Goal: Transaction & Acquisition: Purchase product/service

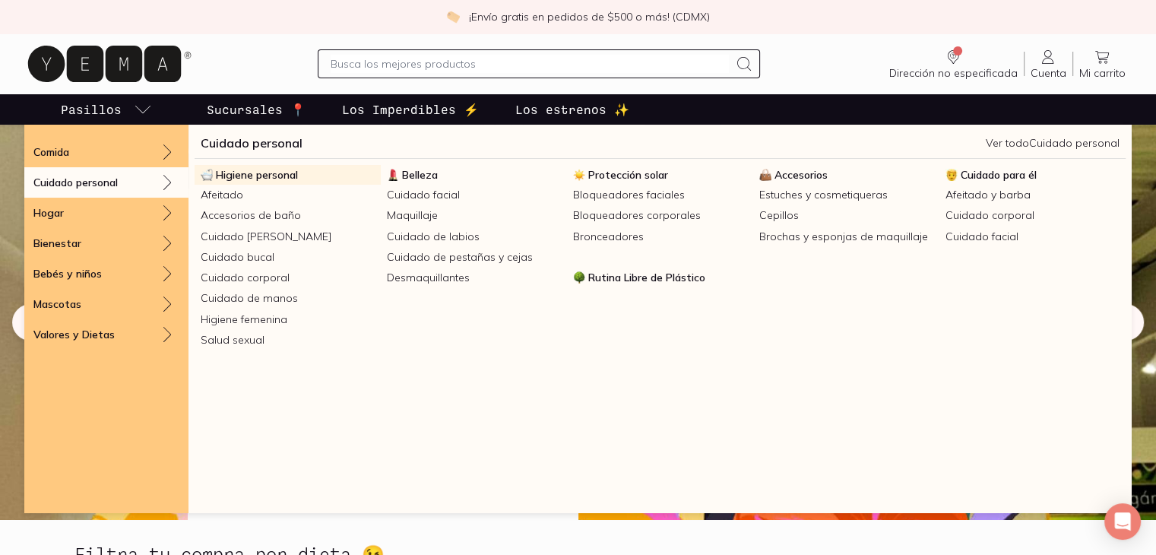
click at [278, 169] on span "Higiene personal" at bounding box center [257, 175] width 82 height 14
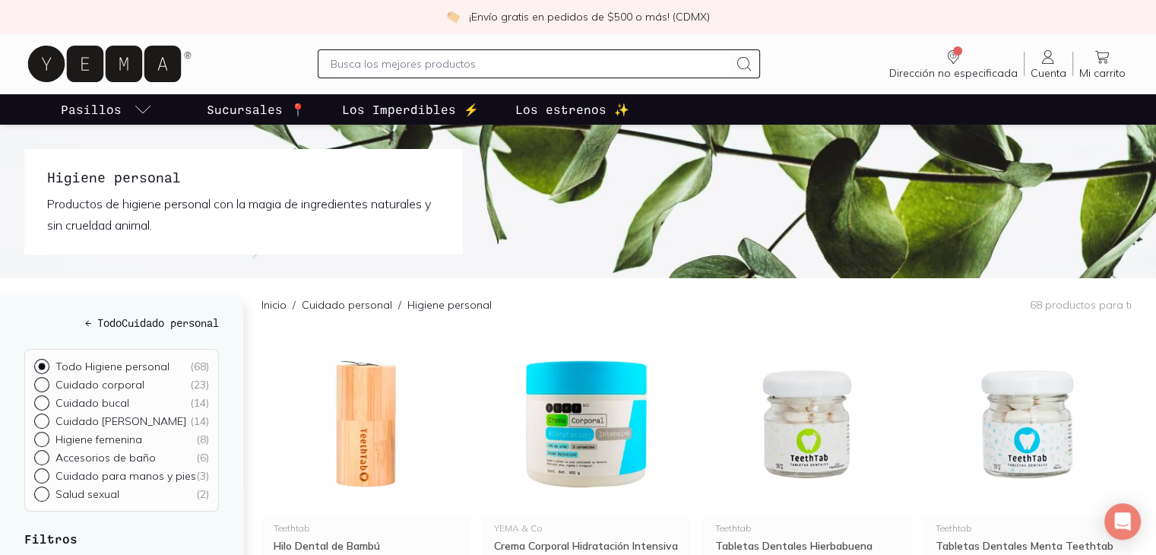
click at [234, 268] on img at bounding box center [578, 202] width 1156 height 154
click at [239, 261] on img at bounding box center [578, 202] width 1156 height 154
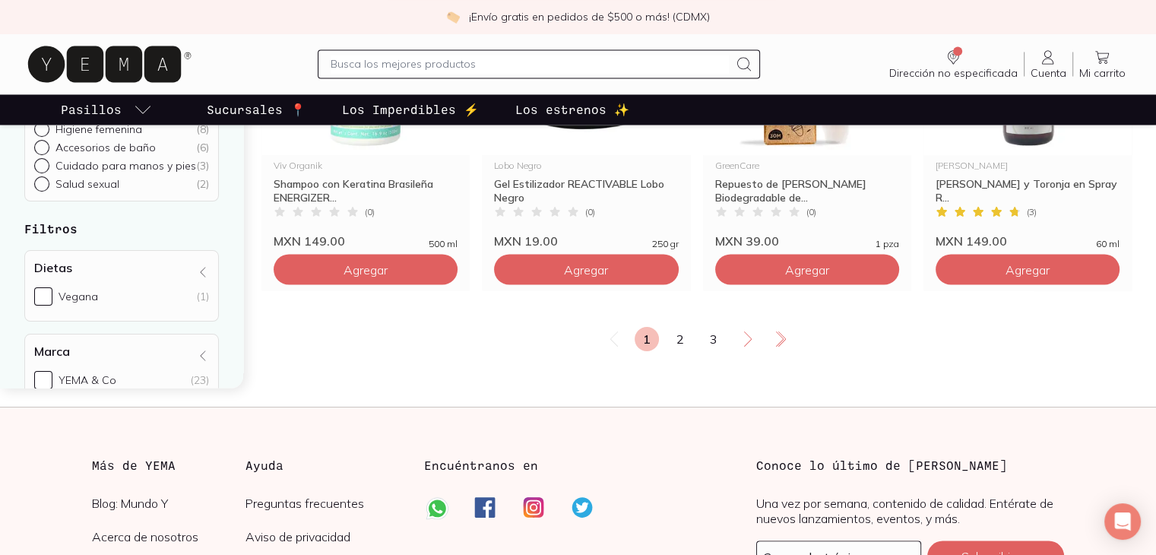
scroll to position [2705, 0]
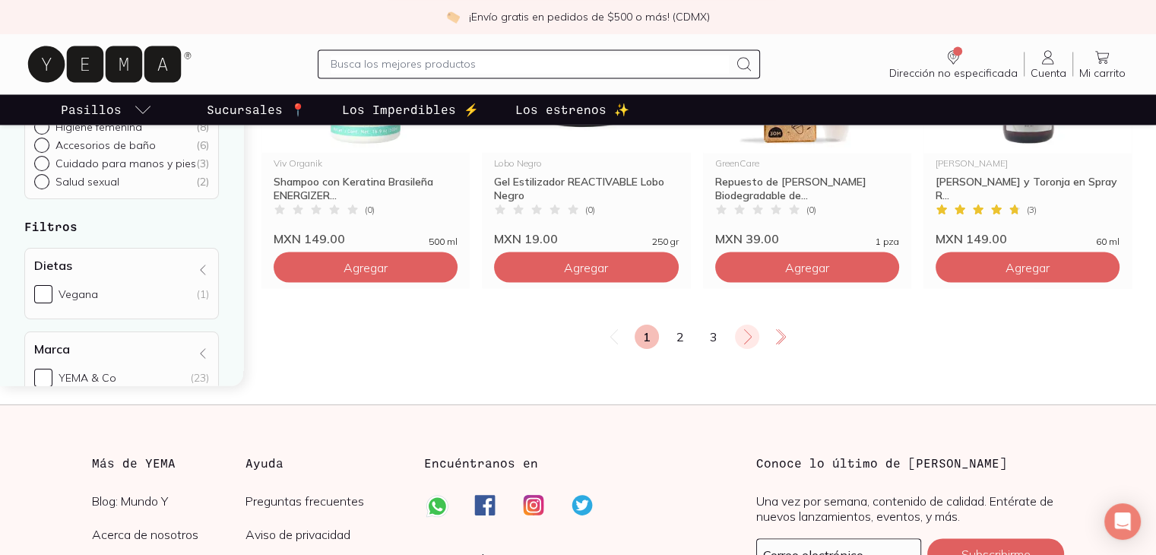
click at [742, 332] on icon at bounding box center [748, 337] width 18 height 18
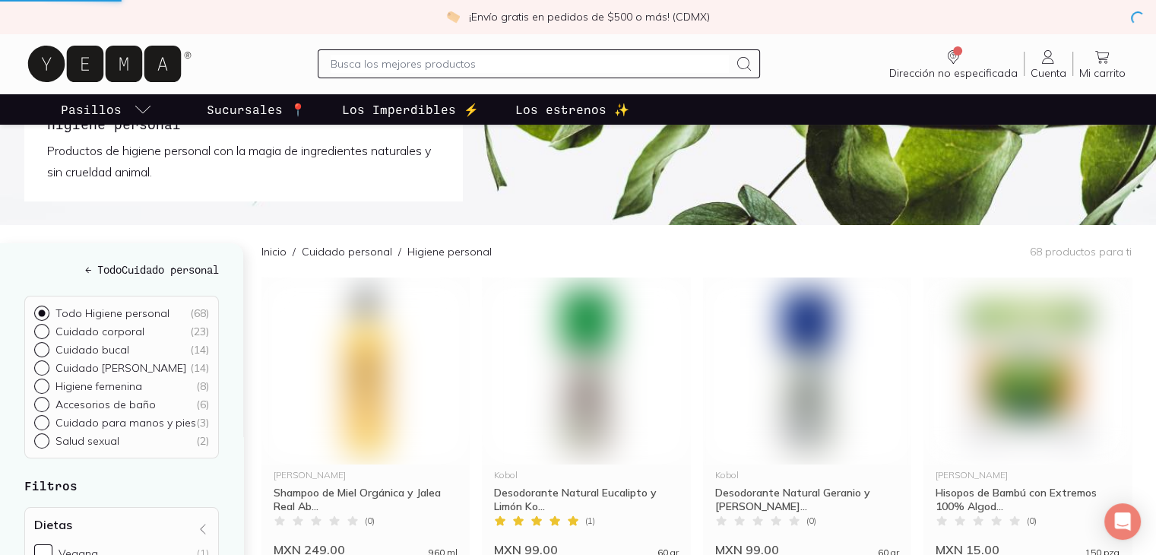
scroll to position [0, 0]
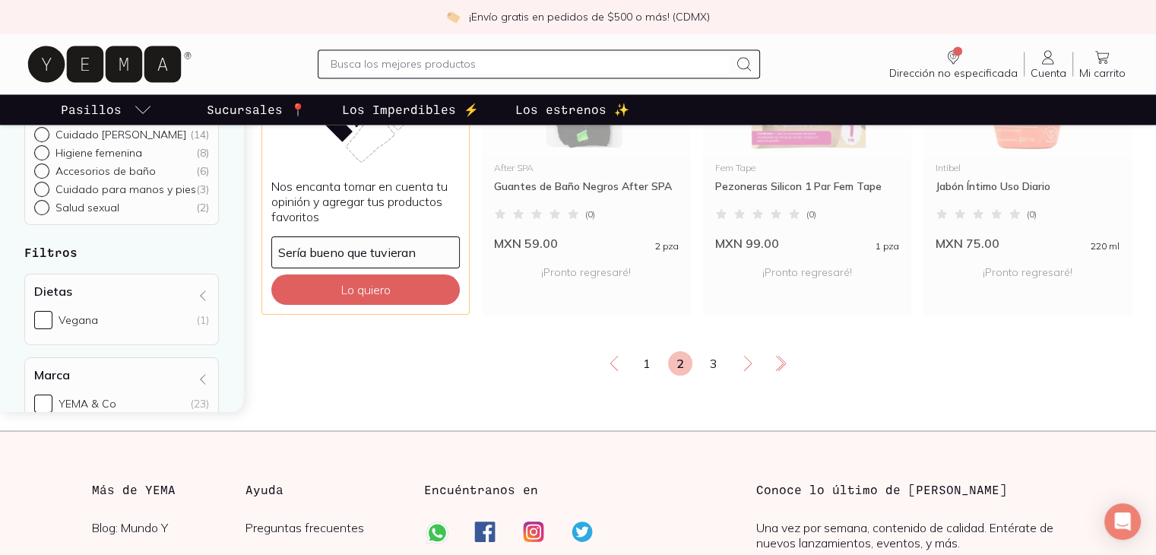
scroll to position [2705, 0]
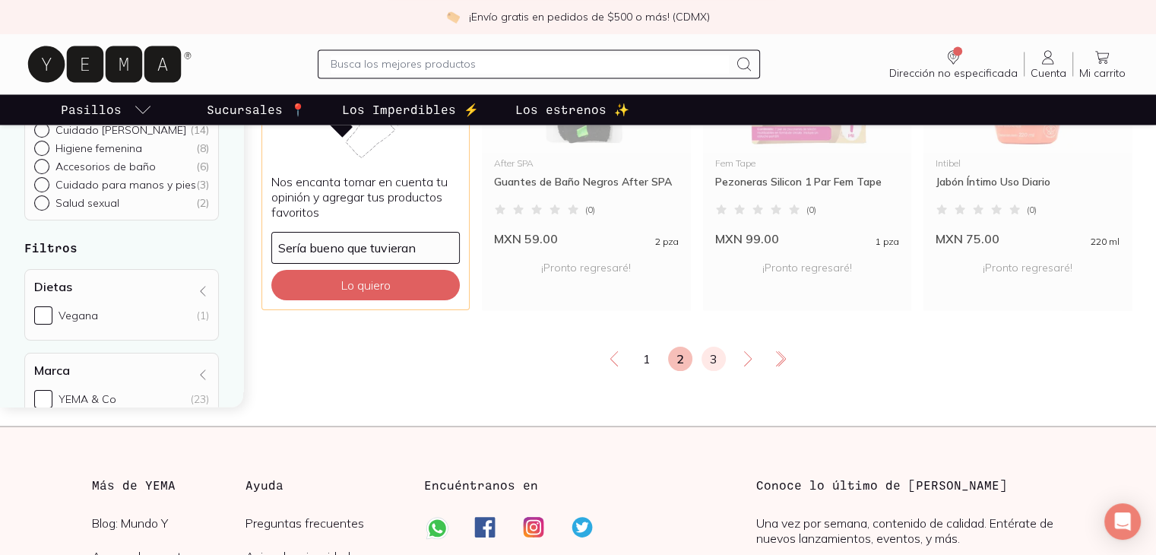
click at [707, 352] on link "3" at bounding box center [713, 359] width 24 height 24
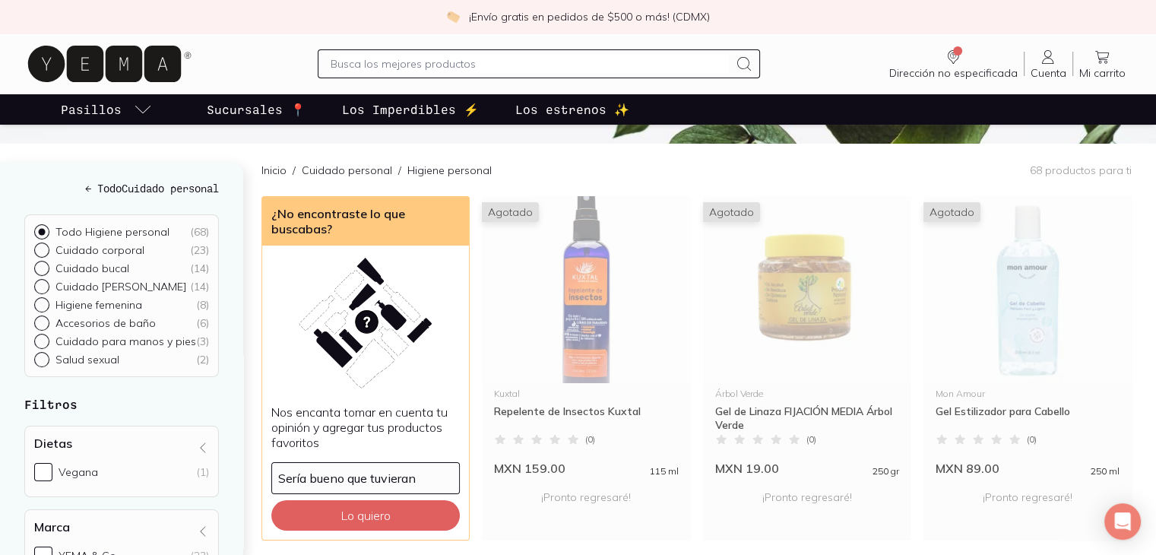
scroll to position [91, 0]
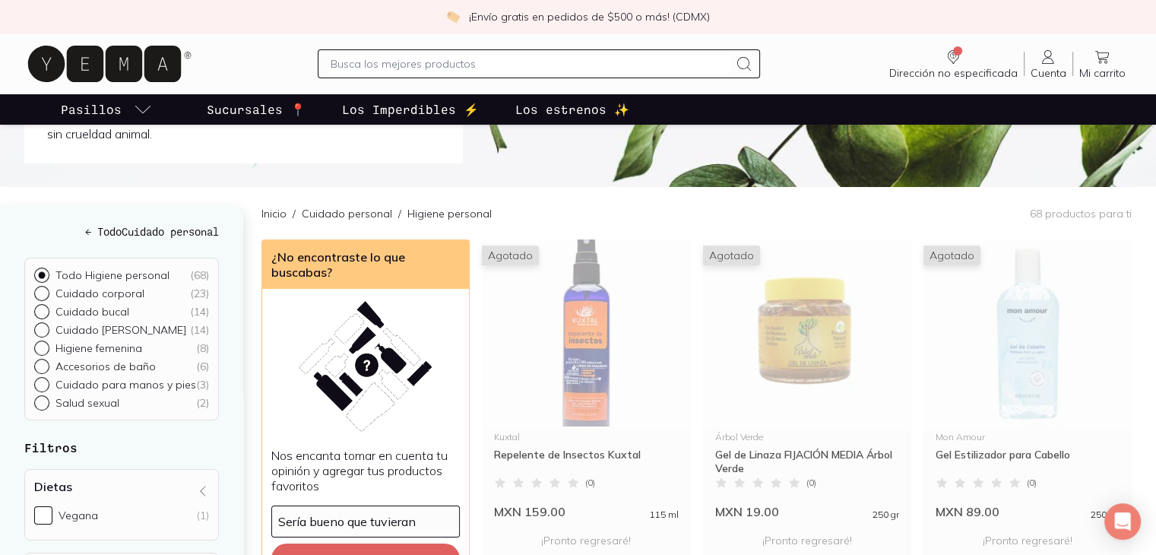
click at [113, 350] on p "Higiene femenina" at bounding box center [98, 348] width 87 height 14
click at [46, 350] on input "Higiene femenina ( 8 )" at bounding box center [40, 346] width 12 height 12
radio input "true"
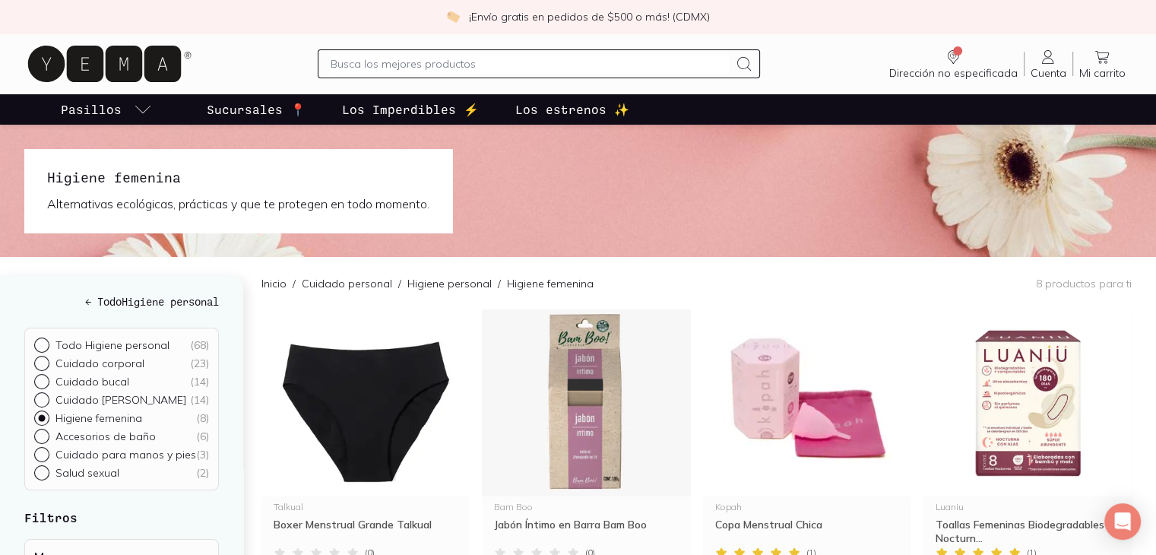
click at [34, 429] on input "Accesorios de baño ( 6 )" at bounding box center [40, 435] width 12 height 12
radio input "true"
click at [34, 447] on input "Cuidado para manos y pies ( 3 )" at bounding box center [40, 453] width 12 height 12
radio input "true"
click at [34, 465] on input "Salud sexual ( 2 )" at bounding box center [40, 471] width 12 height 12
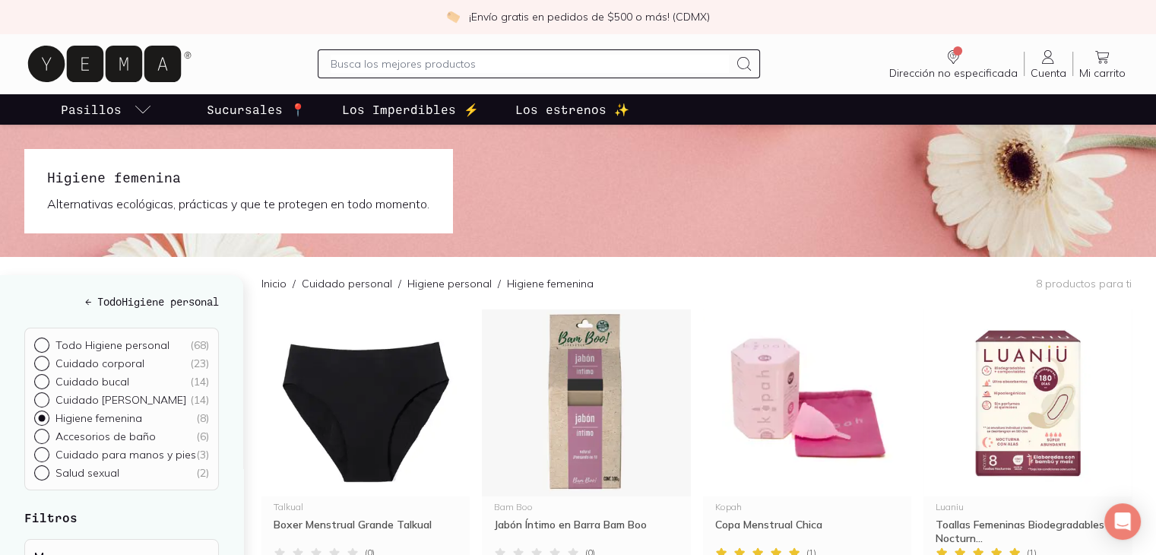
radio input "true"
click at [34, 337] on input "Todo Higiene personal ( 68 )" at bounding box center [40, 343] width 12 height 12
radio input "true"
click at [34, 356] on input "Cuidado corporal ( 23 )" at bounding box center [40, 362] width 12 height 12
radio input "true"
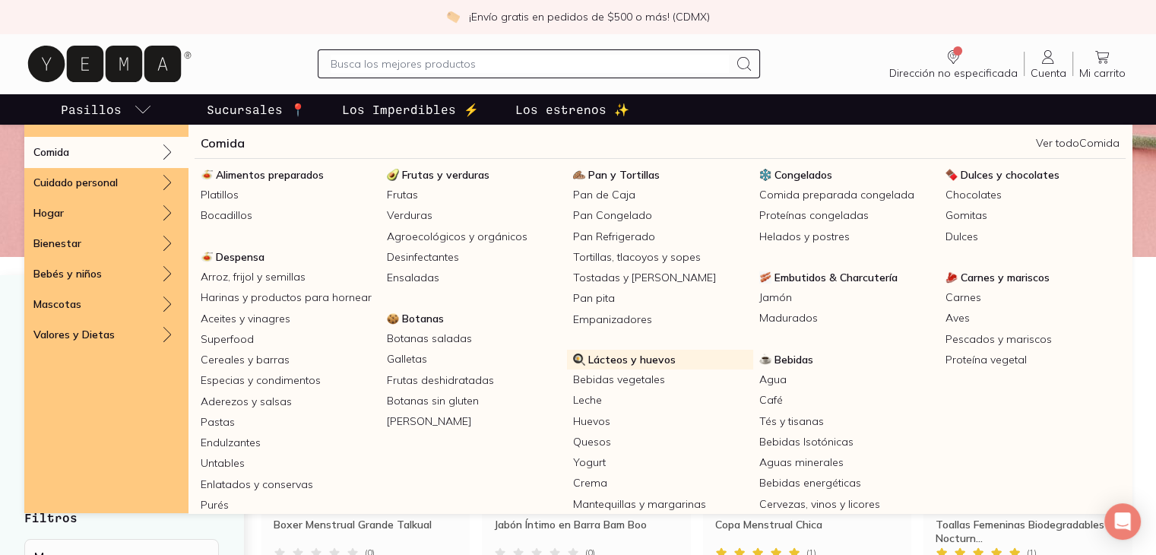
click at [663, 353] on span "Lácteos y huevos" at bounding box center [631, 360] width 87 height 14
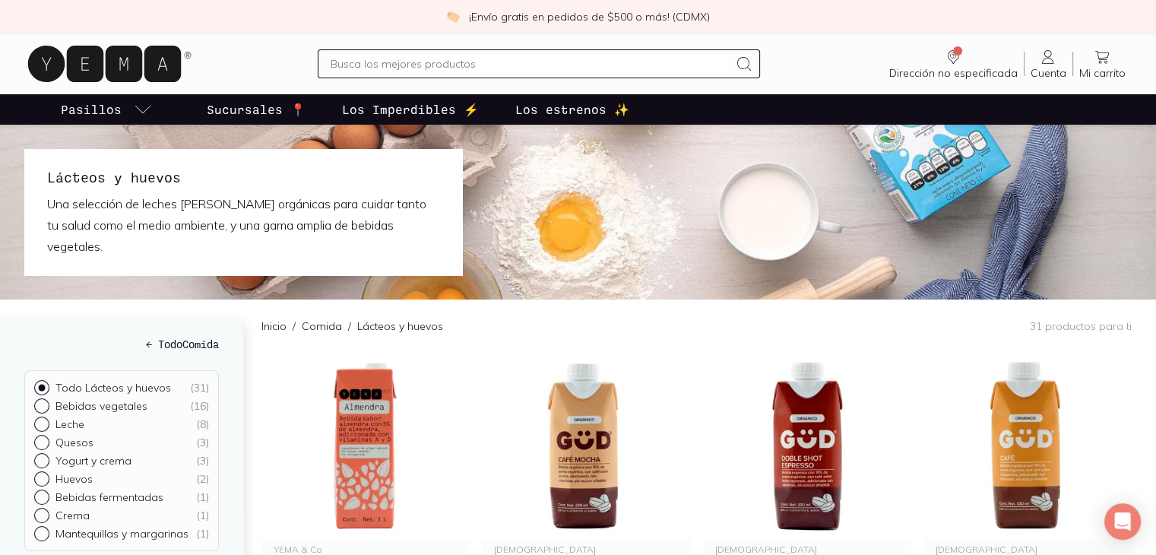
click at [586, 300] on div "Inicio / Comida / Lácteos y huevos 31 productos para ti" at bounding box center [696, 325] width 870 height 52
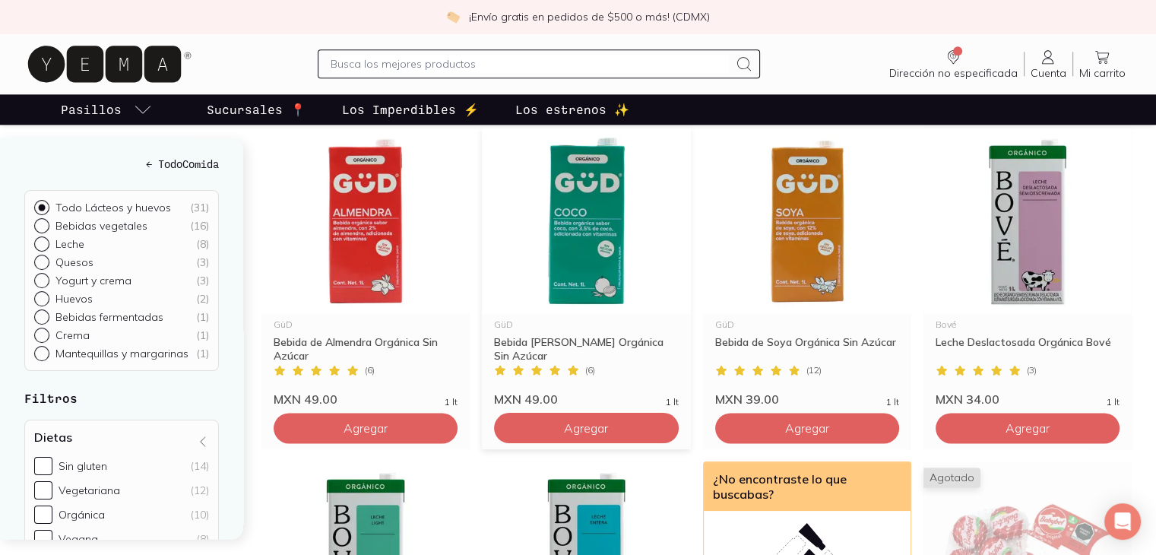
scroll to position [1885, 0]
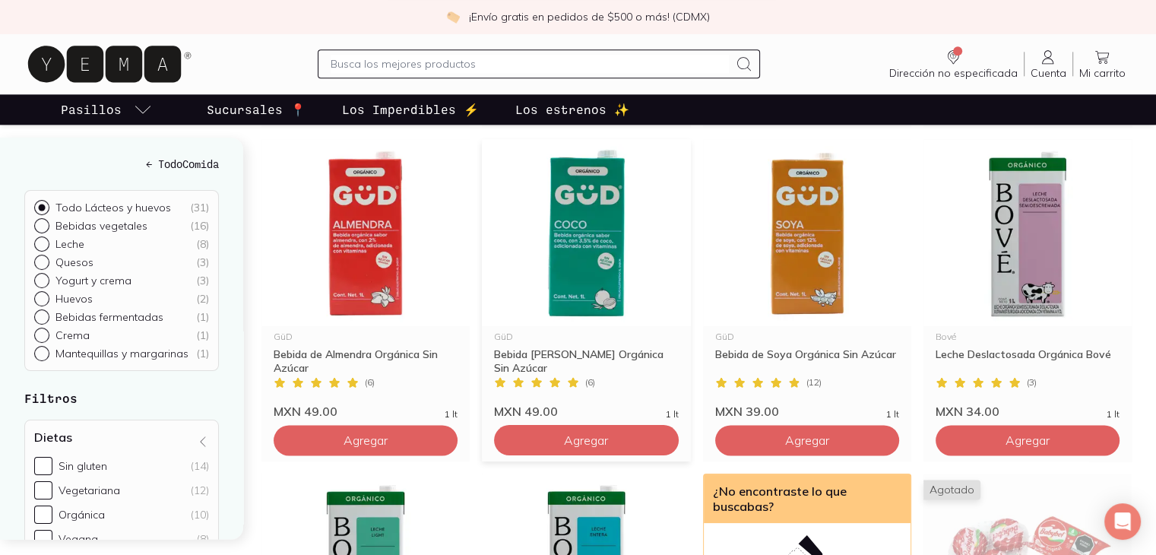
click at [482, 369] on div "GüD Bebida [PERSON_NAME] Orgánica Sin Azúcar ( 6 ) MXN 49.00 1 lt" at bounding box center [586, 372] width 208 height 93
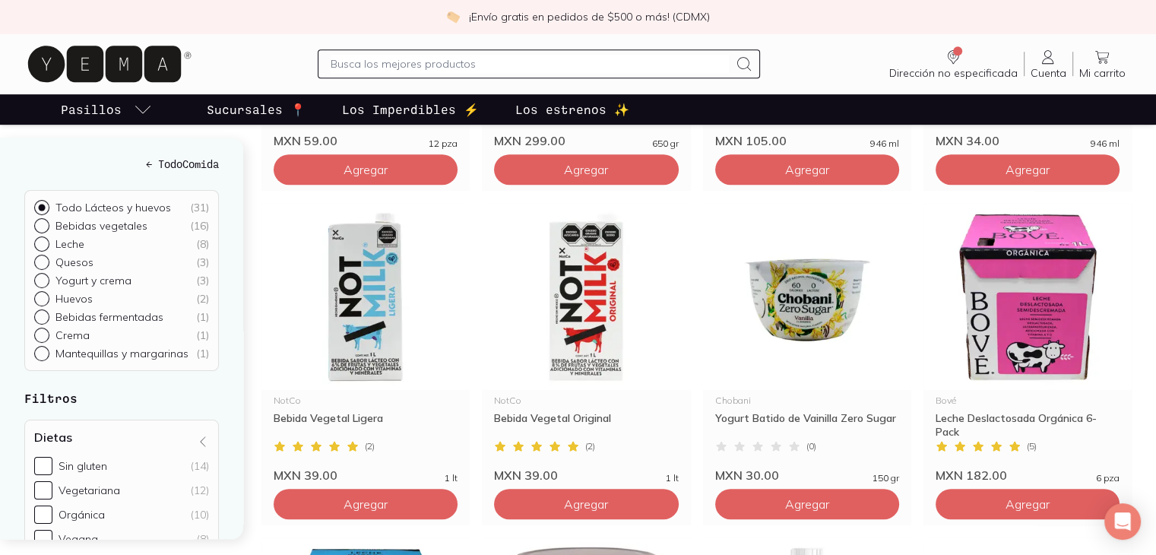
scroll to position [821, 0]
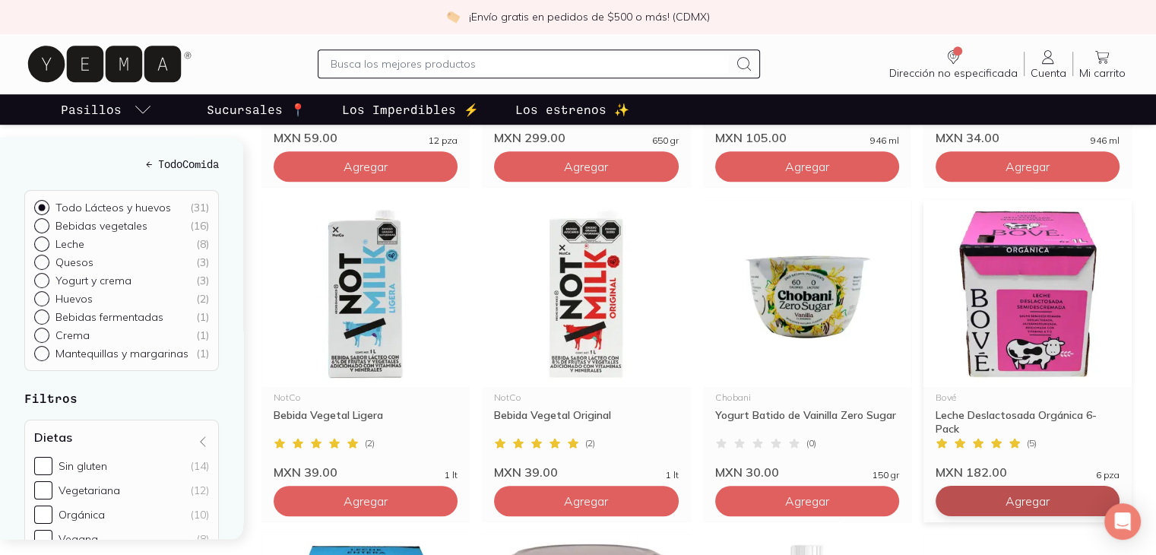
click at [1033, 493] on span "Agregar" at bounding box center [1027, 500] width 44 height 15
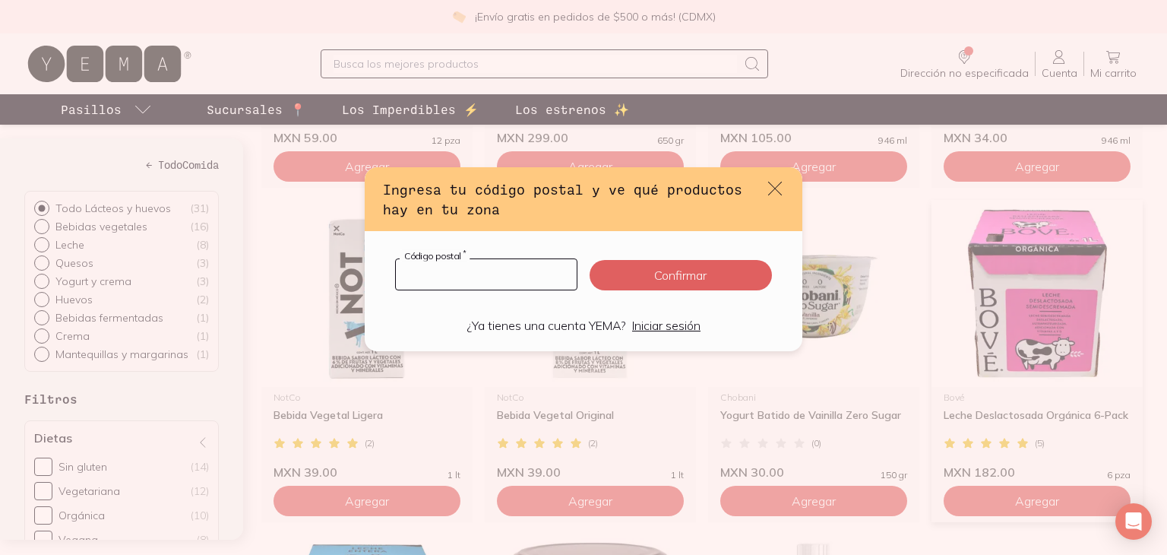
click at [502, 274] on input "default" at bounding box center [486, 274] width 181 height 30
type input "03300"
click at [698, 265] on button "Confirmar" at bounding box center [681, 275] width 182 height 30
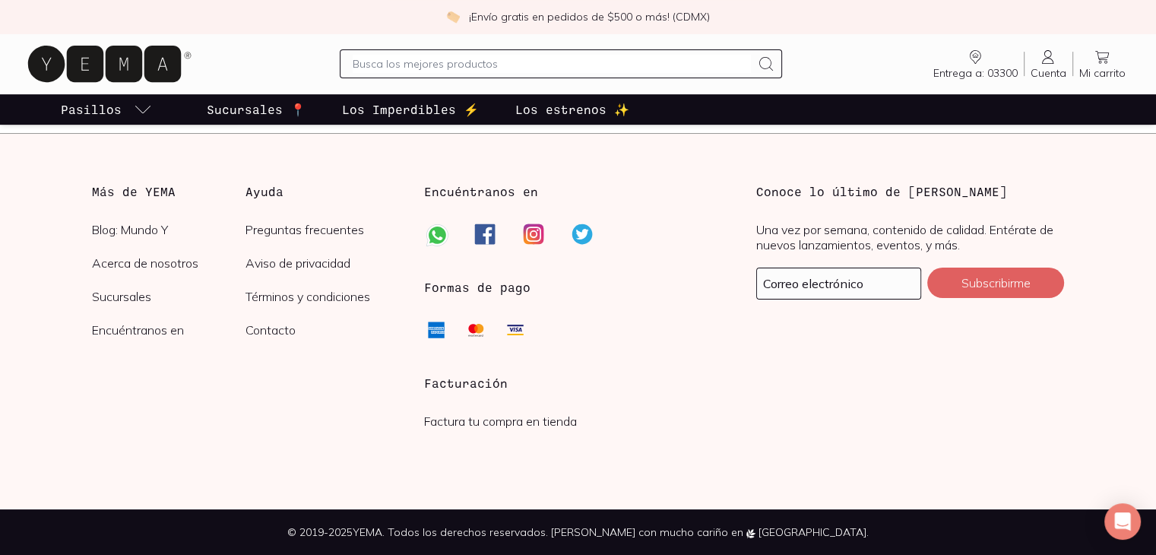
scroll to position [583, 0]
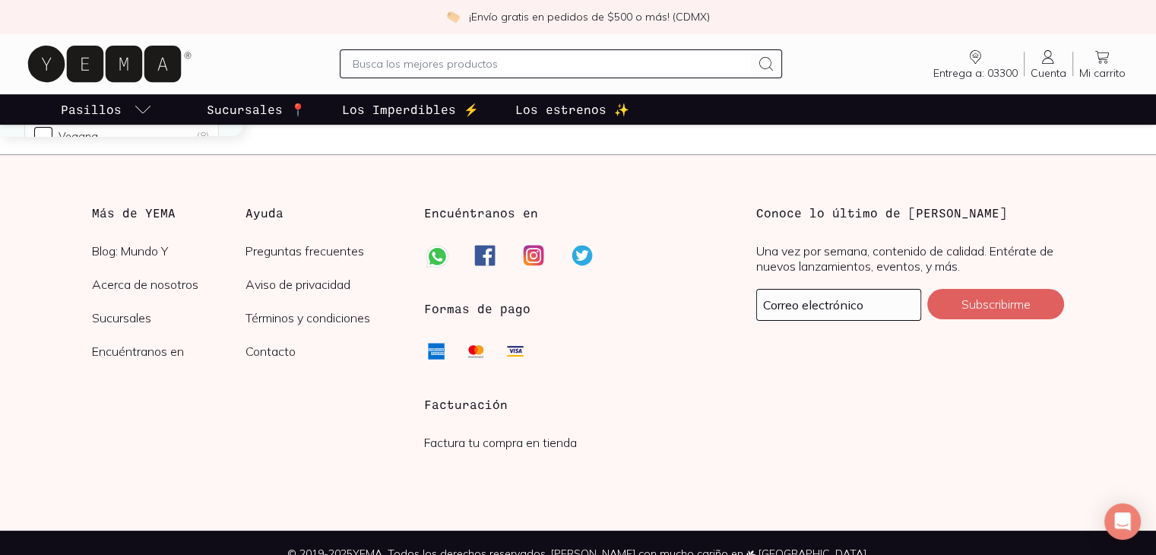
checkbox input "false"
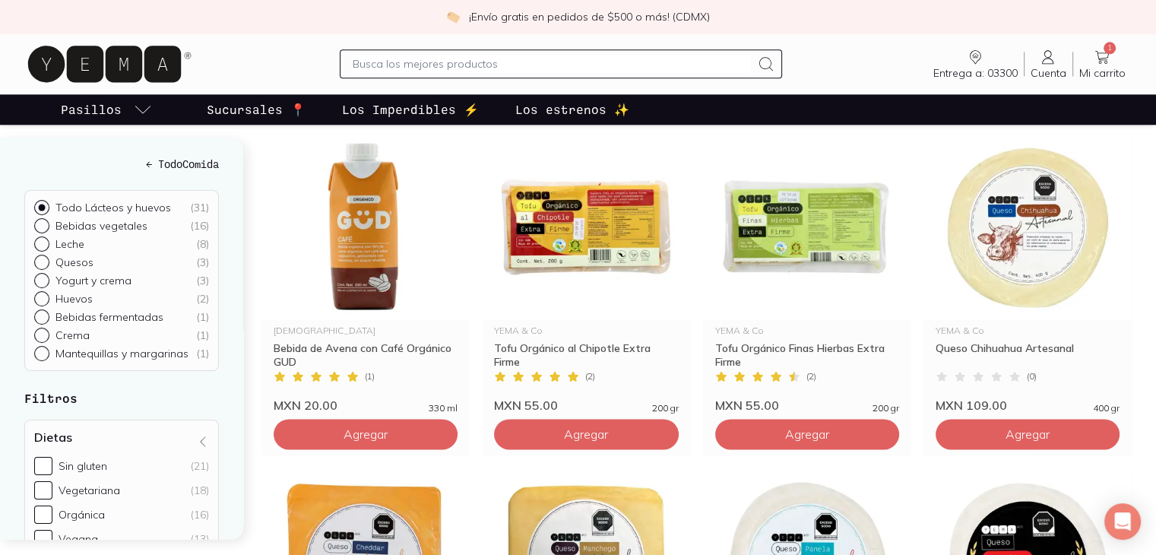
scroll to position [1887, 0]
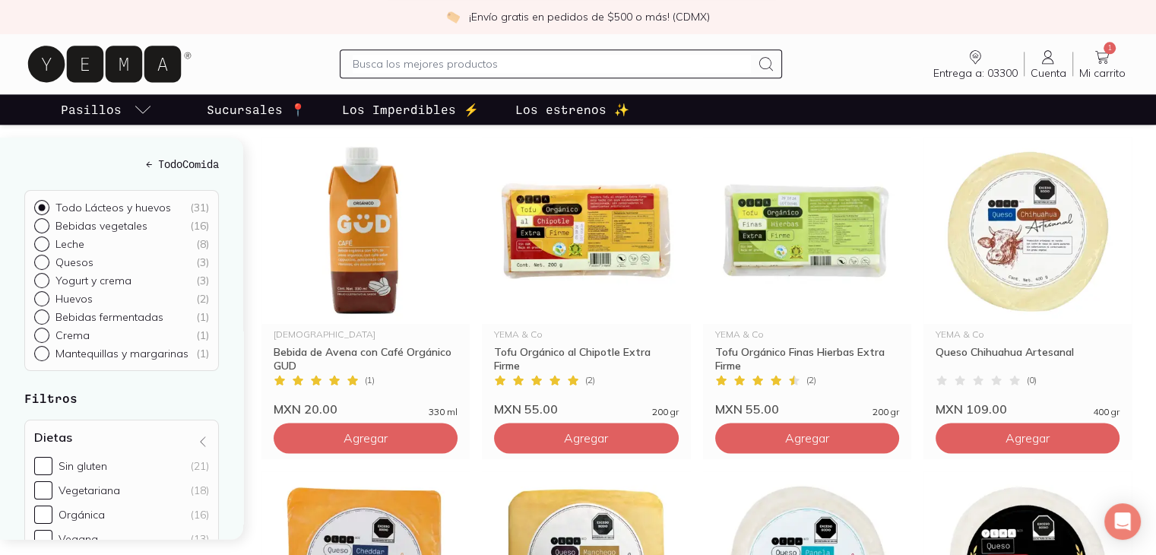
click at [462, 67] on input "text" at bounding box center [552, 64] width 399 height 18
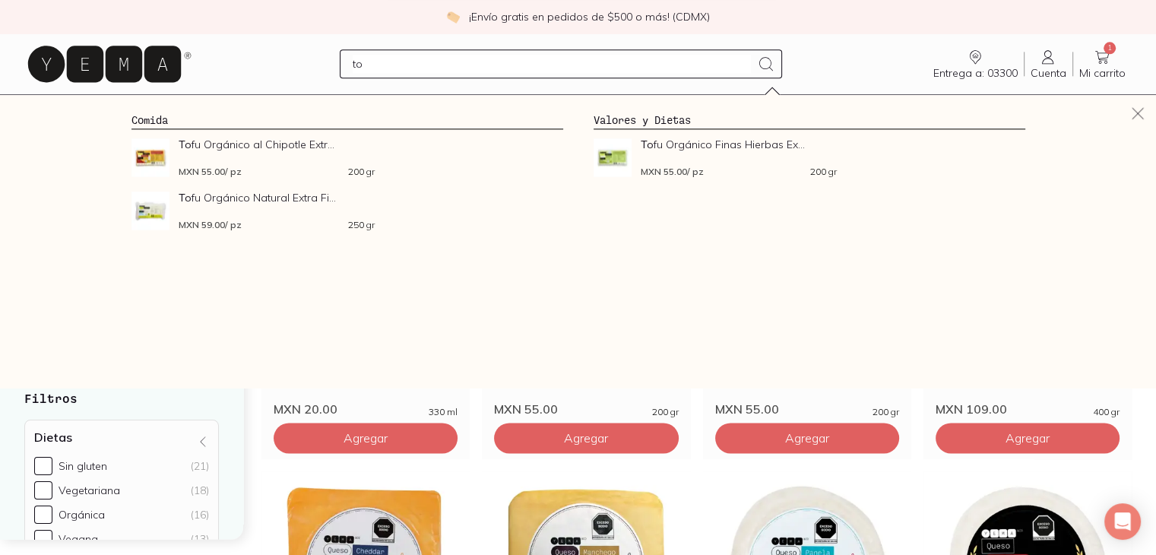
type input "t"
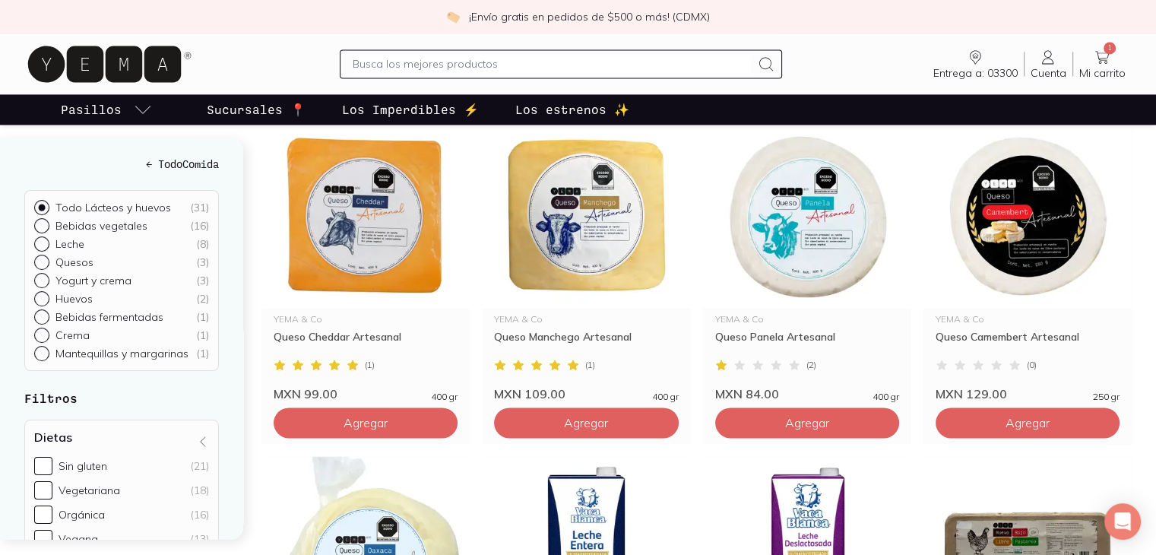
scroll to position [2240, 0]
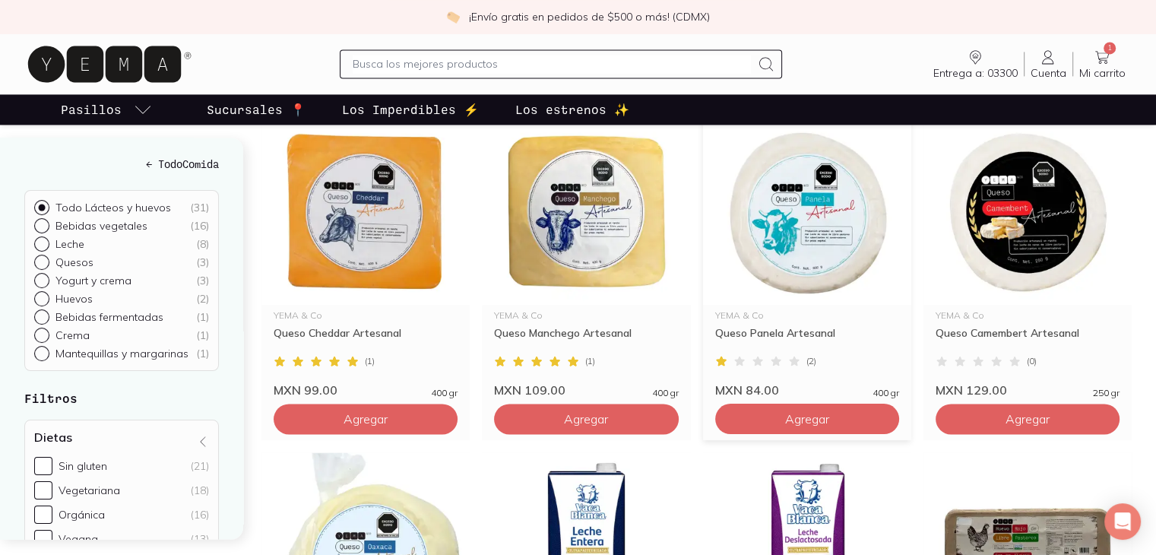
click at [802, 201] on img at bounding box center [807, 211] width 208 height 187
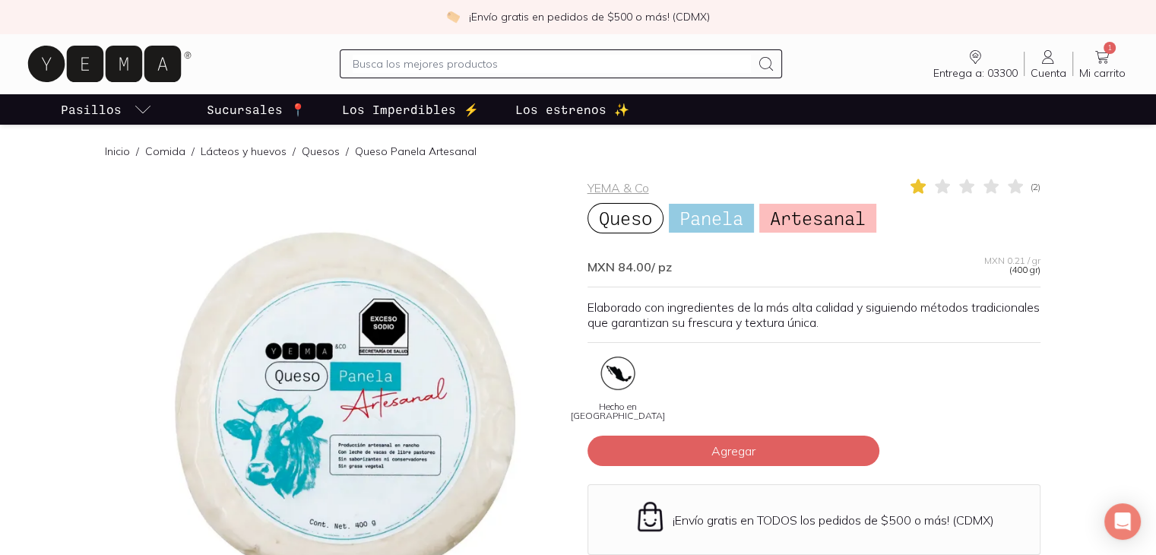
click at [401, 402] on div at bounding box center [342, 403] width 453 height 453
click at [427, 425] on div at bounding box center [342, 403] width 453 height 453
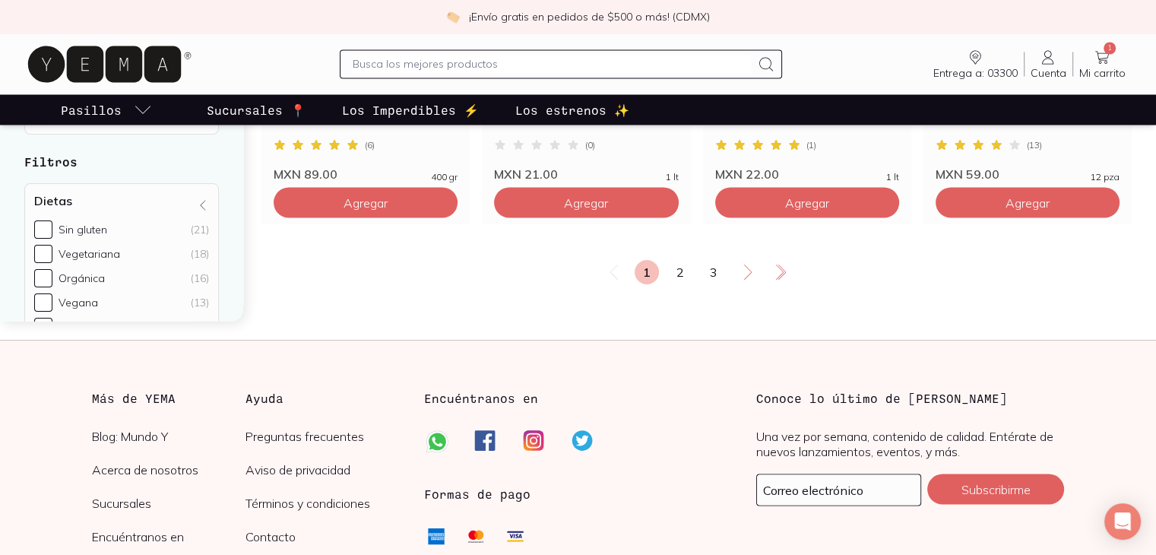
scroll to position [2796, 0]
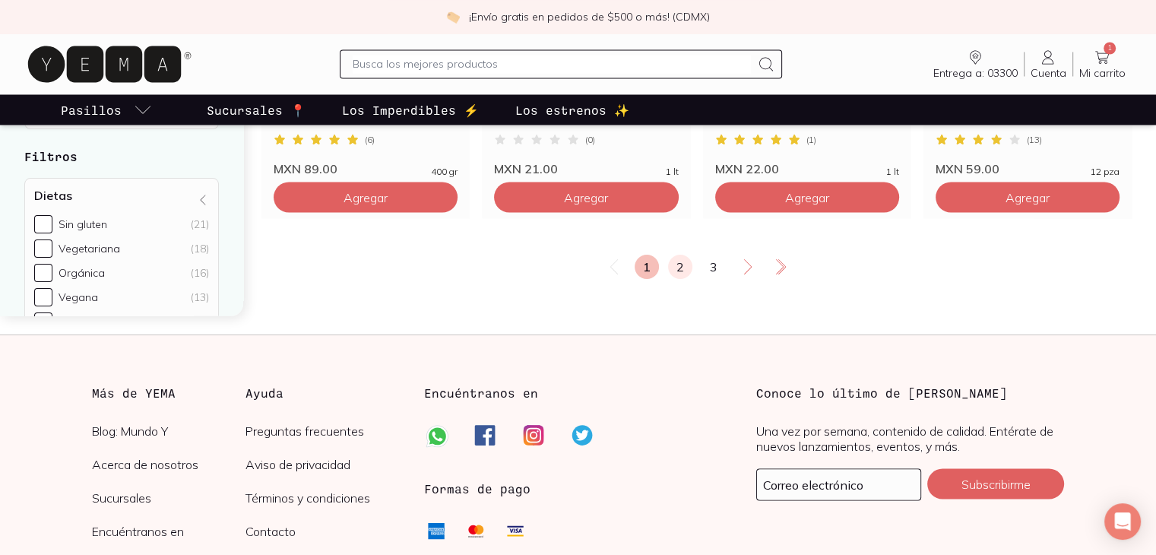
click at [688, 255] on link "2" at bounding box center [680, 267] width 24 height 24
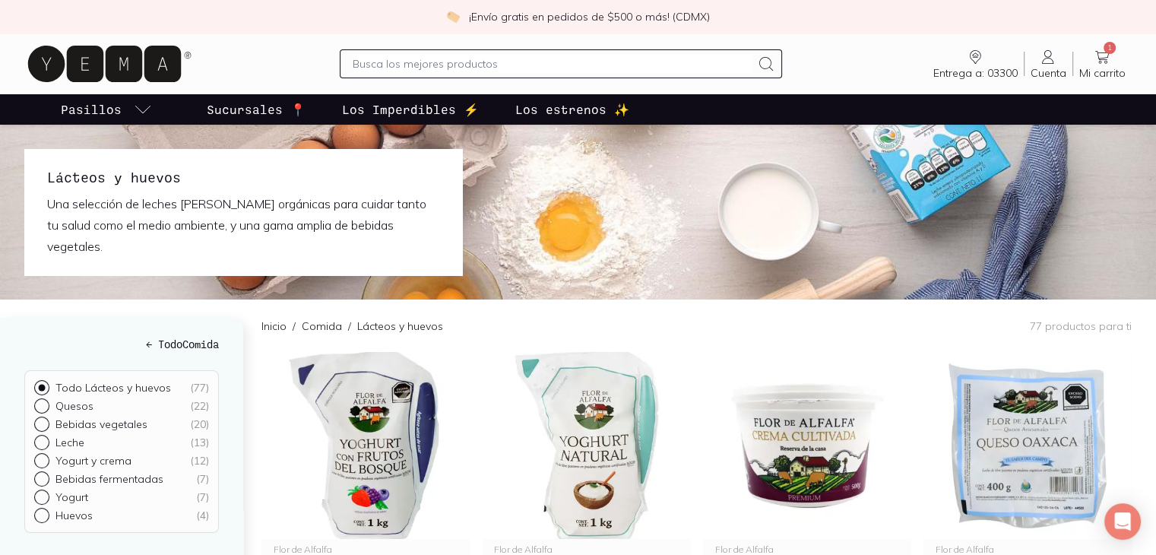
click at [696, 300] on div "Inicio / Comida / Lácteos y huevos 77 productos para ti" at bounding box center [696, 325] width 870 height 52
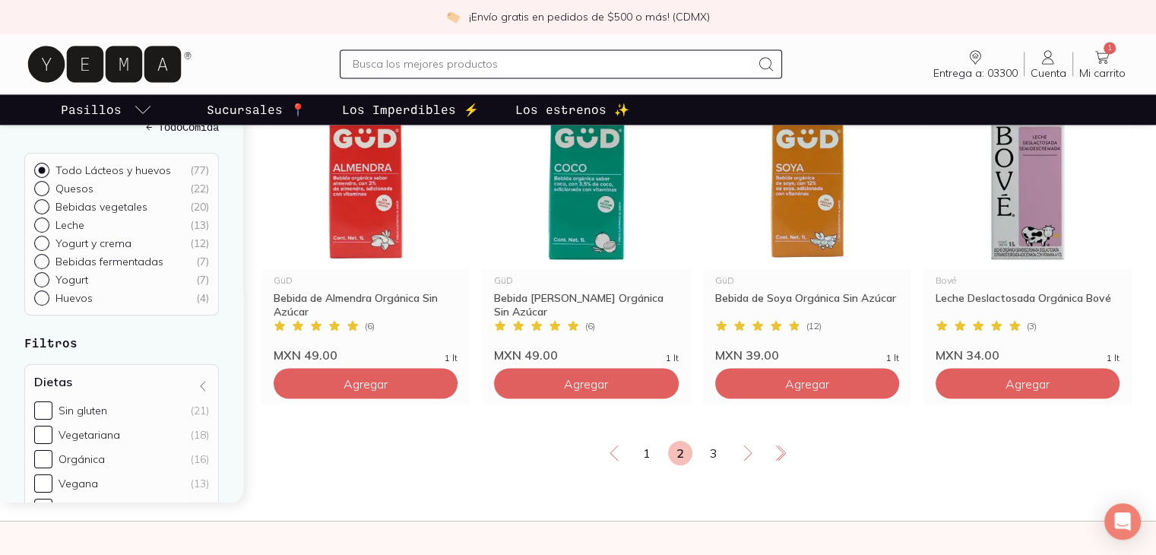
scroll to position [2614, 0]
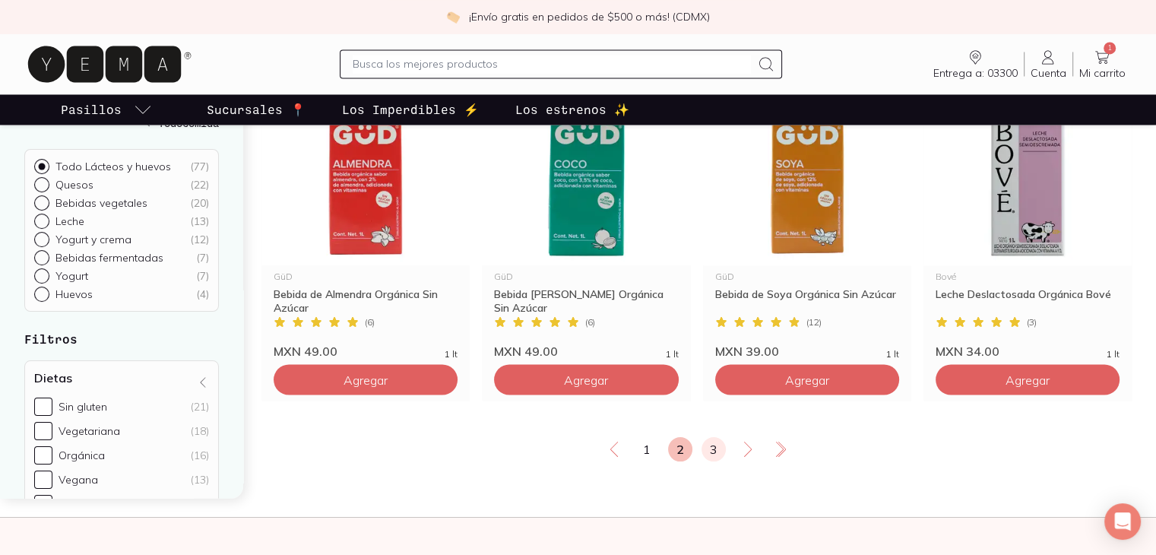
click at [714, 437] on link "3" at bounding box center [713, 449] width 24 height 24
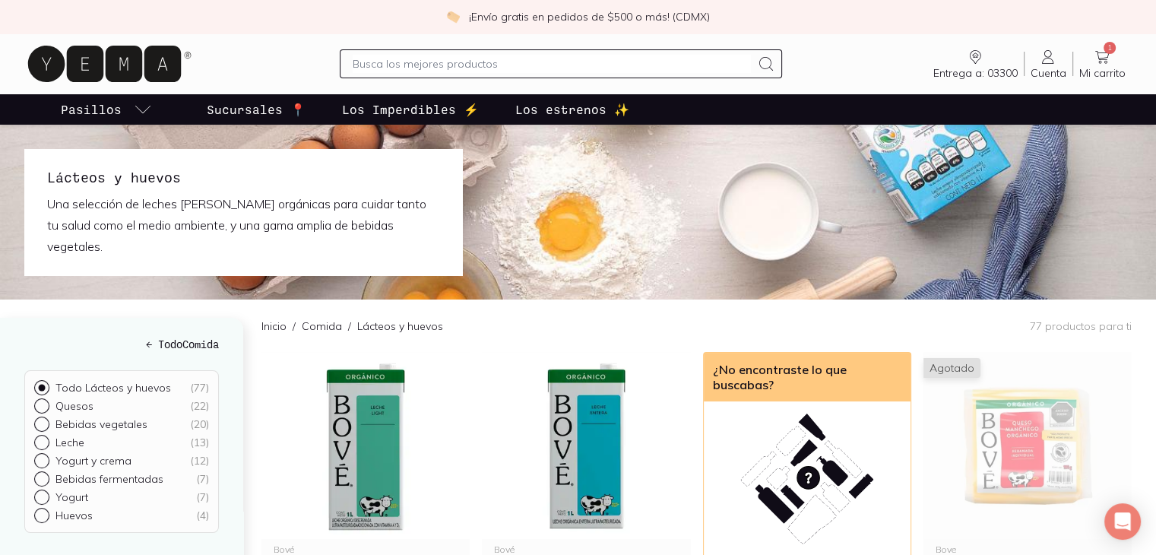
click at [73, 318] on div "← Todo Comida Todo Lácteos y huevos ( 77 ) Quesos ( 22 ) Bebidas vegetales ( 20…" at bounding box center [121, 518] width 243 height 401
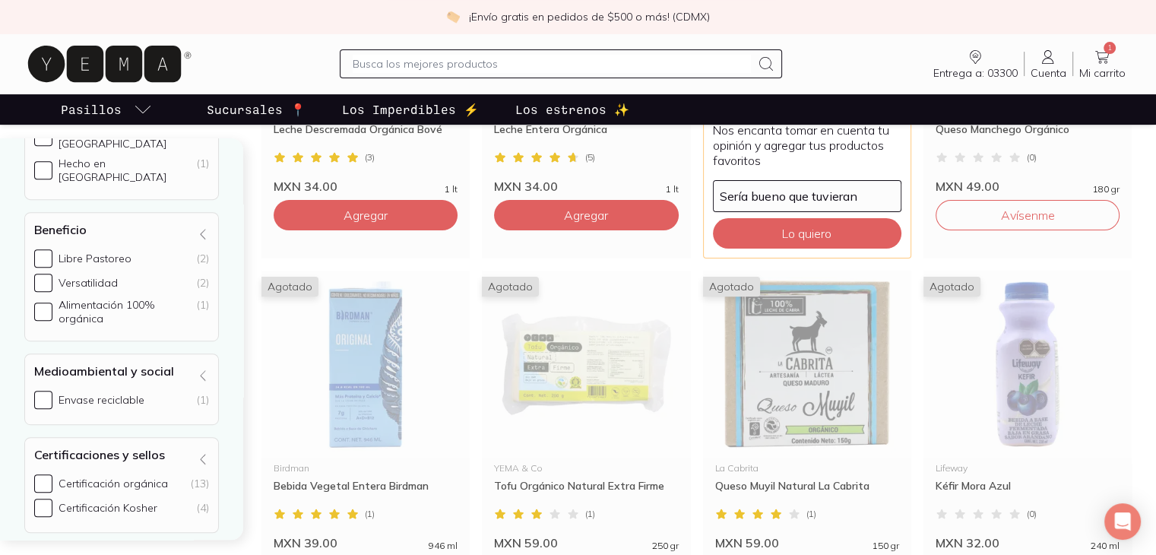
scroll to position [578, 0]
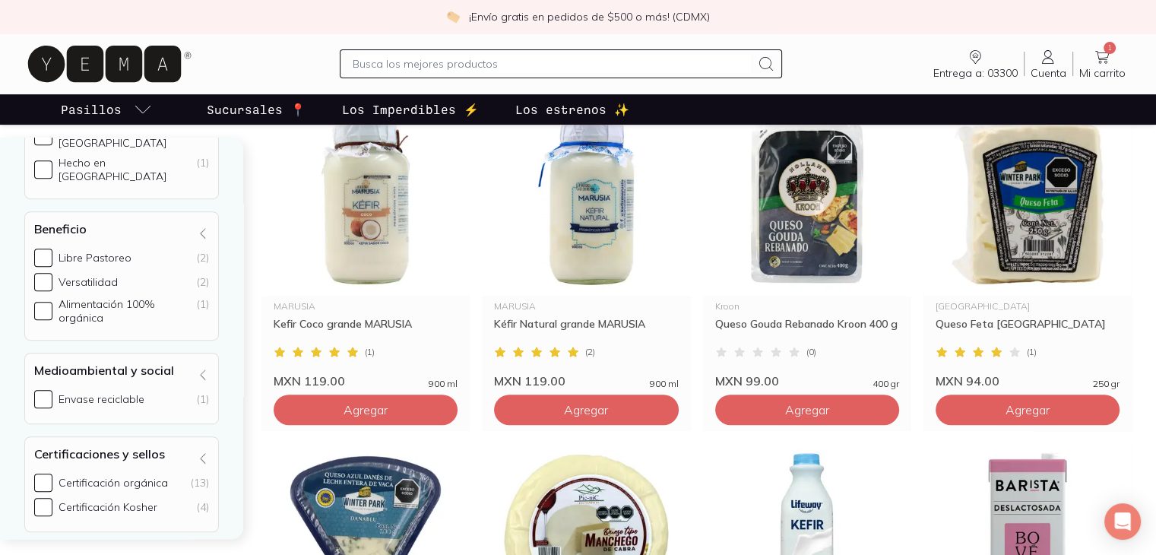
scroll to position [2614, 0]
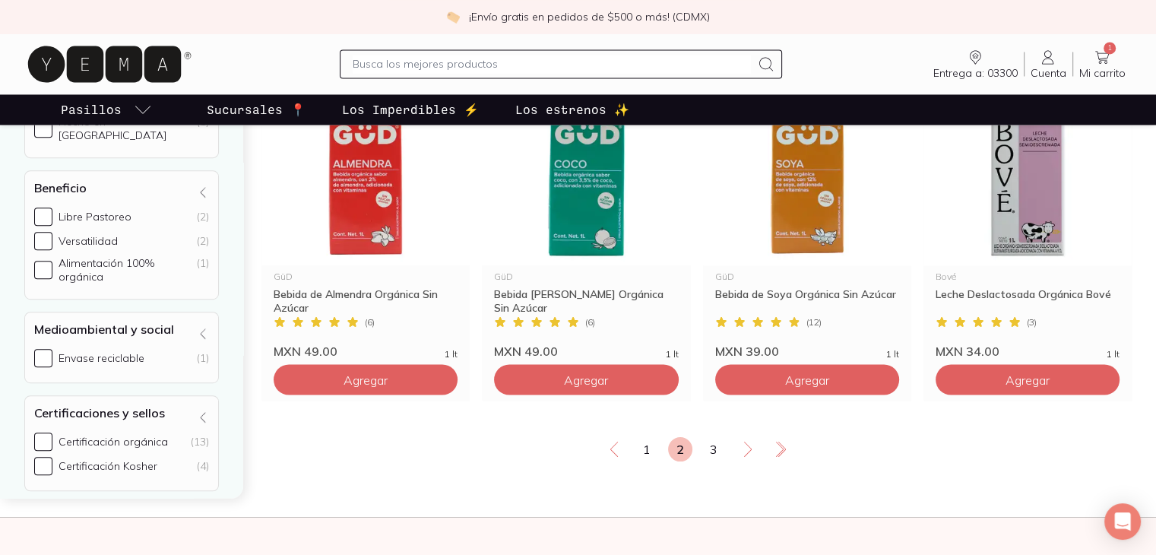
click at [0, 191] on div "← Todo Comida Todo Lácteos y huevos ( 77 ) Quesos ( 22 ) Bebidas vegetales ( 20…" at bounding box center [121, 297] width 243 height 401
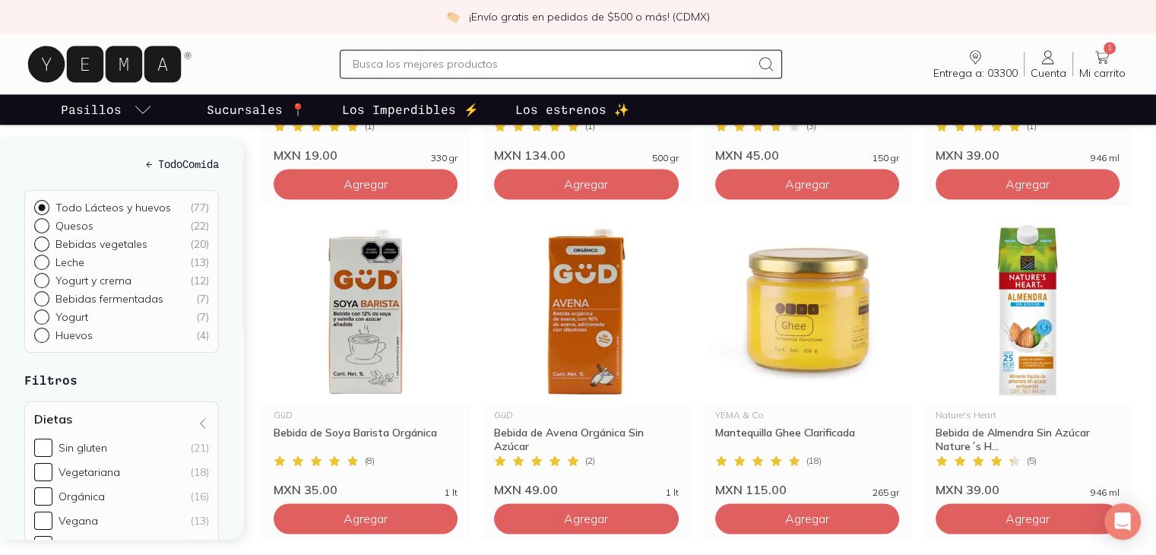
scroll to position [2006, 0]
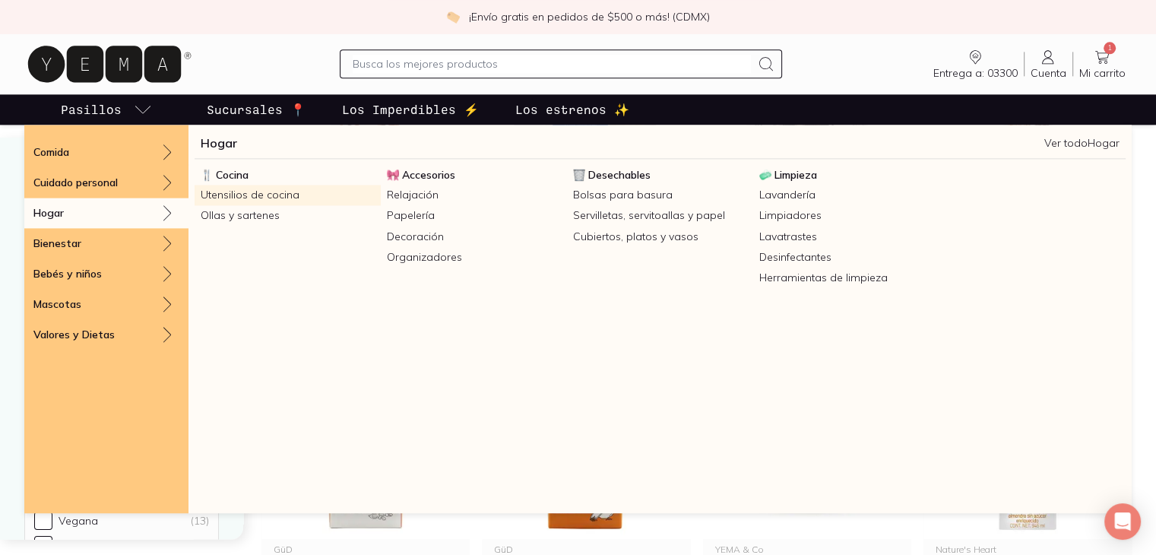
click at [231, 195] on link "Utensilios de cocina" at bounding box center [288, 195] width 186 height 21
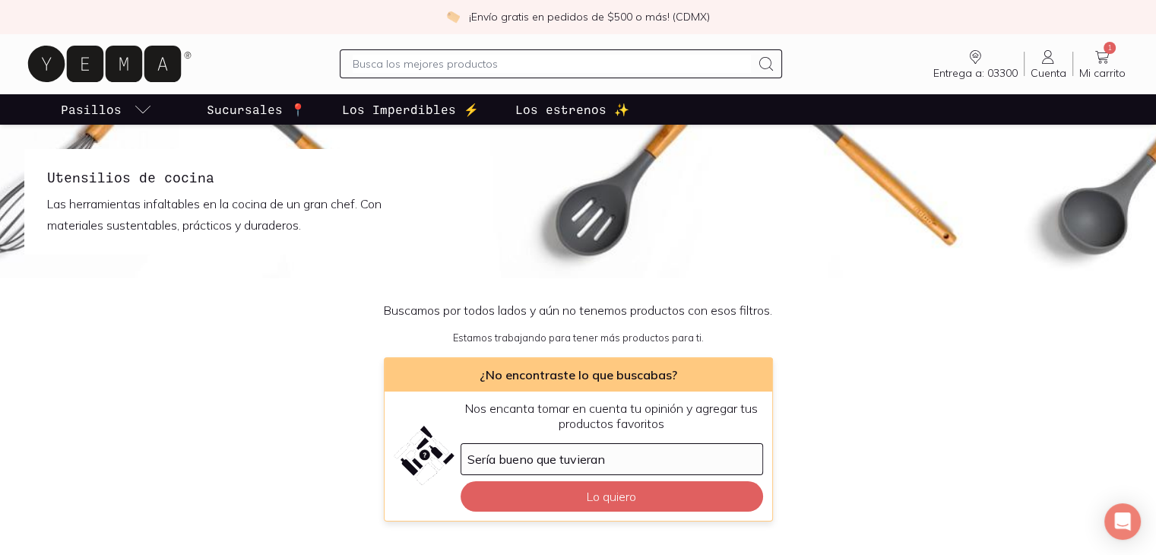
click at [222, 283] on div "Buscamos por todos lados y aún no tenemos productos con esos filtros. Estamos t…" at bounding box center [578, 411] width 1156 height 267
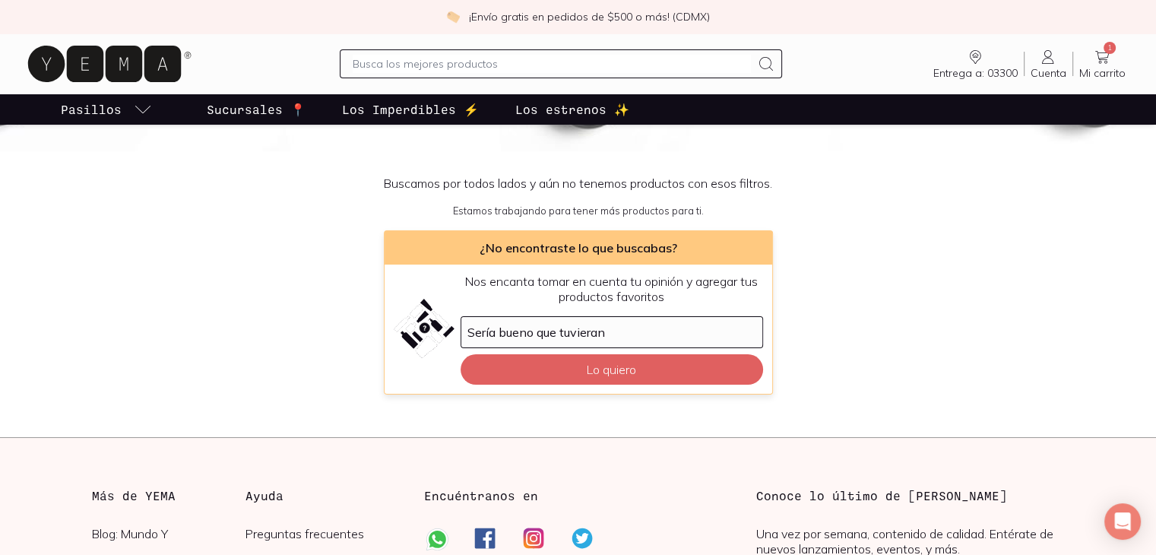
scroll to position [97, 0]
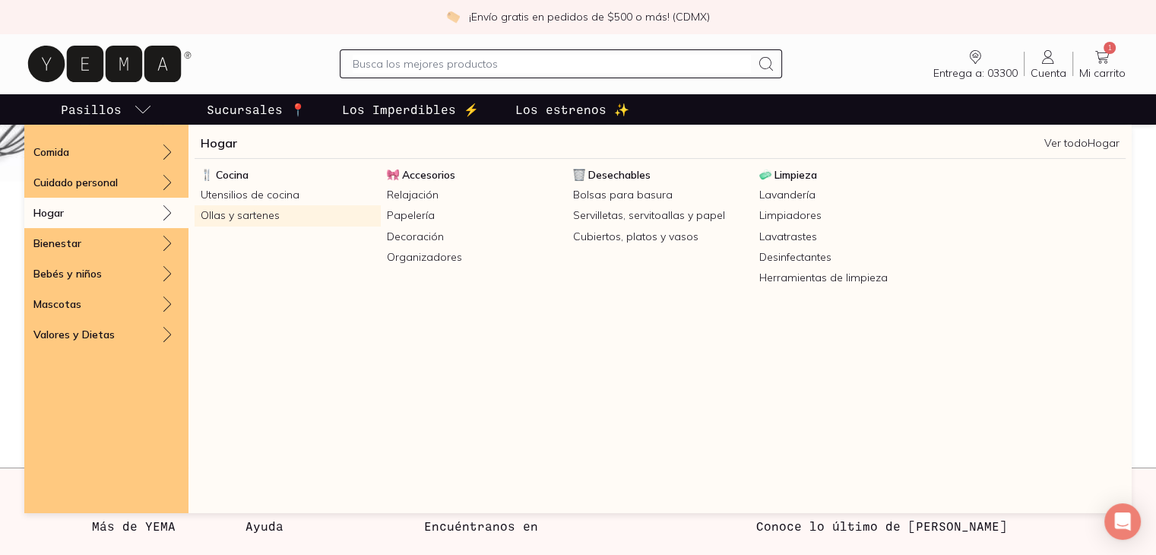
click at [253, 221] on link "Ollas y sartenes" at bounding box center [288, 215] width 186 height 21
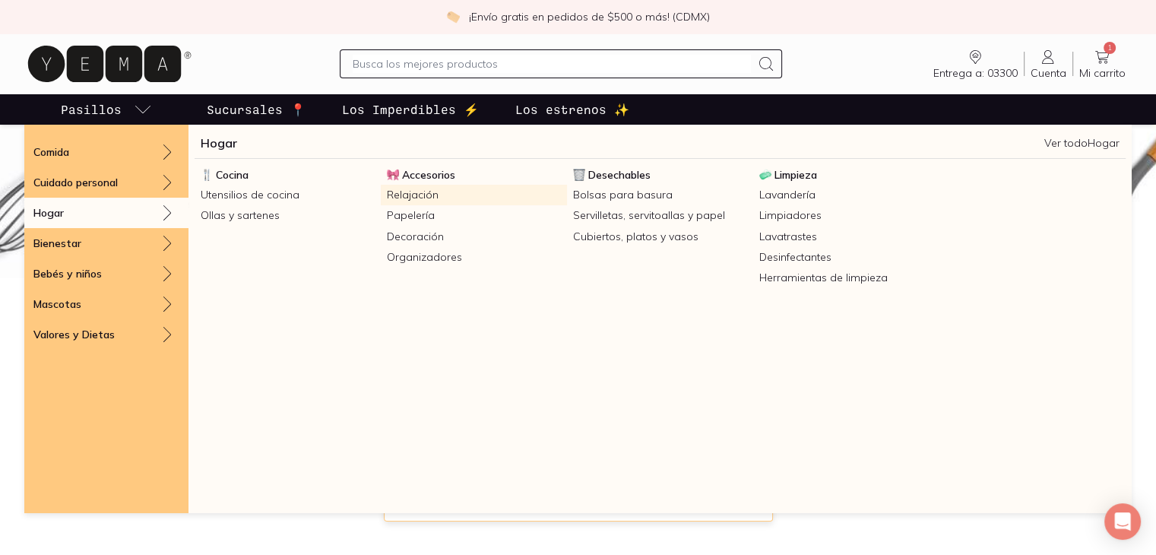
click at [414, 192] on link "Relajación" at bounding box center [474, 195] width 186 height 21
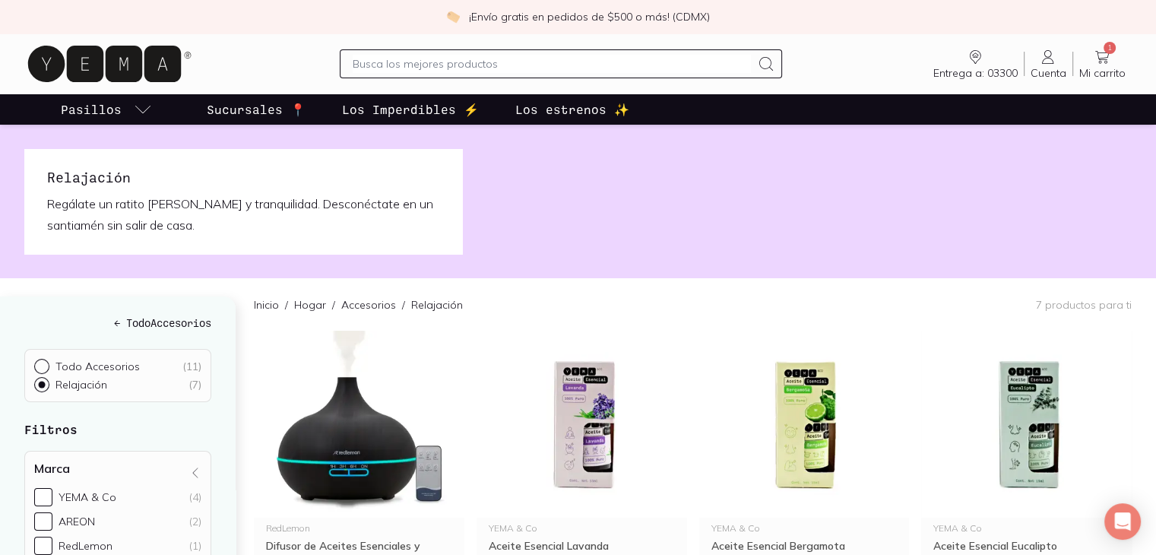
click at [3, 332] on div "← Todo Accesorios Todo Accesorios ( 11 ) Relajación ( 7 ) Filtros Marca YEMA & …" at bounding box center [118, 496] width 236 height 401
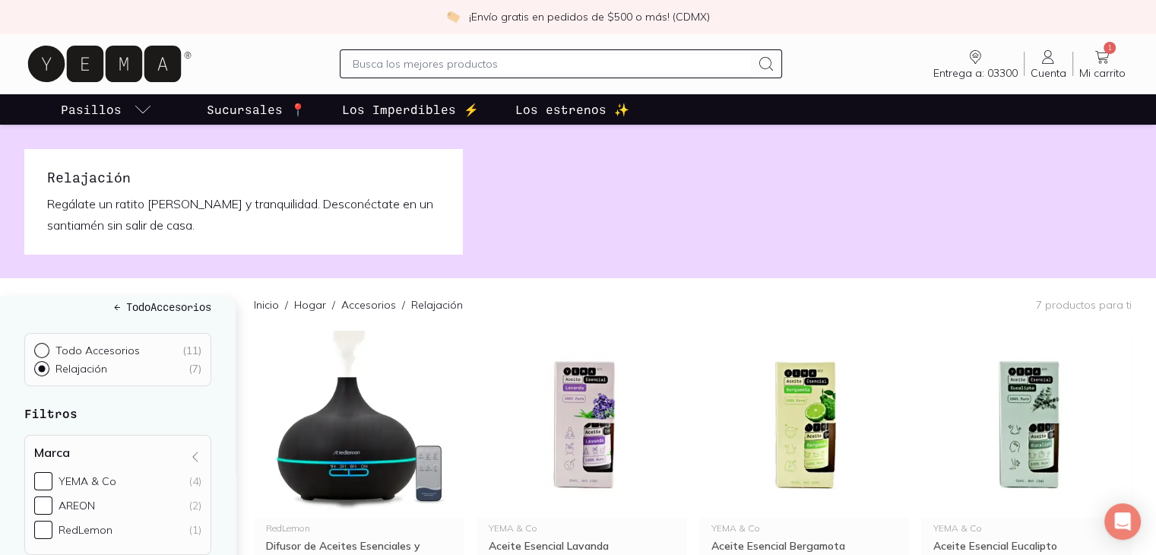
scroll to position [61, 0]
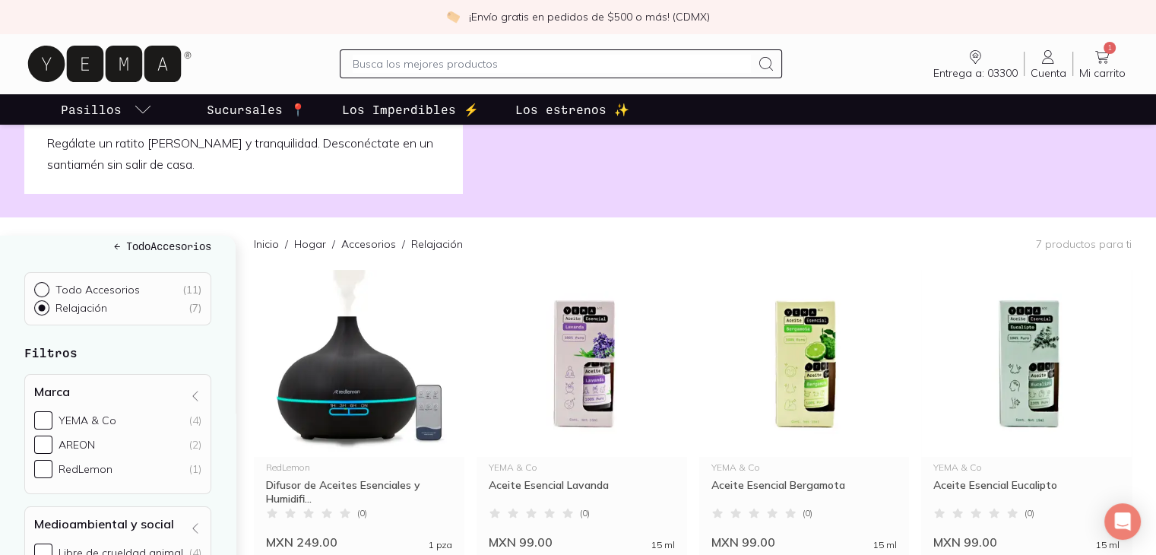
click at [622, 238] on div "Inicio / Hogar / Accesorios / Relajación 7 productos para ti" at bounding box center [693, 243] width 878 height 52
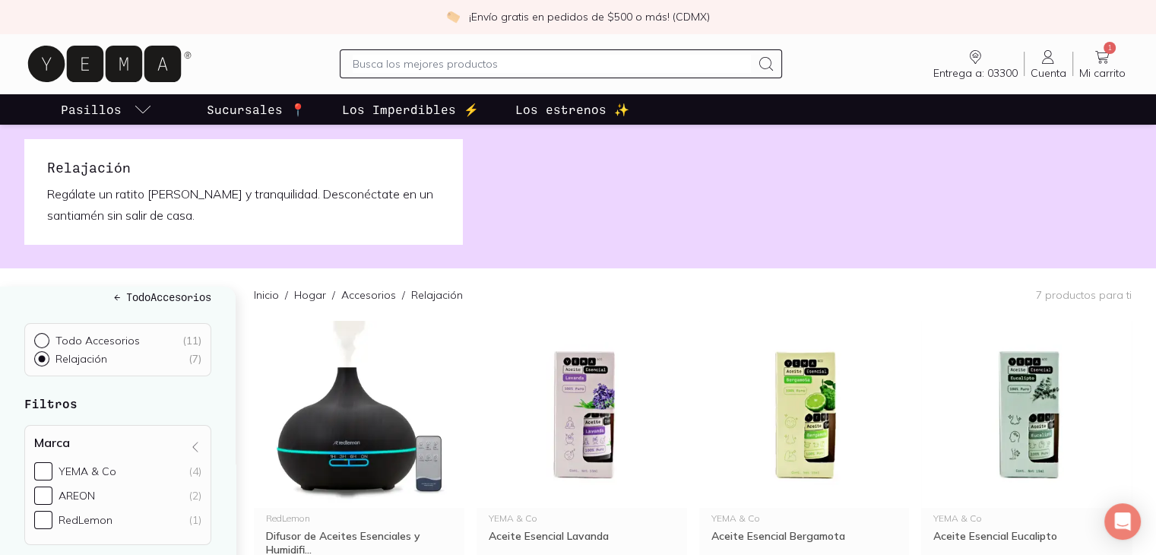
scroll to position [0, 0]
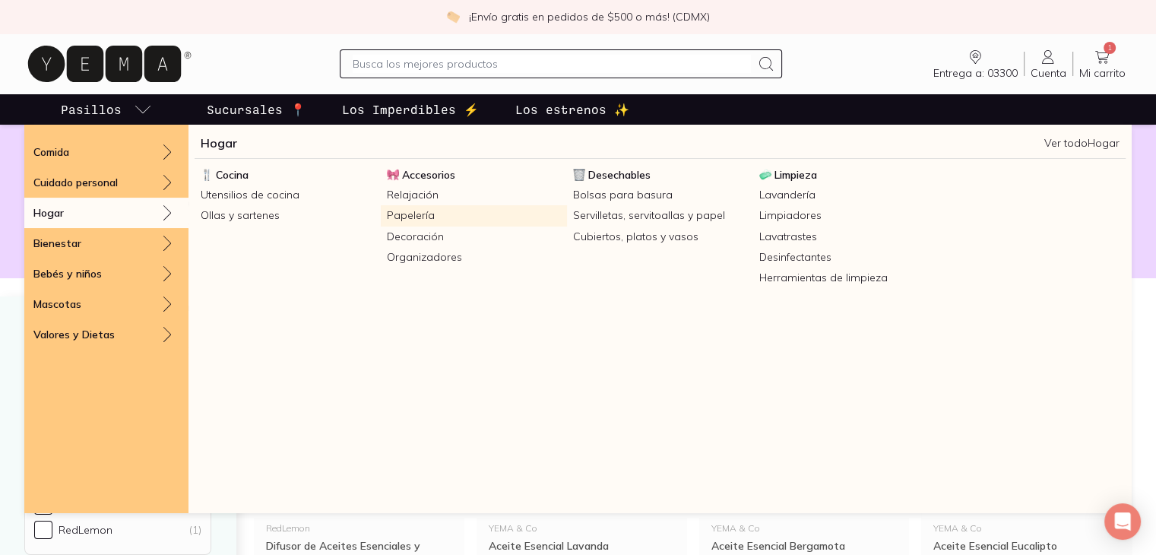
click at [426, 217] on link "Papelería" at bounding box center [474, 215] width 186 height 21
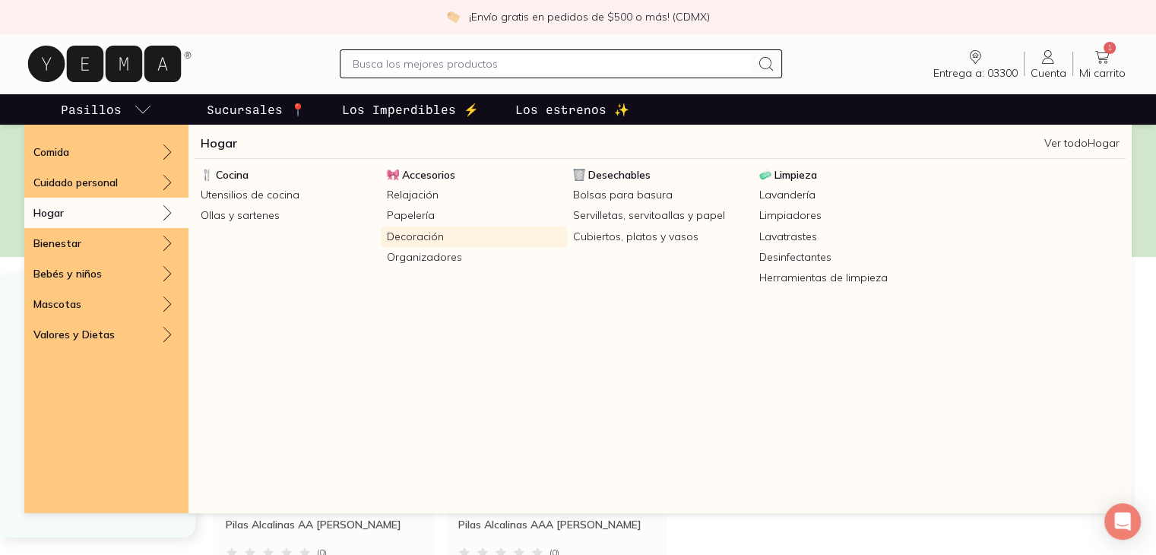
click at [409, 238] on link "Decoración" at bounding box center [474, 236] width 186 height 21
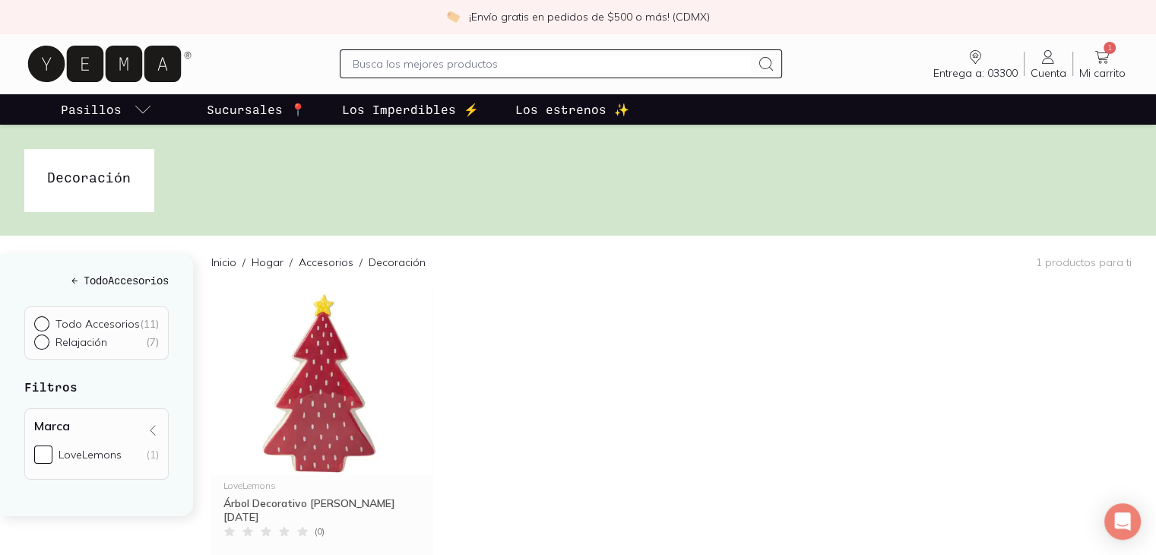
click at [505, 335] on div "LoveLemons Árbol Decorativo [PERSON_NAME][DATE] ( 0 ) MXN 99.00 1 pza Agregar" at bounding box center [671, 449] width 920 height 322
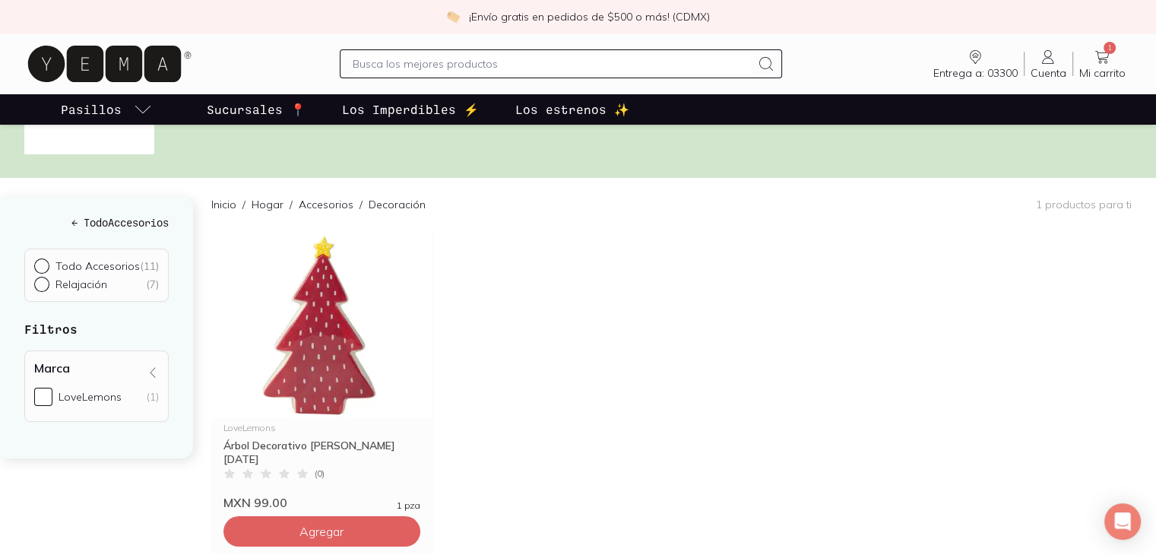
scroll to position [61, 0]
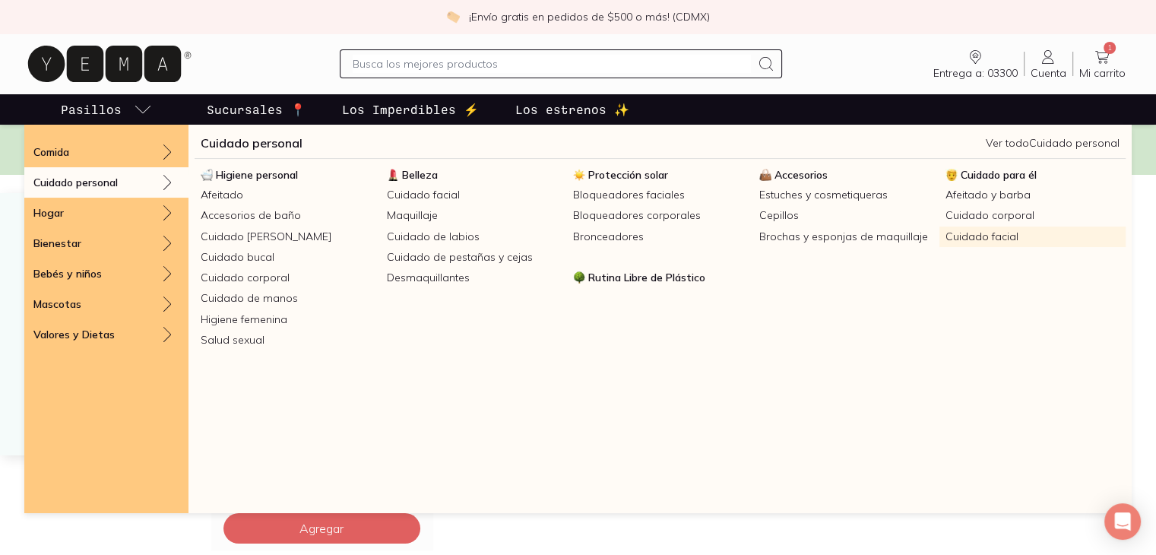
click at [959, 232] on link "Cuidado facial" at bounding box center [1032, 236] width 186 height 21
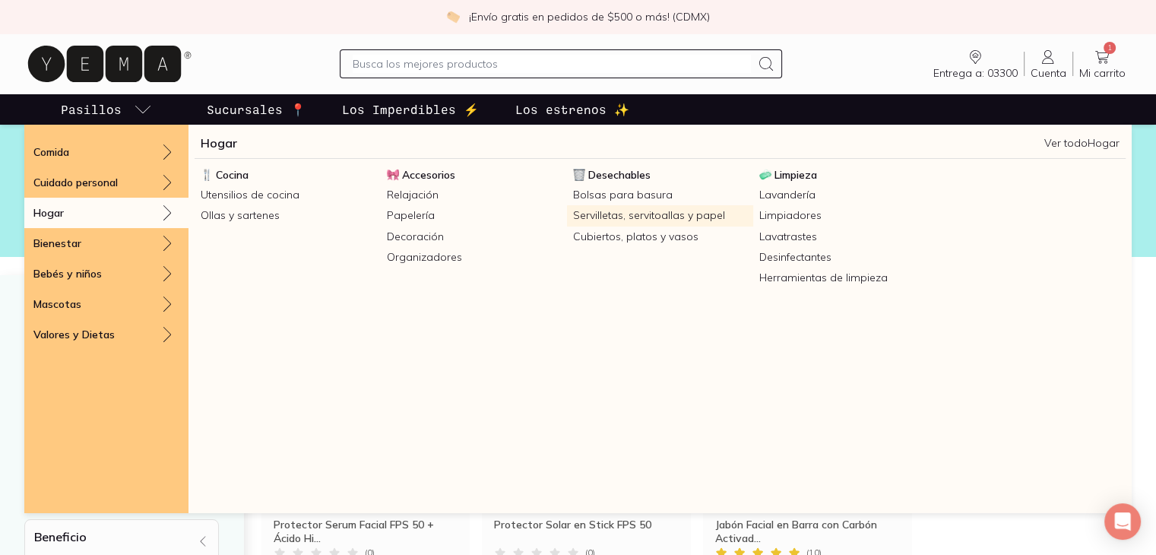
click at [654, 217] on link "Servilletas, servitoallas y papel" at bounding box center [660, 215] width 186 height 21
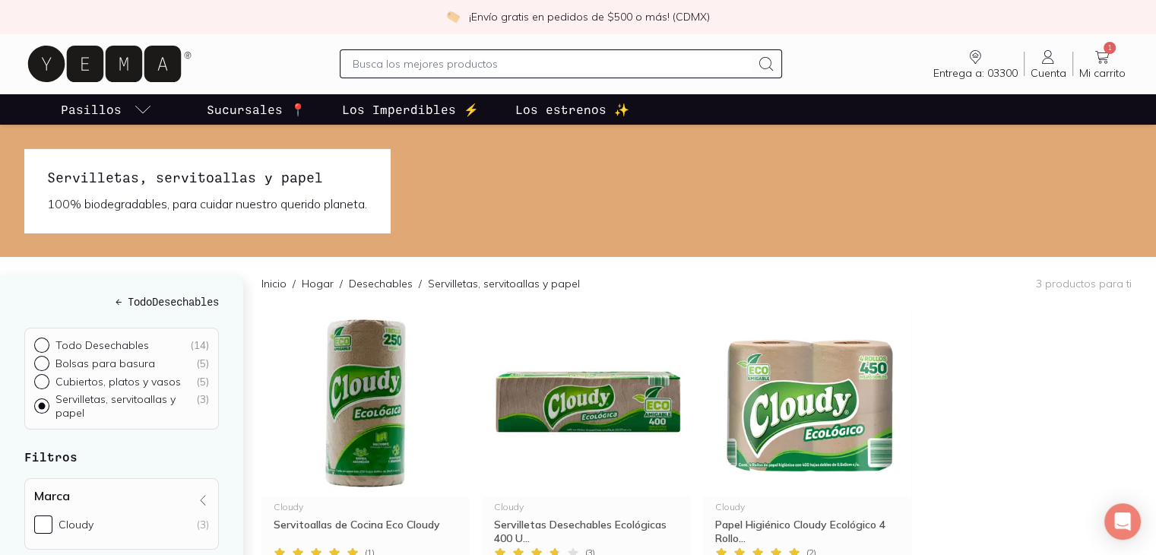
click at [991, 340] on div "Cloudy Servitoallas de Cocina Eco Cloudy ( 1 ) MXN 22.00 250 pza Agregar Cloudy…" at bounding box center [696, 470] width 870 height 322
click at [1055, 366] on div "Cloudy Servitoallas de Cocina Eco Cloudy ( 1 ) MXN 22.00 250 pza Agregar Cloudy…" at bounding box center [696, 470] width 870 height 322
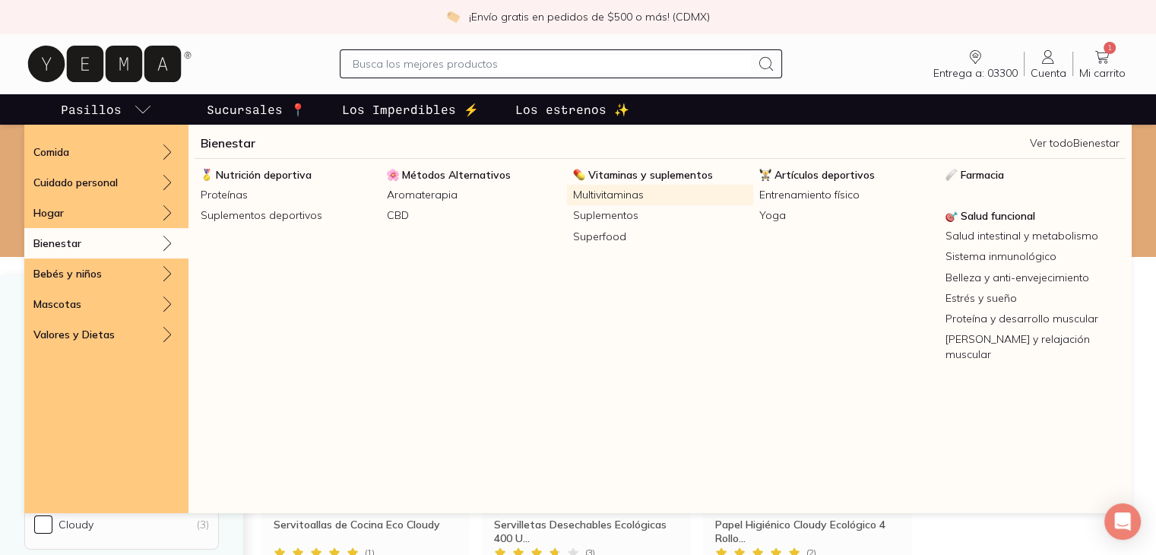
click at [587, 191] on link "Multivitaminas" at bounding box center [660, 195] width 186 height 21
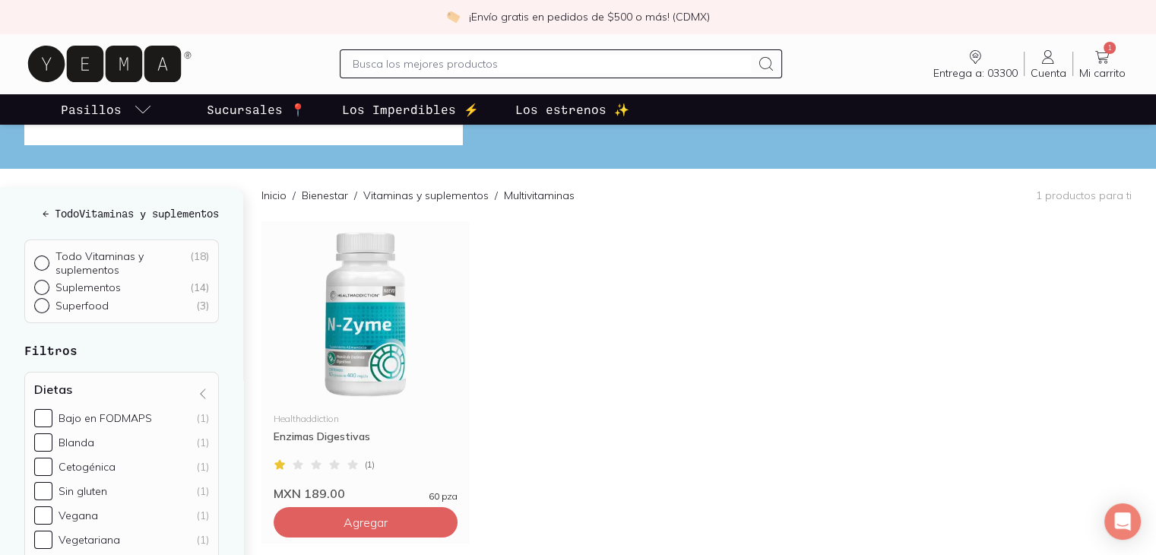
scroll to position [122, 0]
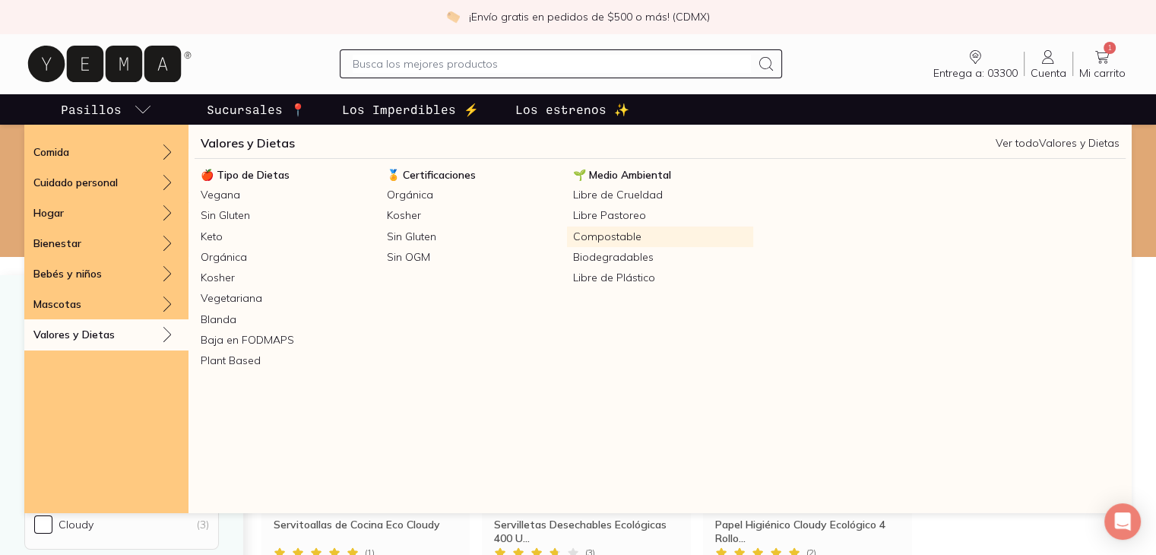
click at [579, 237] on link "Compostable" at bounding box center [660, 236] width 186 height 21
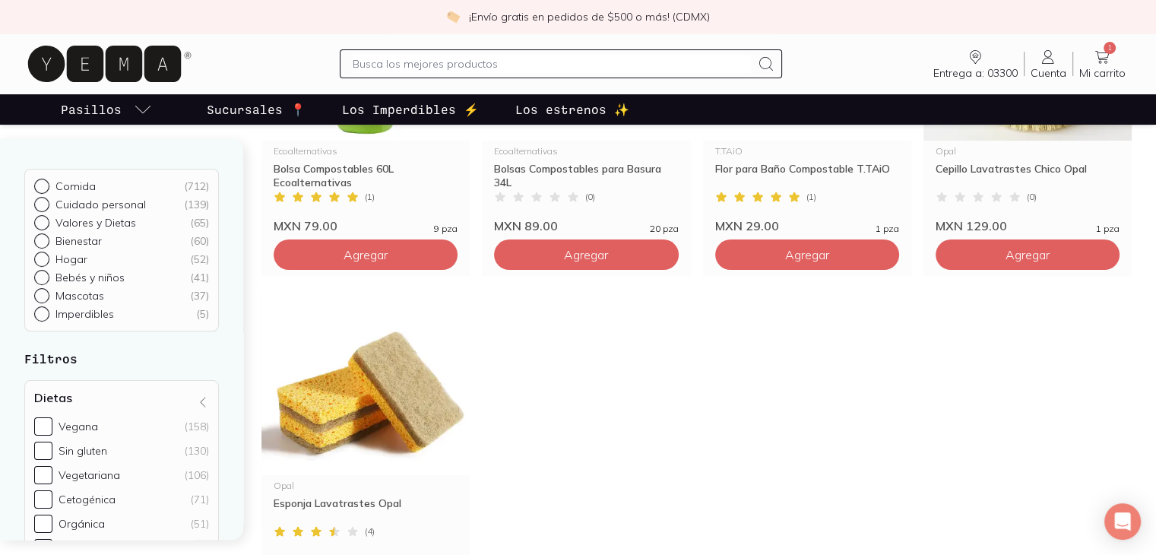
scroll to position [304, 0]
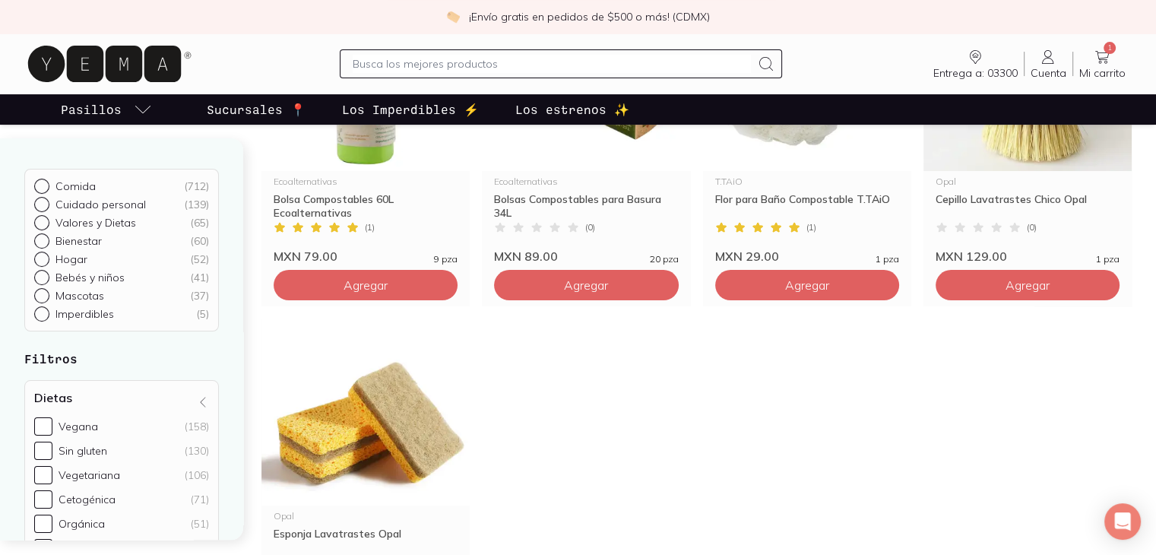
click at [109, 293] on div "Mascotas ( 37 )" at bounding box center [132, 296] width 154 height 14
click at [46, 293] on input "Mascotas ( 37 )" at bounding box center [40, 294] width 12 height 12
radio input "true"
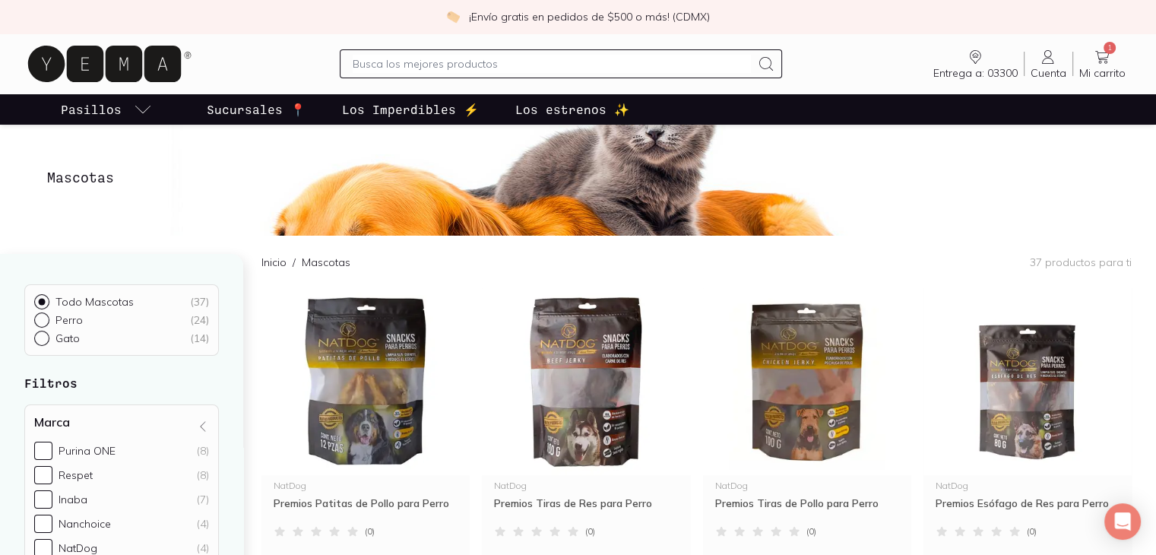
click at [939, 191] on img at bounding box center [578, 180] width 1156 height 111
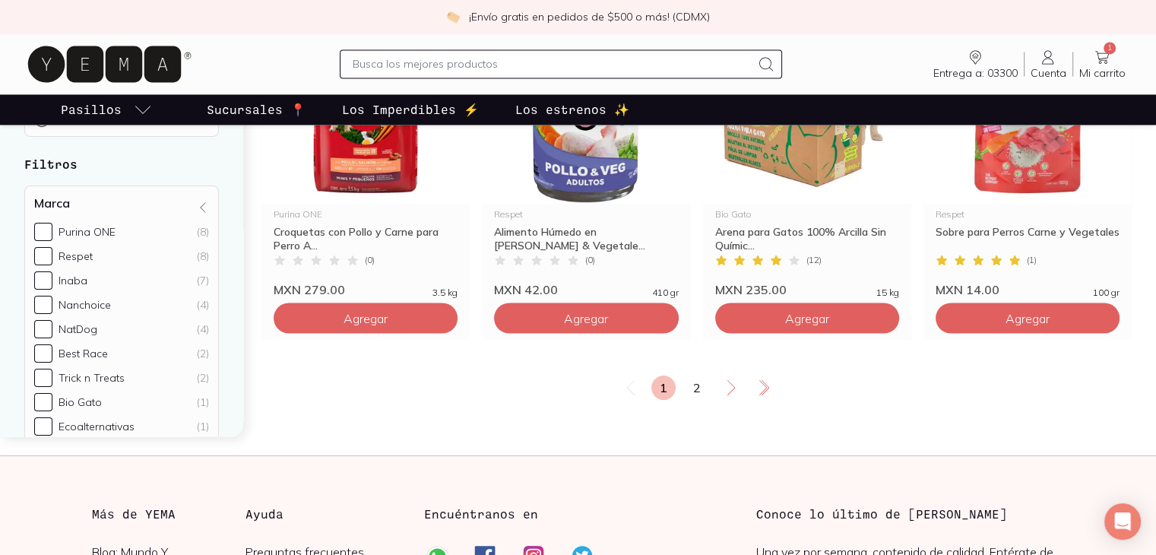
scroll to position [2614, 0]
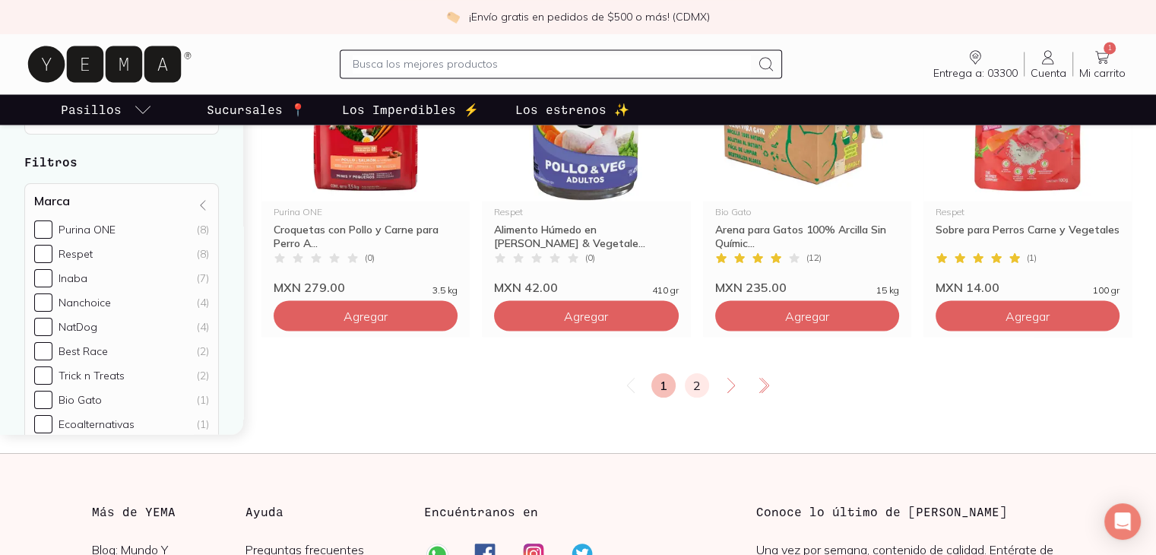
click at [685, 381] on link "2" at bounding box center [697, 385] width 24 height 24
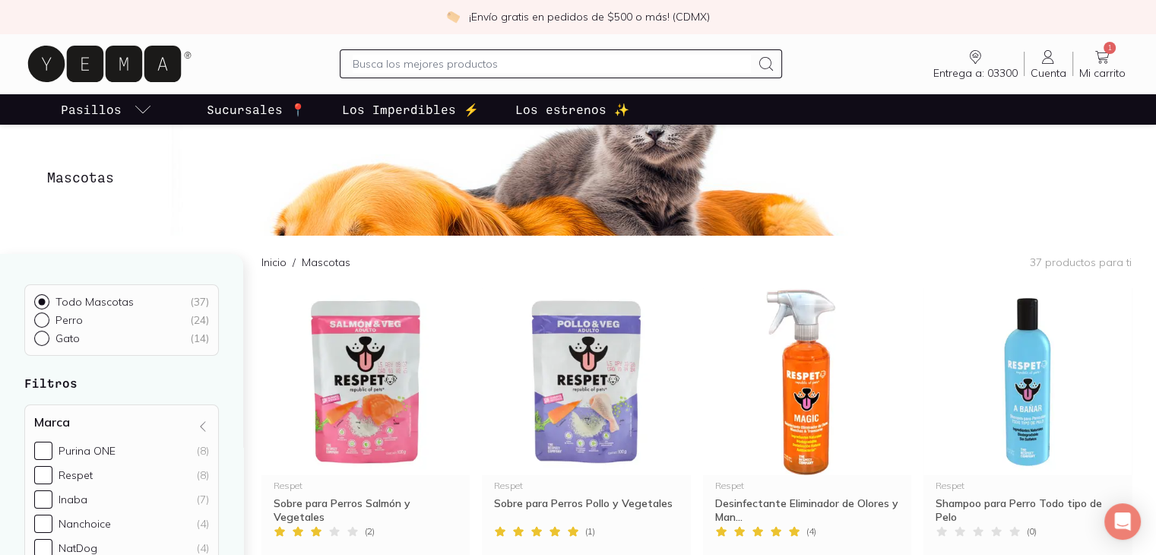
click at [940, 223] on img at bounding box center [578, 180] width 1156 height 111
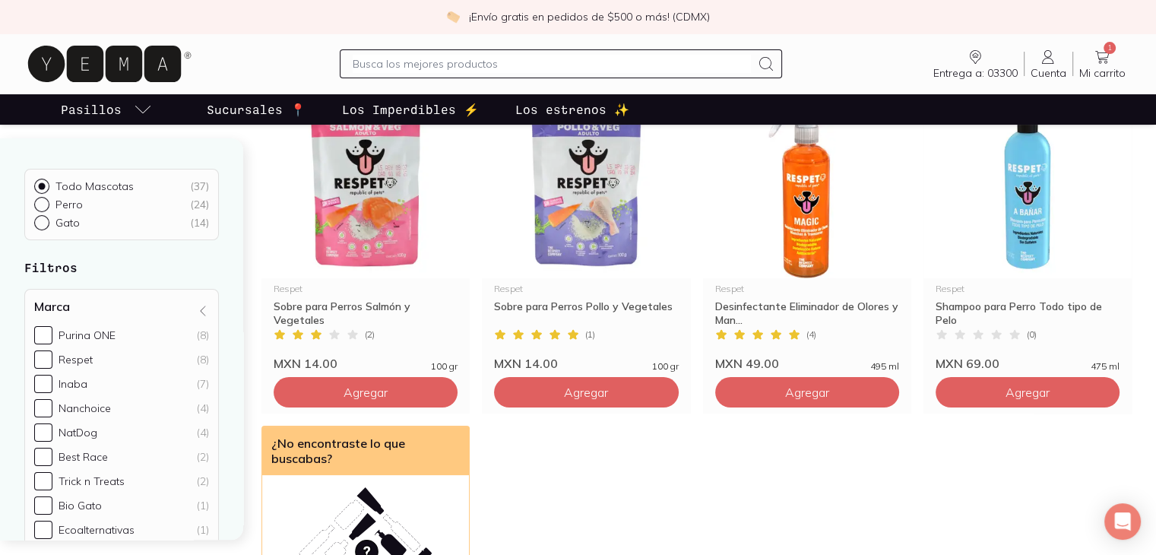
scroll to position [334, 0]
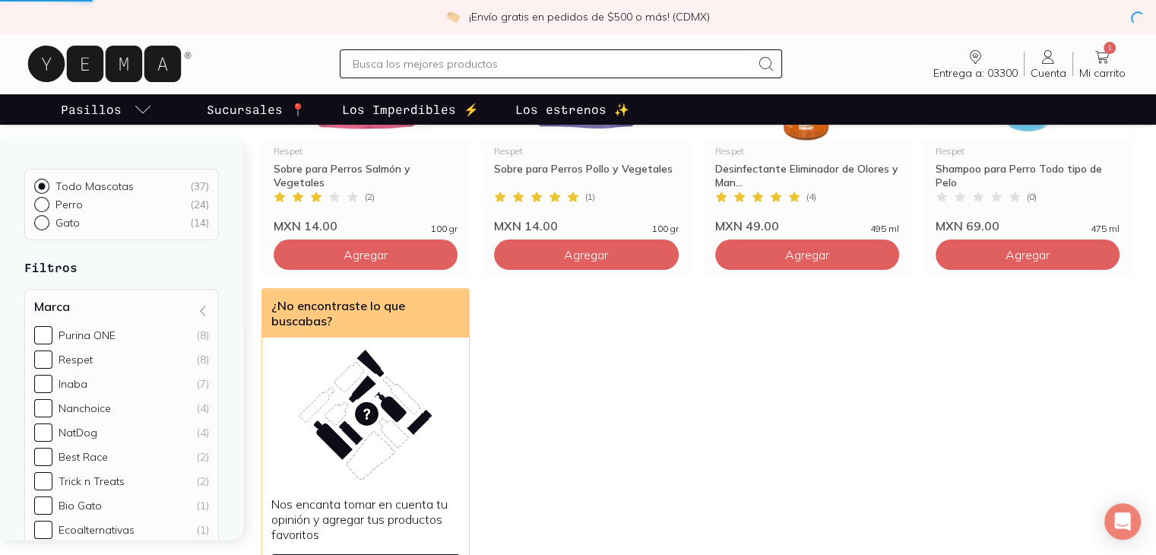
scroll to position [939, 0]
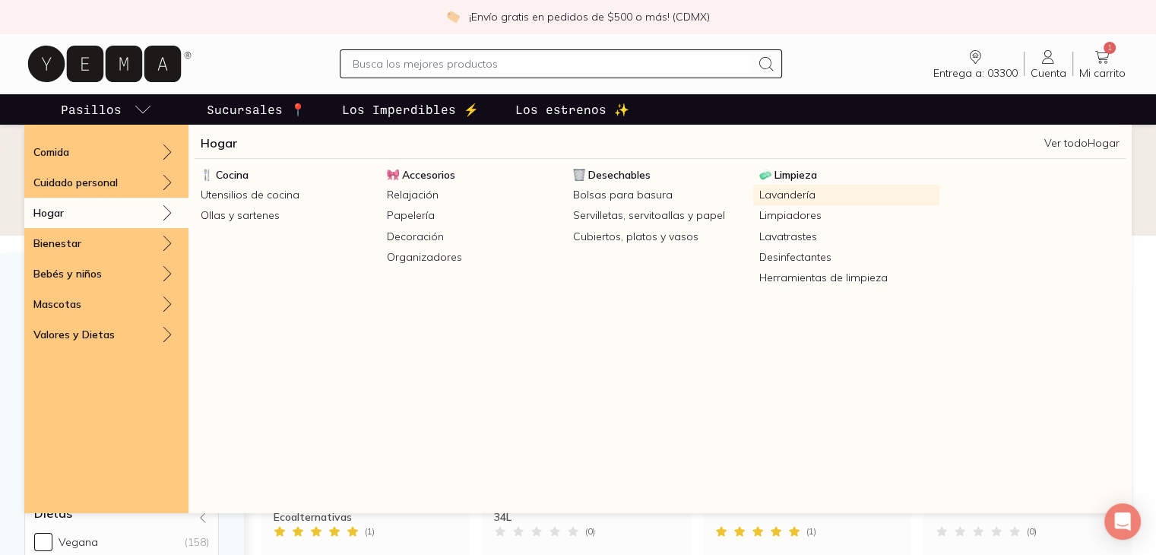
click at [793, 194] on link "Lavandería" at bounding box center [846, 195] width 186 height 21
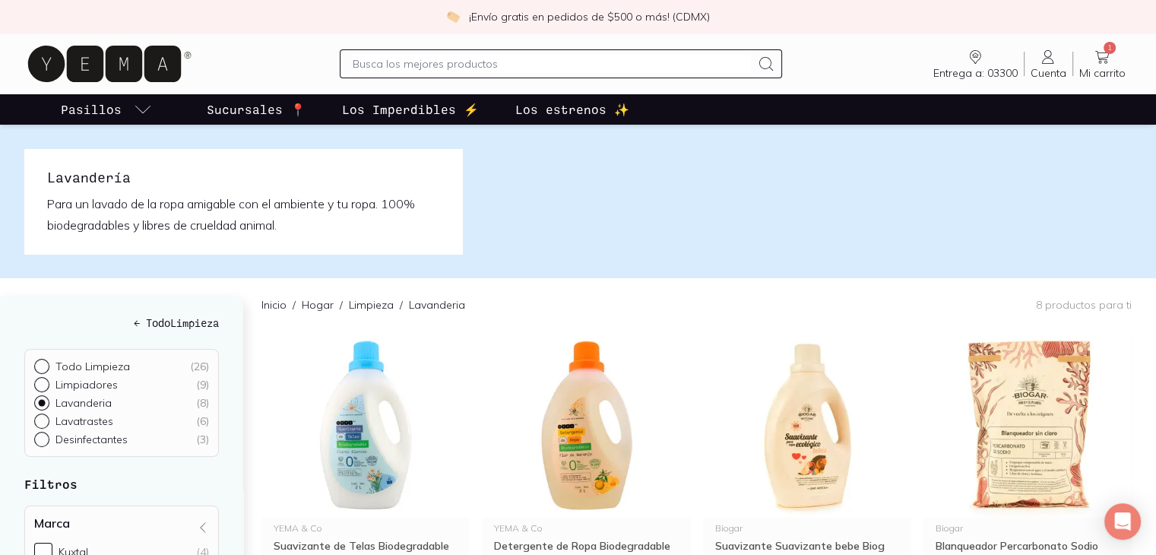
click at [669, 214] on img at bounding box center [578, 202] width 1156 height 154
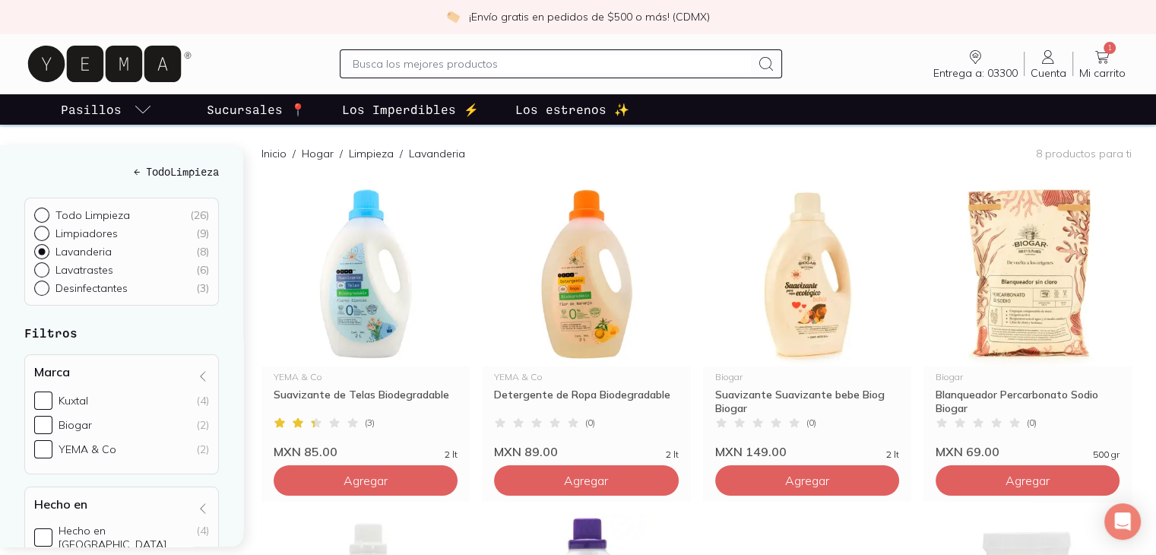
scroll to position [152, 0]
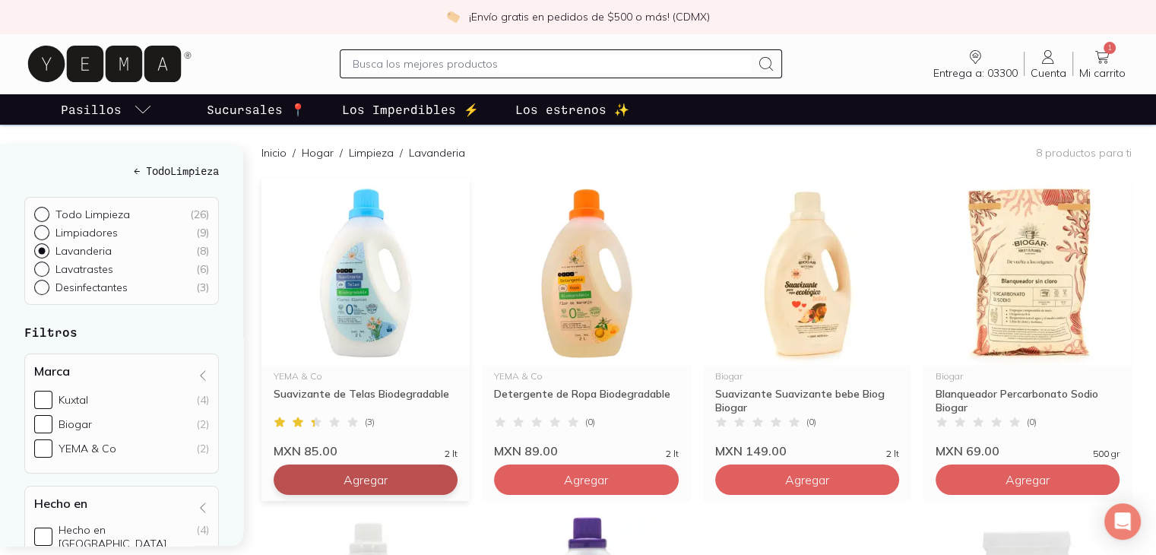
click at [386, 478] on button "Agregar" at bounding box center [366, 479] width 184 height 30
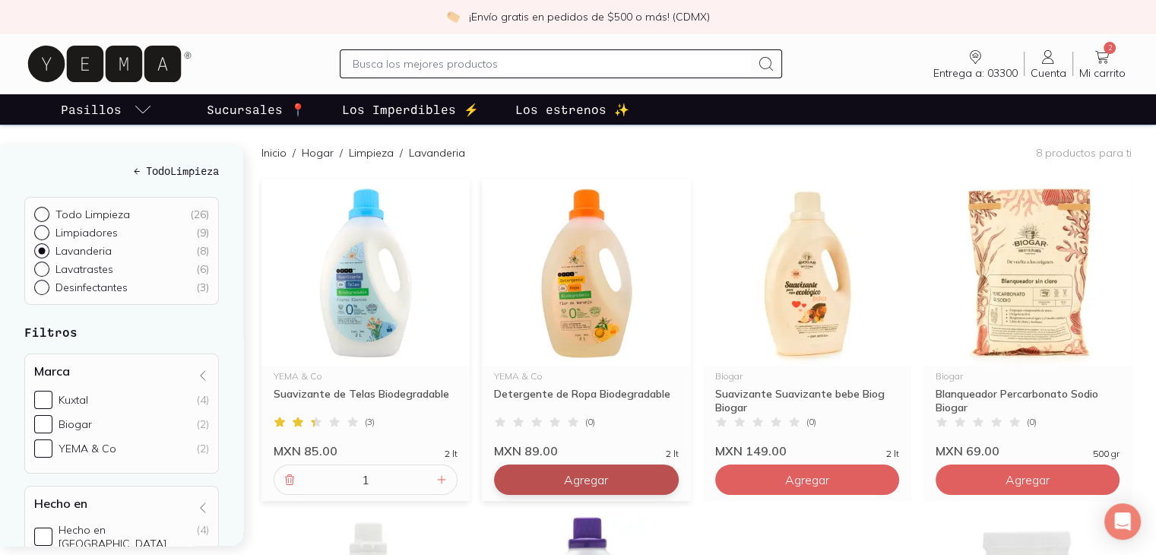
click at [564, 481] on span "Agregar" at bounding box center [586, 479] width 44 height 15
click at [43, 272] on div at bounding box center [44, 268] width 21 height 15
click at [43, 272] on input "Lavatrastes ( 6 )" at bounding box center [40, 267] width 12 height 12
radio input "true"
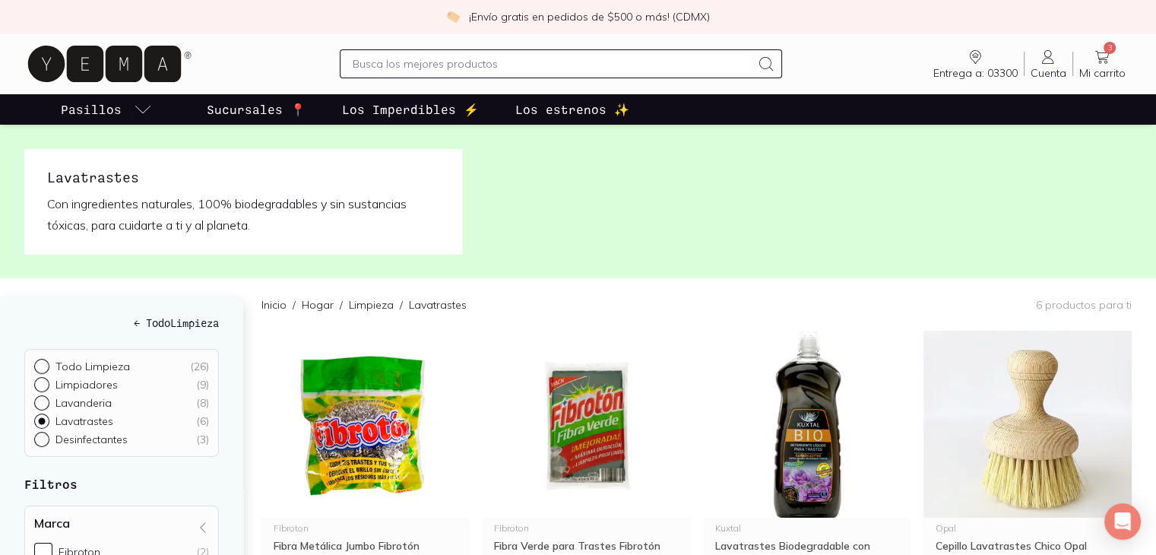
click at [34, 432] on input "Desinfectantes ( 3 )" at bounding box center [40, 438] width 12 height 12
radio input "true"
click at [34, 359] on input "Todo Limpieza ( 26 )" at bounding box center [40, 365] width 12 height 12
radio input "true"
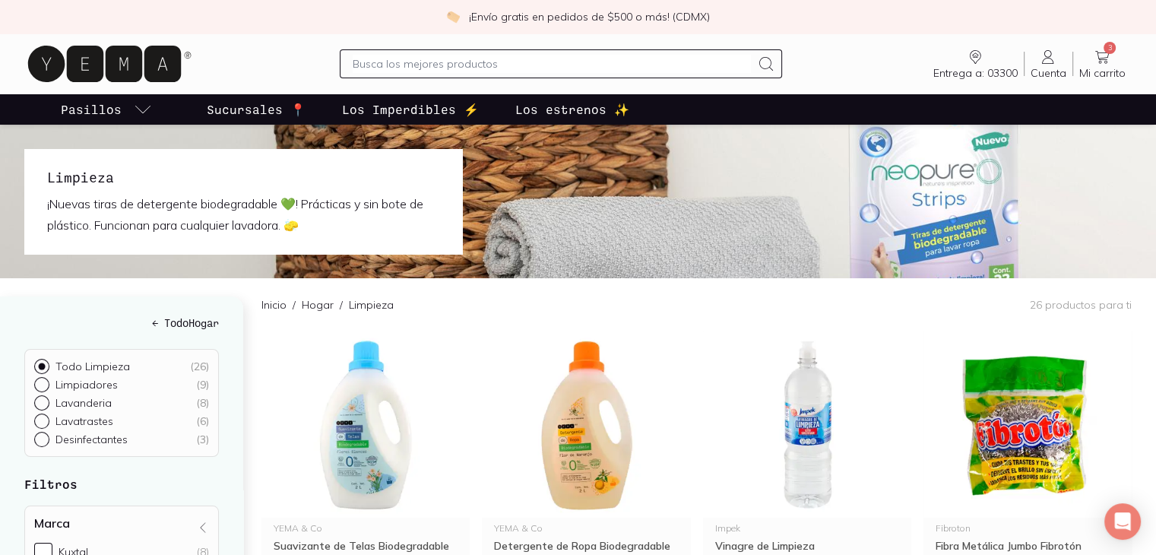
click at [772, 285] on div "Inicio / Hogar / Limpieza 26 productos para ti" at bounding box center [696, 304] width 870 height 52
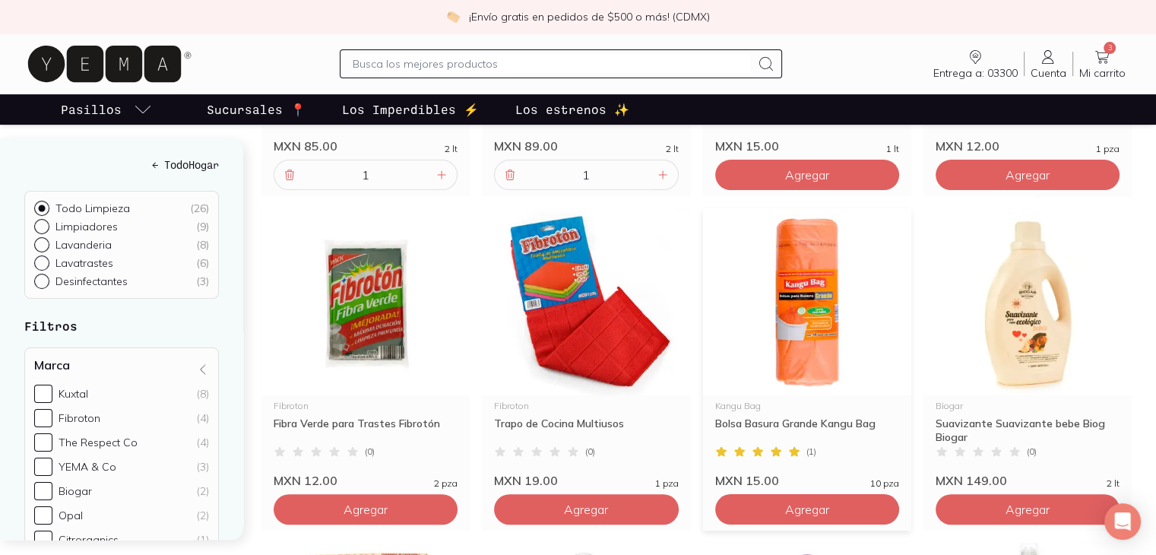
scroll to position [456, 0]
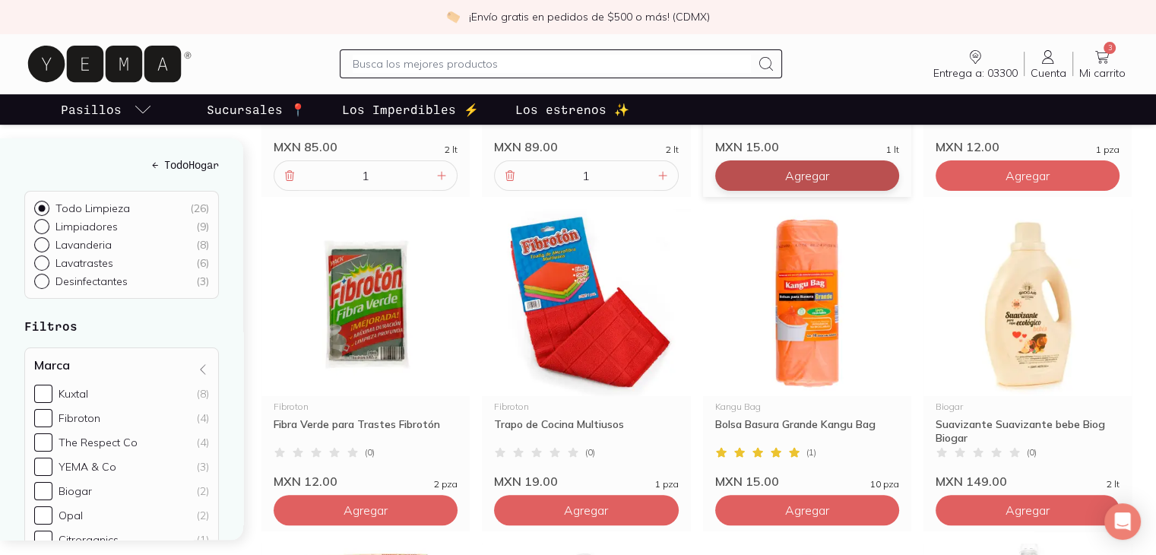
click at [801, 176] on span "Agregar" at bounding box center [807, 175] width 44 height 15
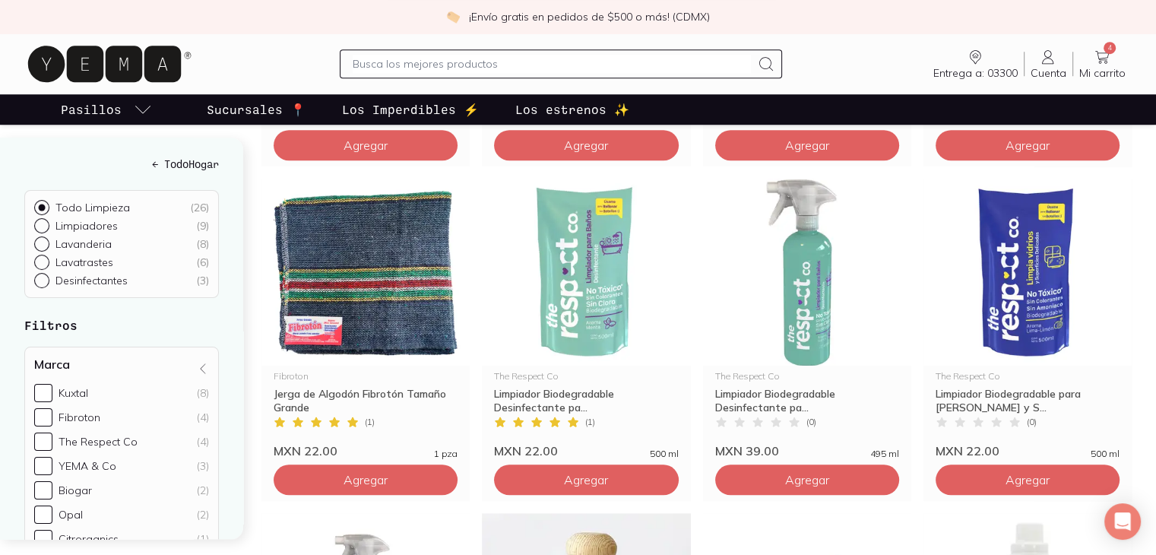
scroll to position [1185, 0]
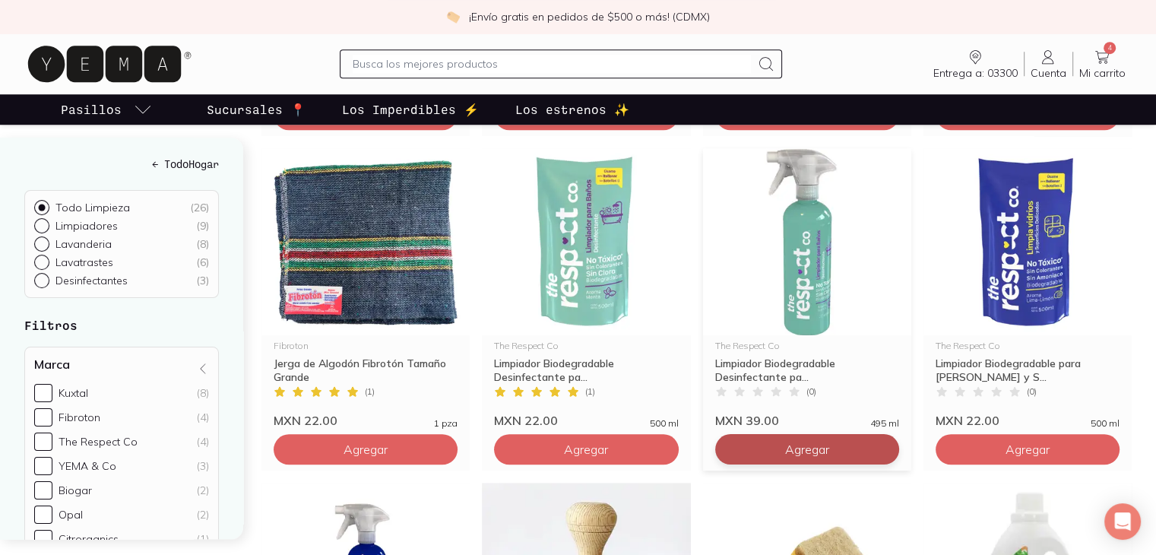
click at [780, 451] on button "Agregar" at bounding box center [807, 449] width 184 height 30
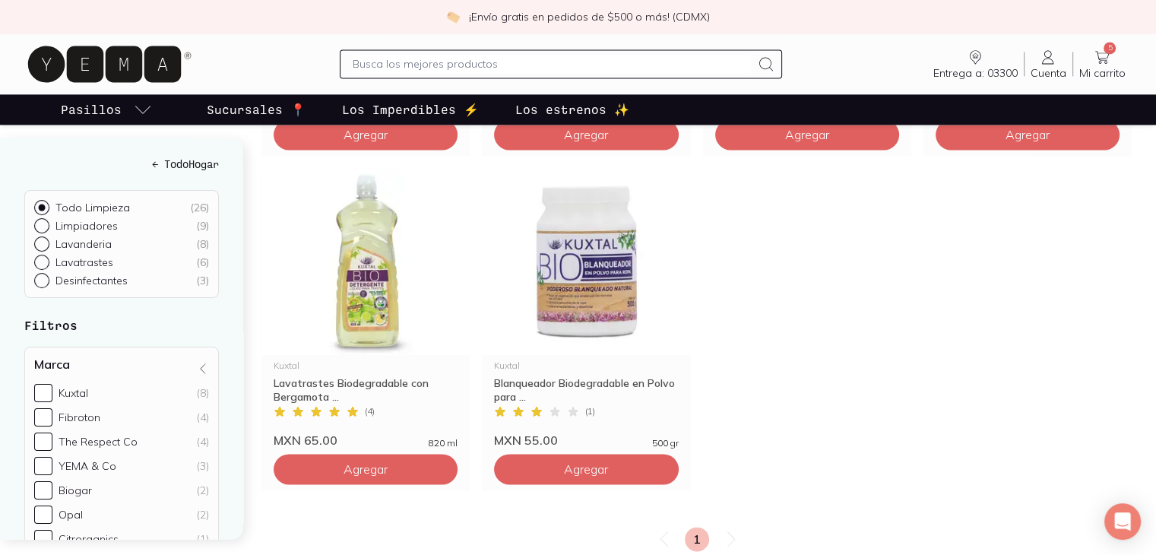
scroll to position [2165, 0]
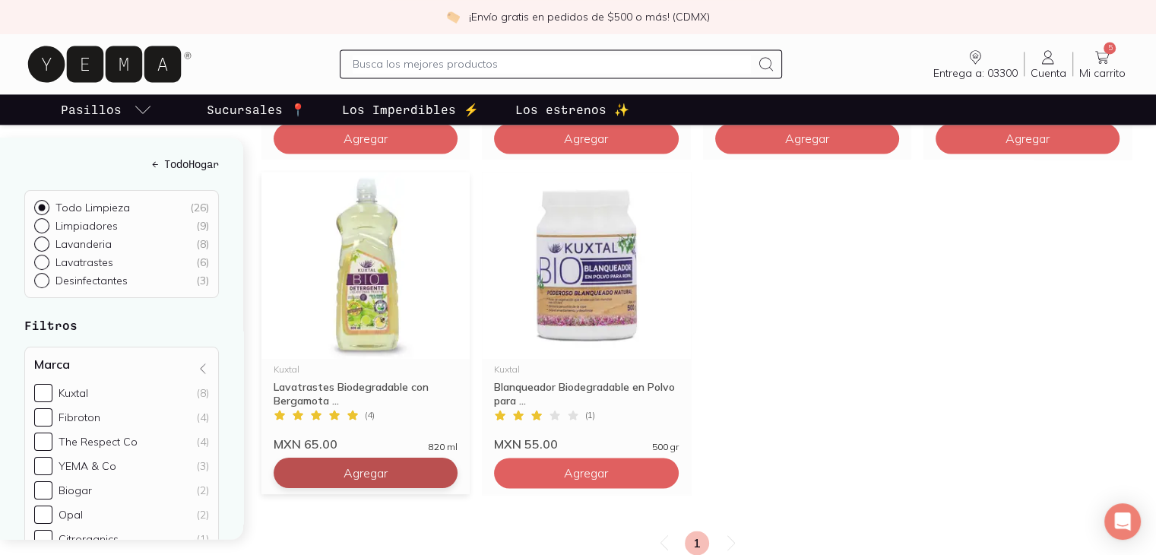
click at [396, 470] on button "Agregar" at bounding box center [366, 472] width 184 height 30
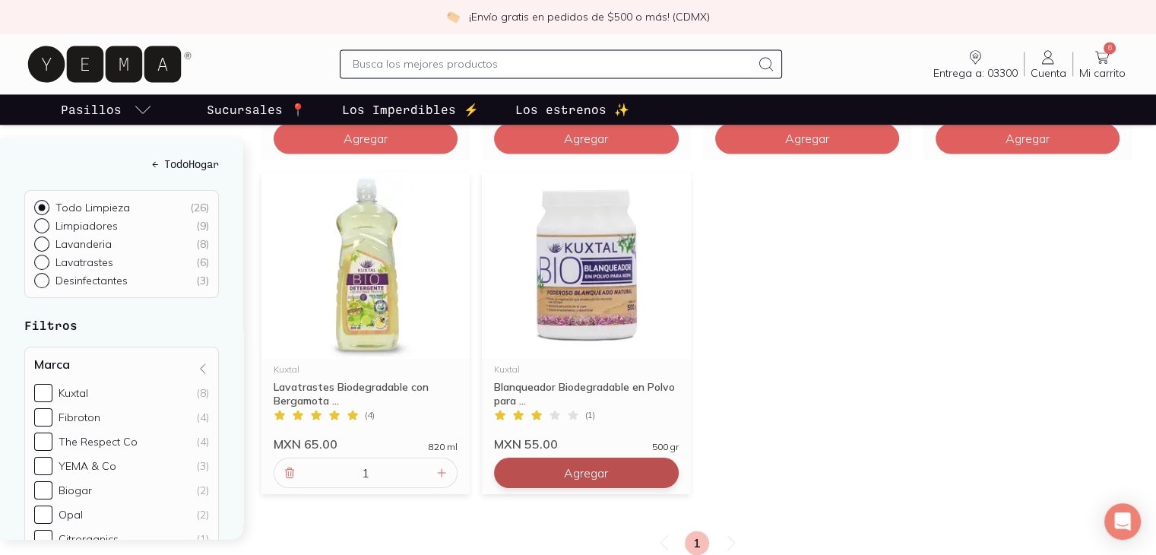
click at [600, 466] on span "Agregar" at bounding box center [586, 472] width 44 height 15
click at [1100, 52] on icon at bounding box center [1102, 57] width 14 height 13
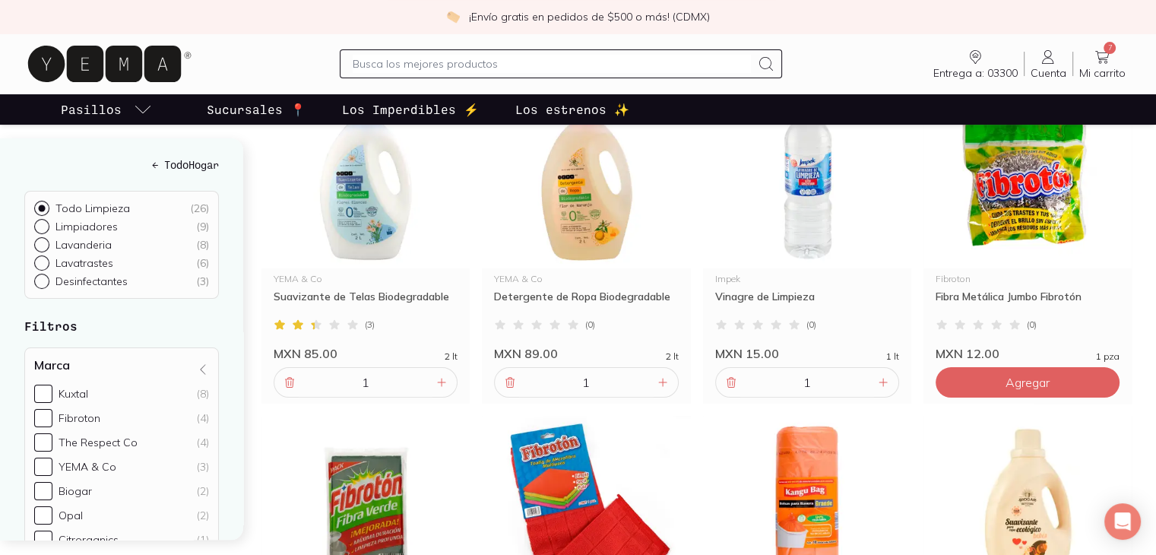
scroll to position [253, 0]
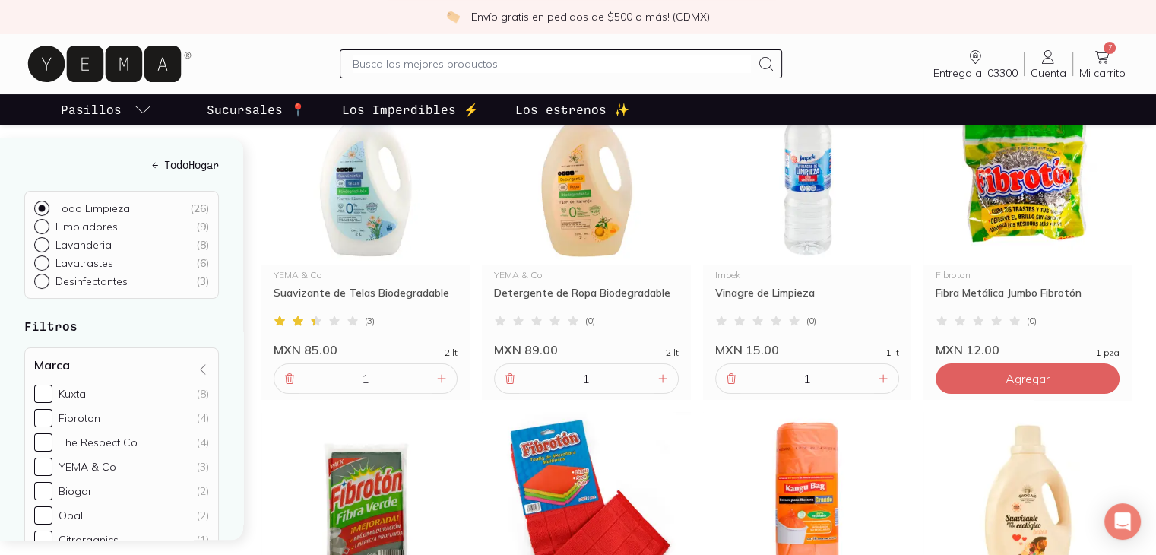
click at [242, 340] on div "← Todo Hogar Todo Limpieza ( 26 ) Limpiadores ( 9 ) Lavanderia ( 8 ) Lavatraste…" at bounding box center [130, 338] width 261 height 401
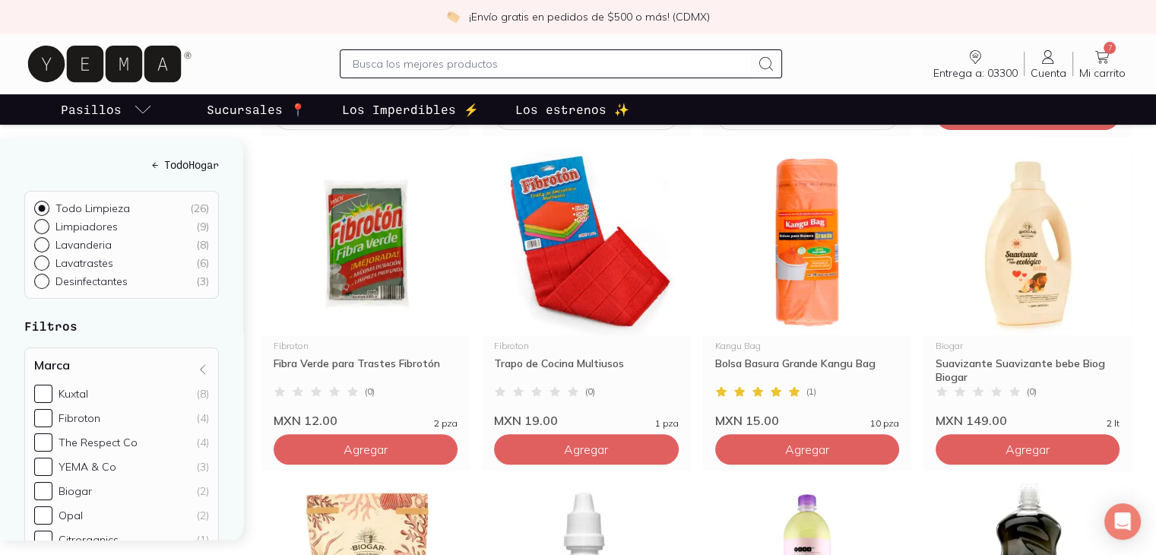
scroll to position [527, 0]
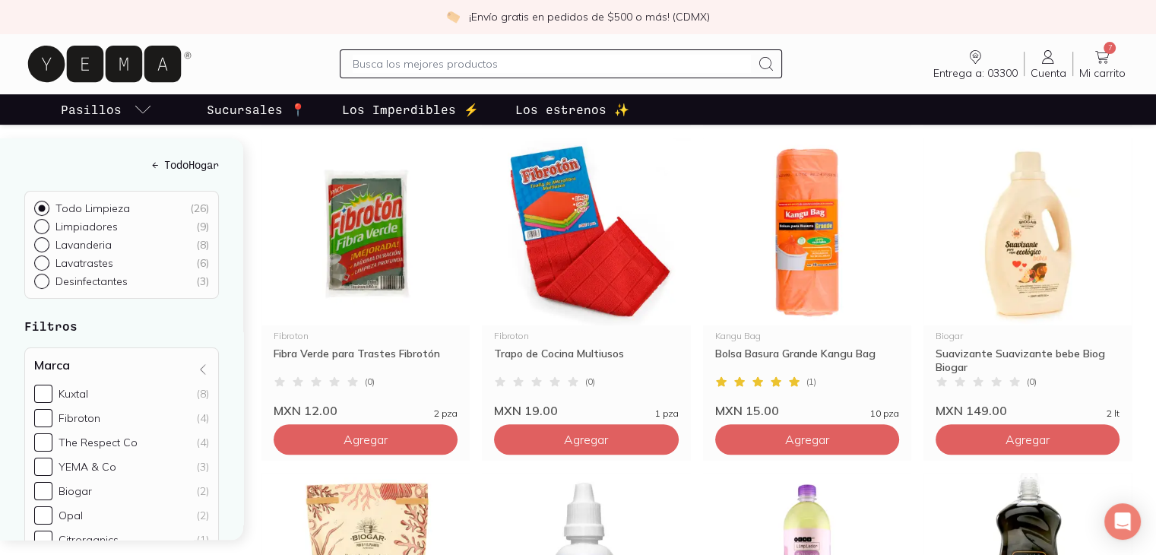
click at [242, 340] on div "← Todo Hogar Todo Limpieza ( 26 ) Limpiadores ( 9 ) Lavanderia ( 8 ) Lavatraste…" at bounding box center [130, 338] width 261 height 401
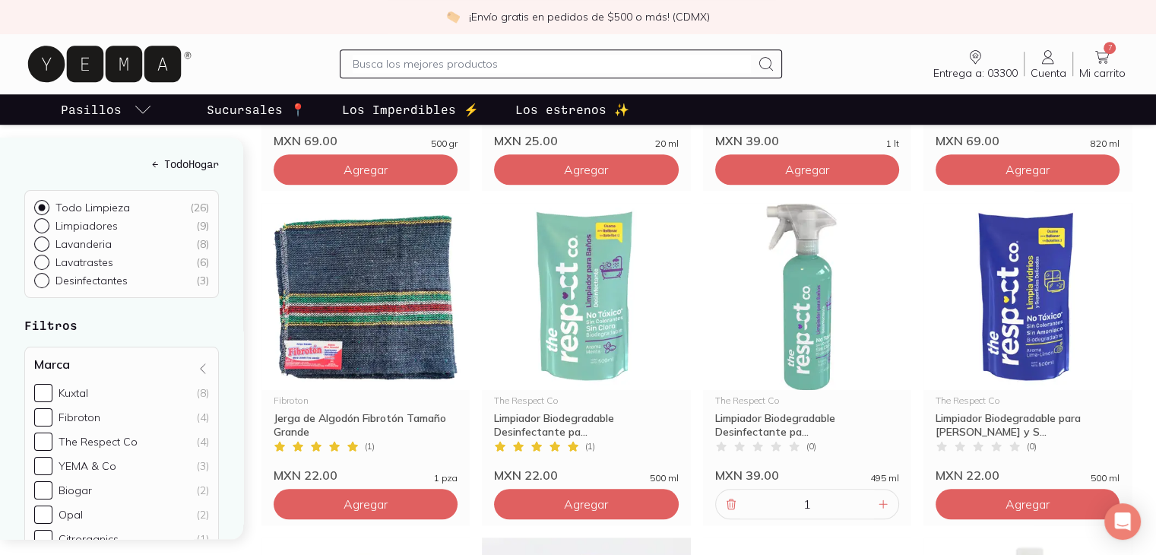
scroll to position [1165, 0]
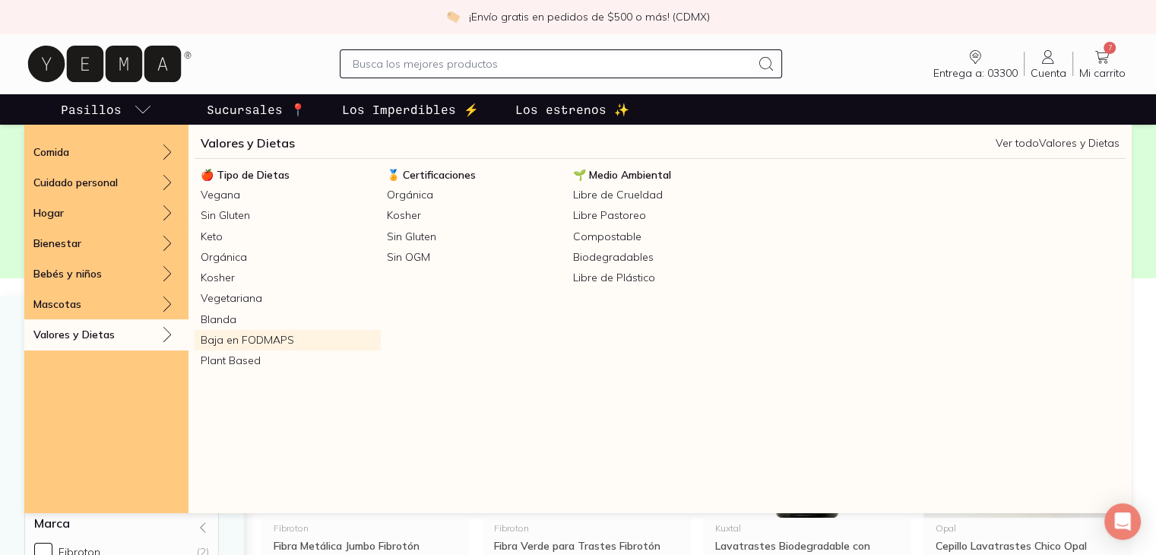
click at [263, 338] on link "Baja en FODMAPS" at bounding box center [288, 340] width 186 height 21
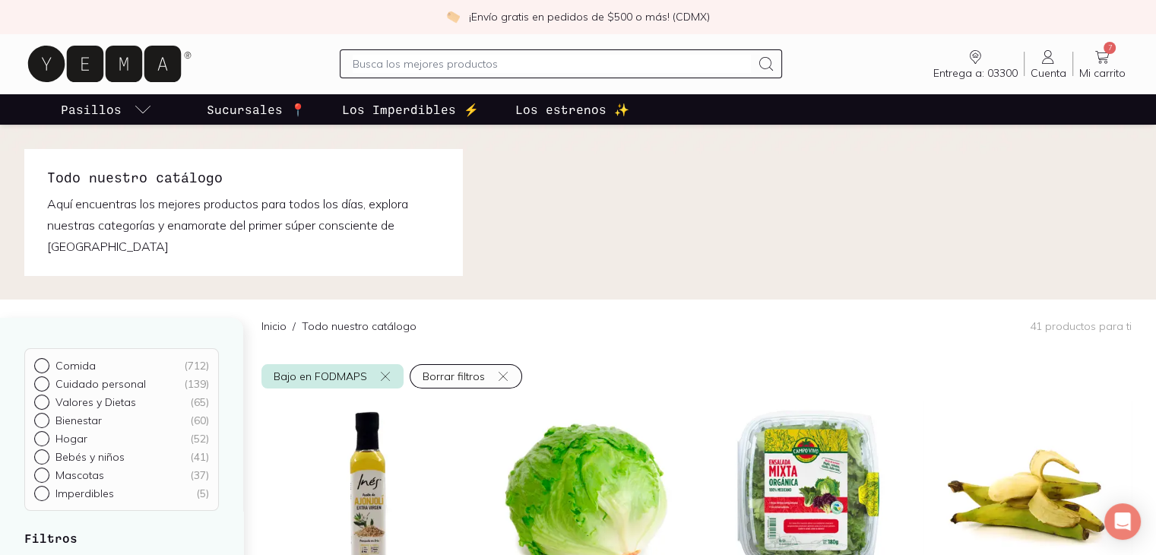
click at [570, 317] on div "Inicio / Todo nuestro catálogo 41 productos para ti" at bounding box center [696, 325] width 870 height 52
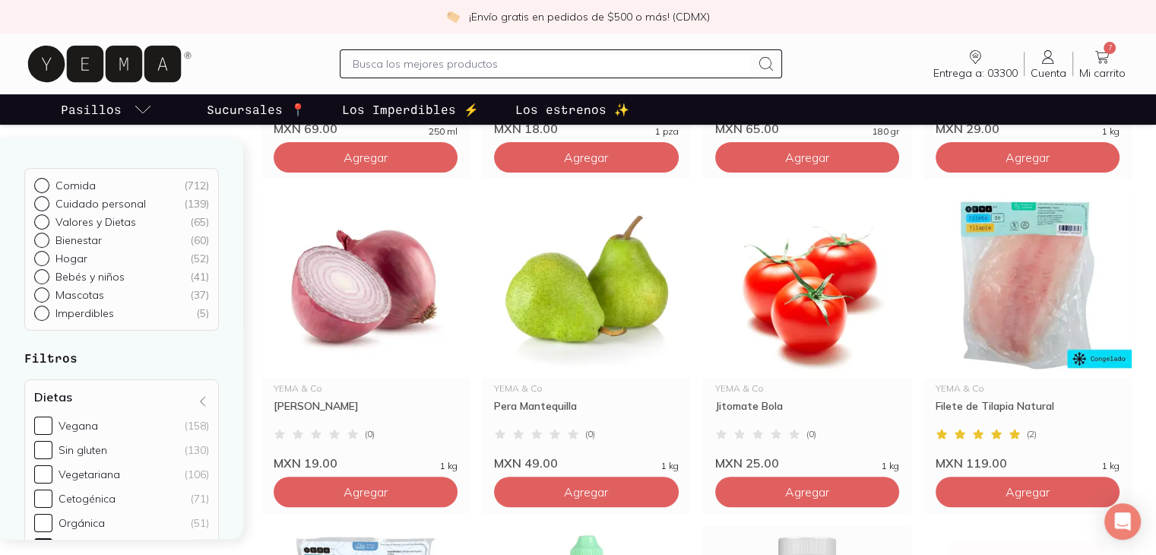
scroll to position [547, 0]
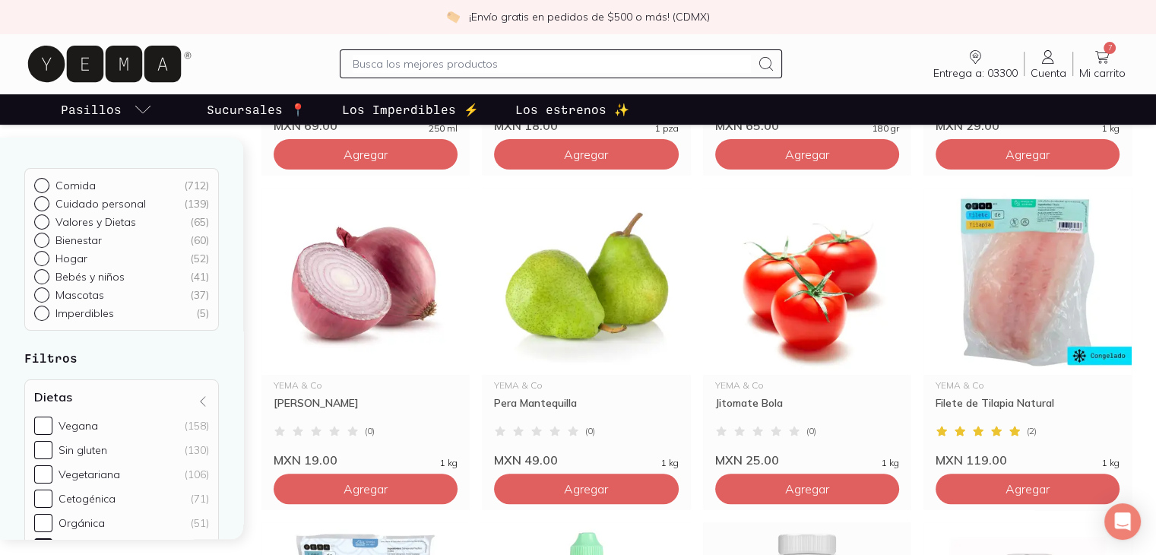
click at [252, 215] on div "Comida ( 712 ) Cuidado personal ( 139 ) Valores y Dietas ( 65 ) Bienestar ( 60 …" at bounding box center [130, 338] width 261 height 401
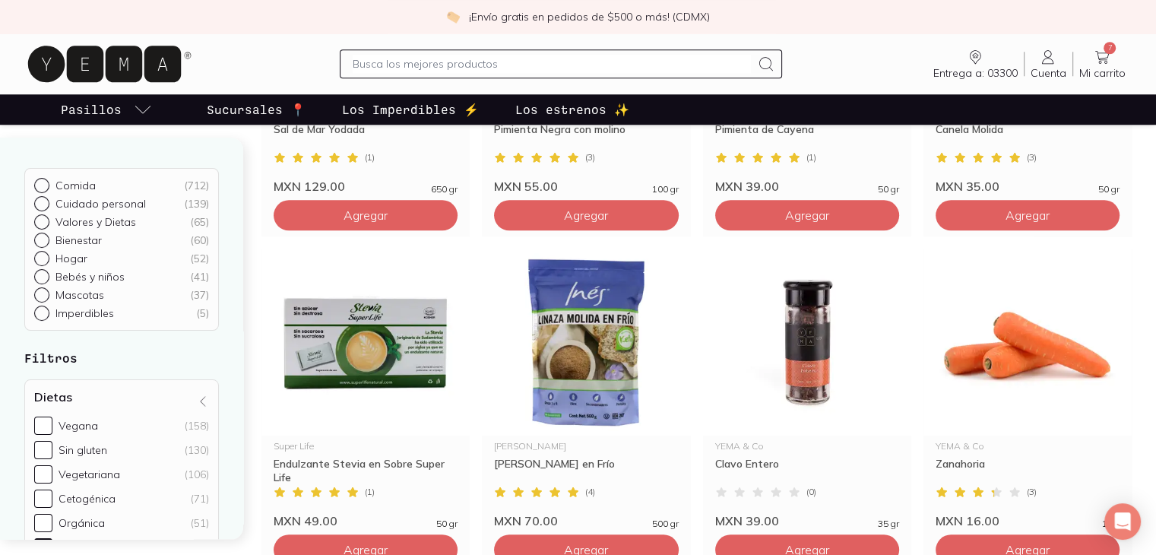
scroll to position [1520, 0]
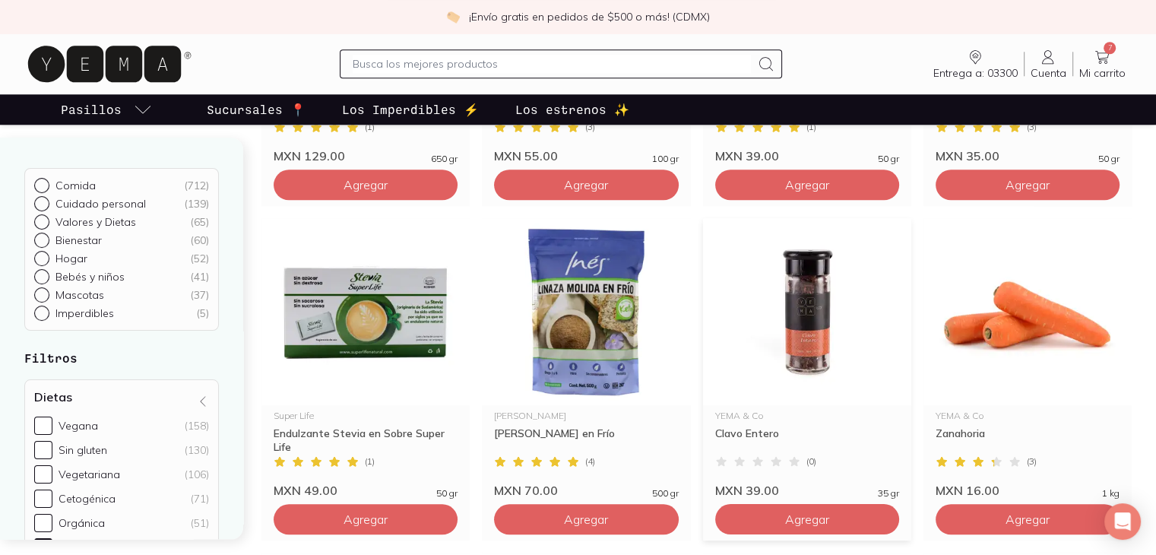
click at [855, 331] on img at bounding box center [807, 311] width 208 height 187
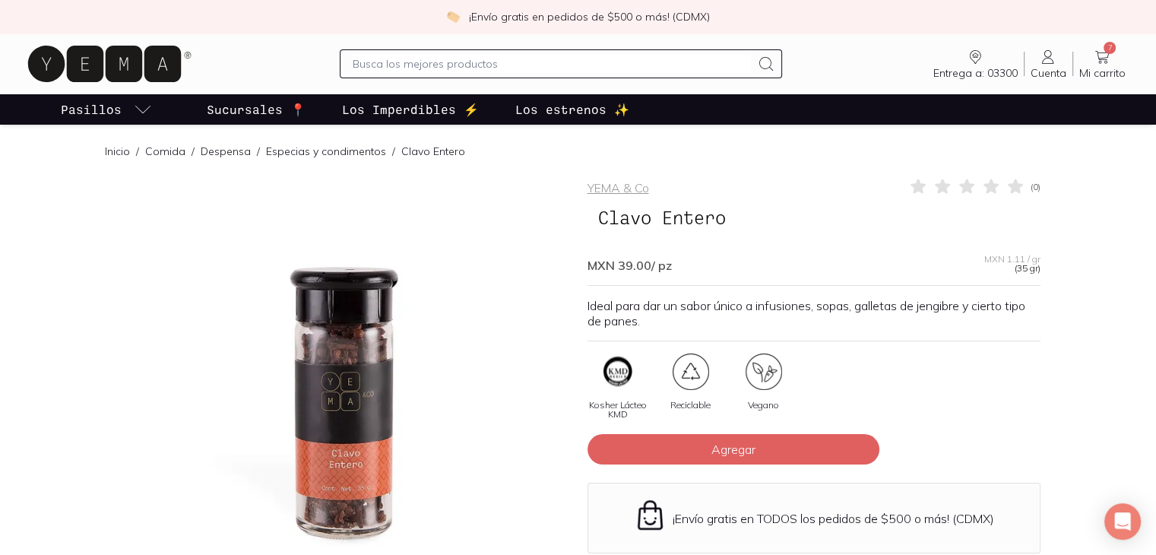
click at [349, 426] on div at bounding box center [342, 403] width 453 height 453
click at [362, 448] on div at bounding box center [342, 403] width 453 height 453
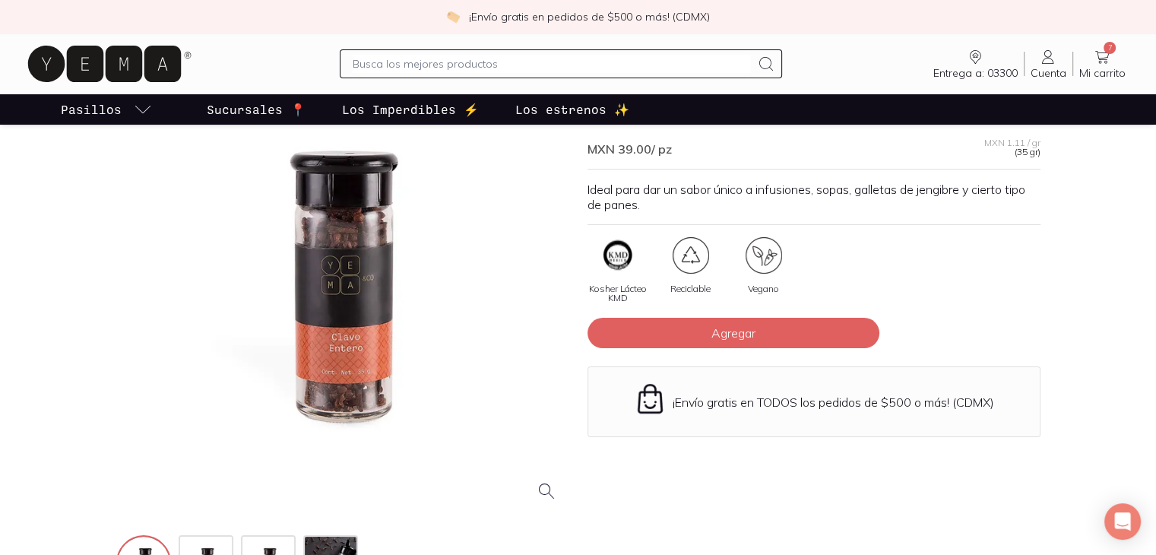
scroll to position [125, 0]
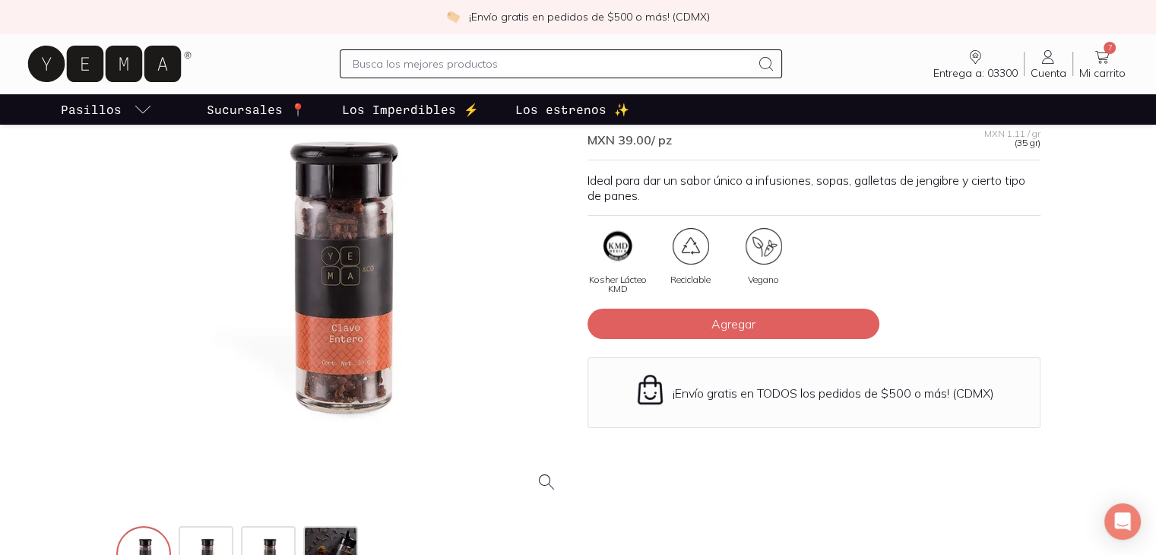
click at [340, 335] on div at bounding box center [342, 278] width 453 height 453
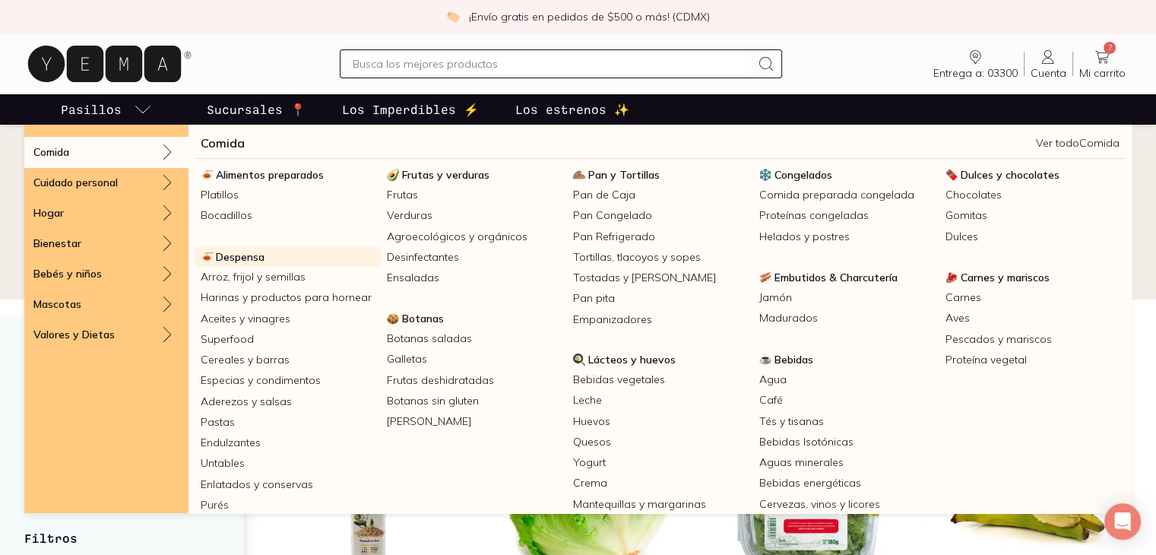
click at [249, 258] on span "Despensa" at bounding box center [240, 257] width 49 height 14
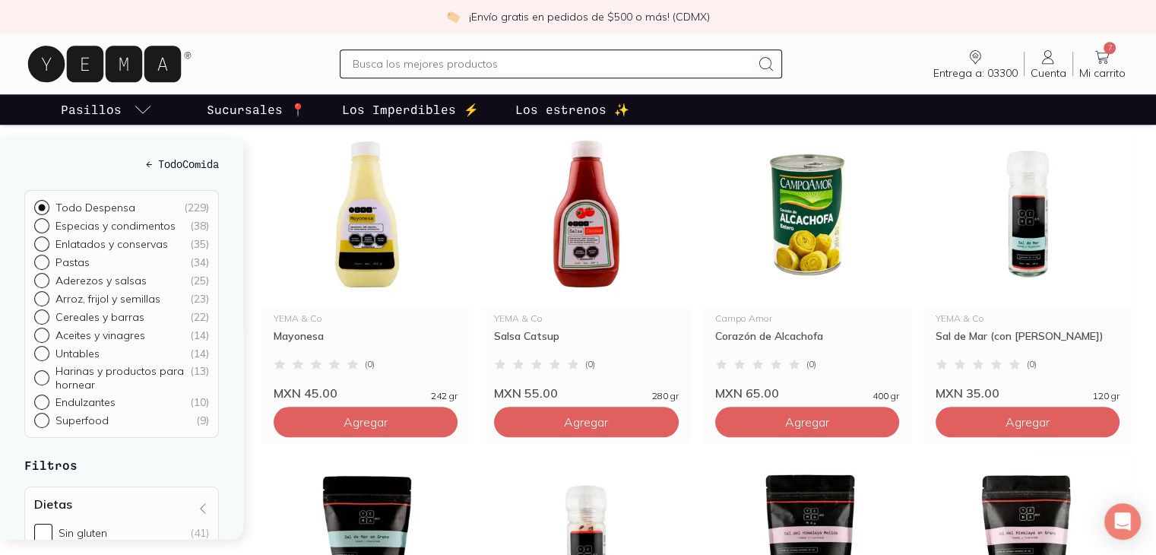
scroll to position [1550, 0]
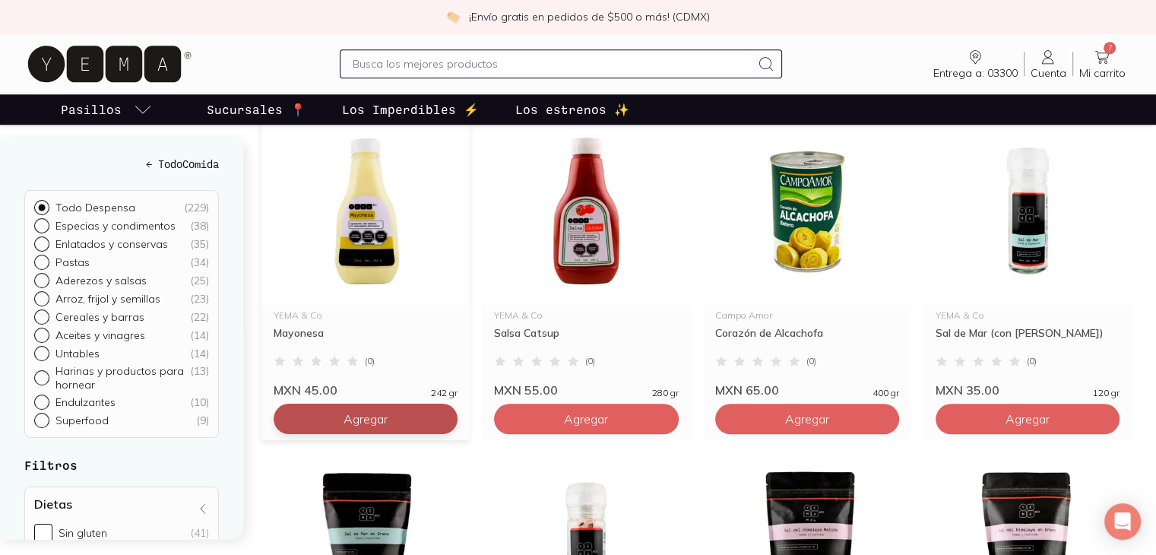
click at [326, 431] on button "Agregar" at bounding box center [366, 419] width 184 height 30
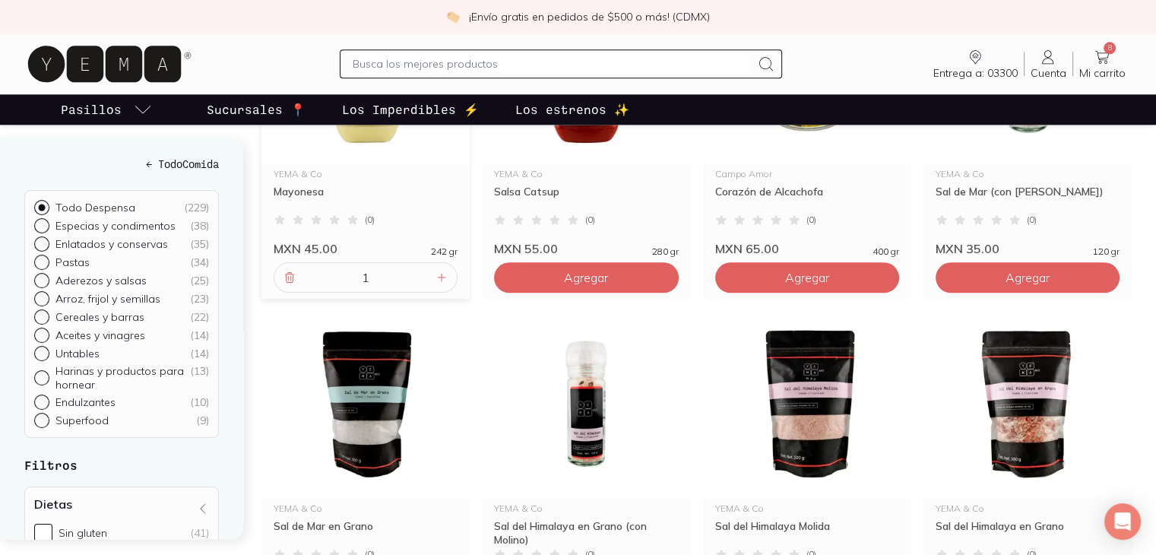
scroll to position [1824, 0]
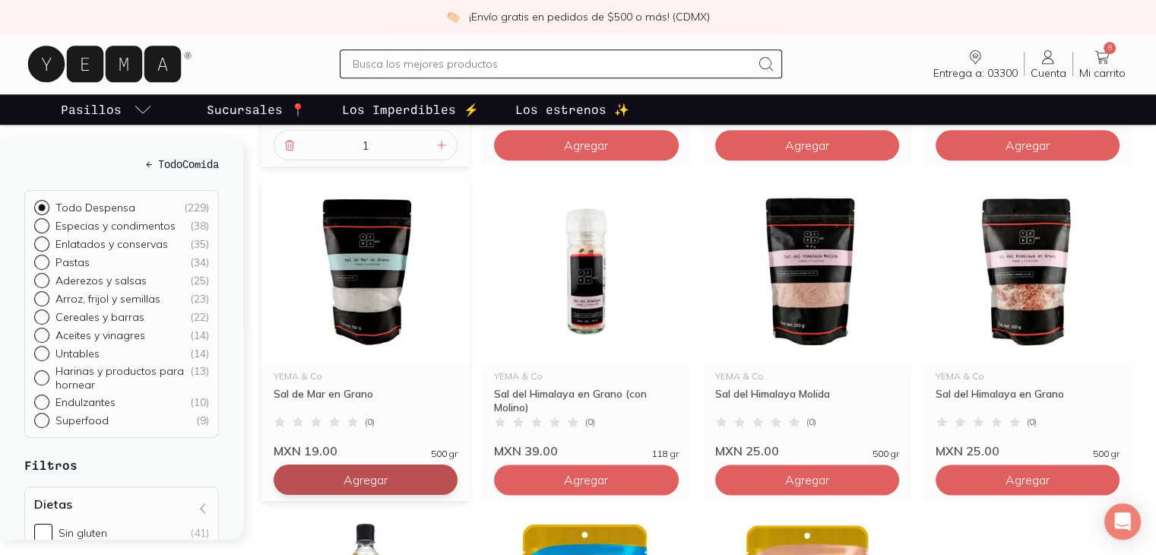
click at [383, 487] on span "Agregar" at bounding box center [365, 479] width 44 height 15
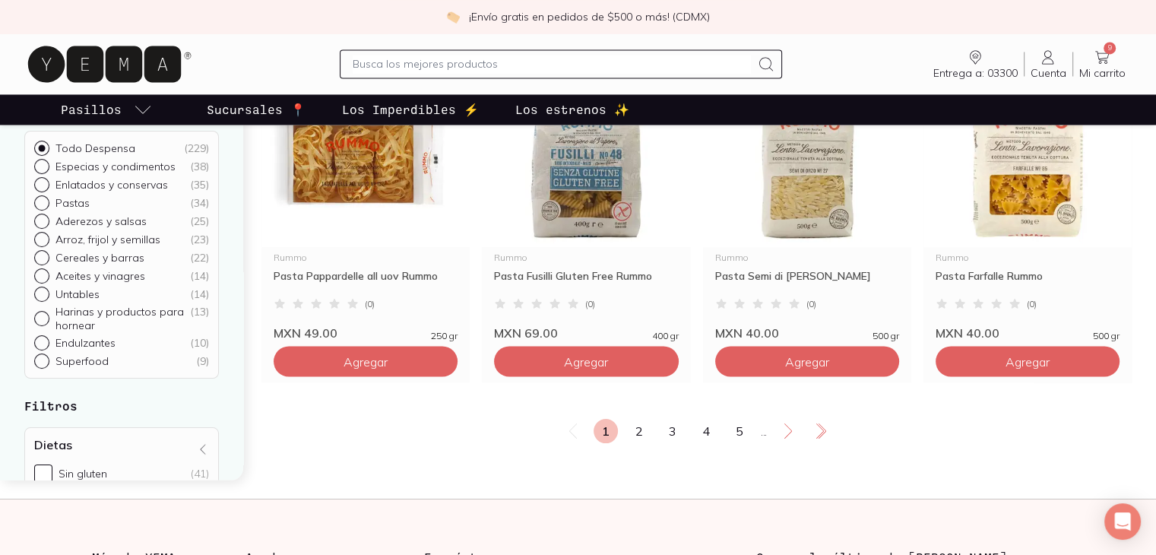
scroll to position [2614, 0]
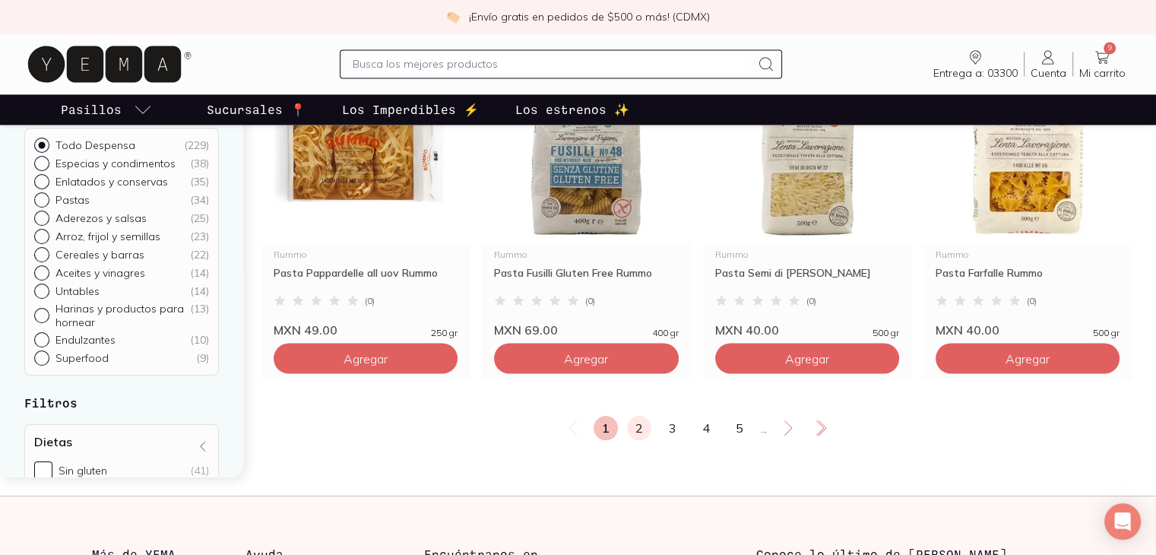
click at [632, 440] on link "2" at bounding box center [639, 428] width 24 height 24
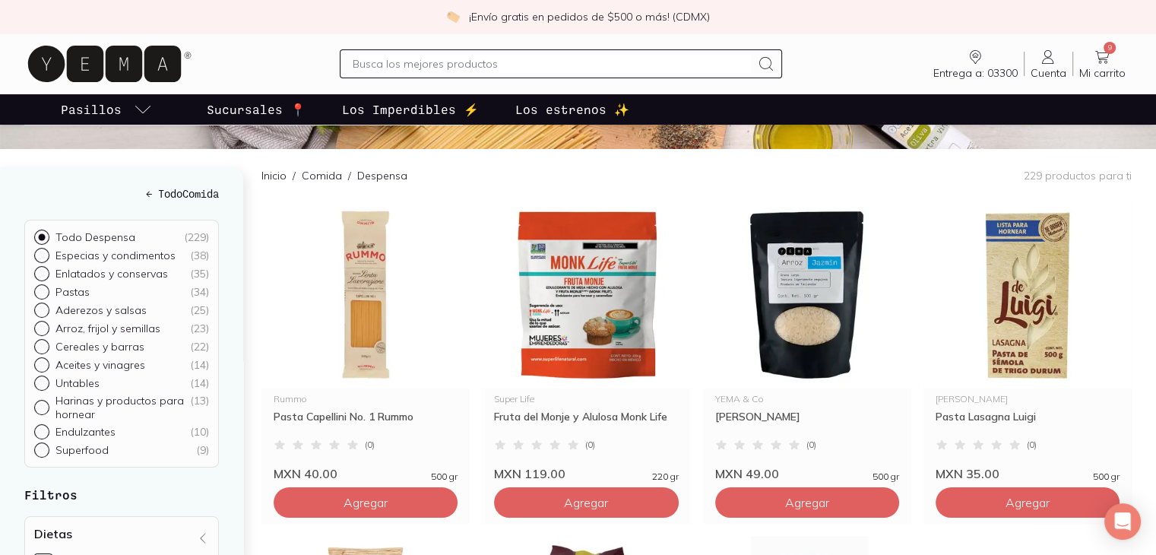
scroll to position [122, 0]
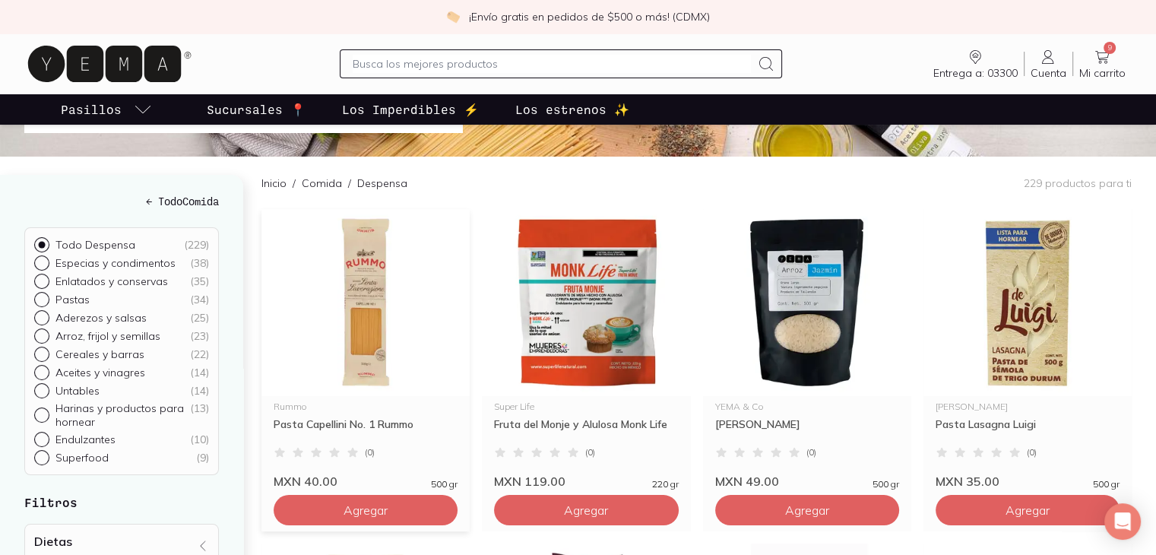
click at [383, 350] on img at bounding box center [365, 302] width 208 height 187
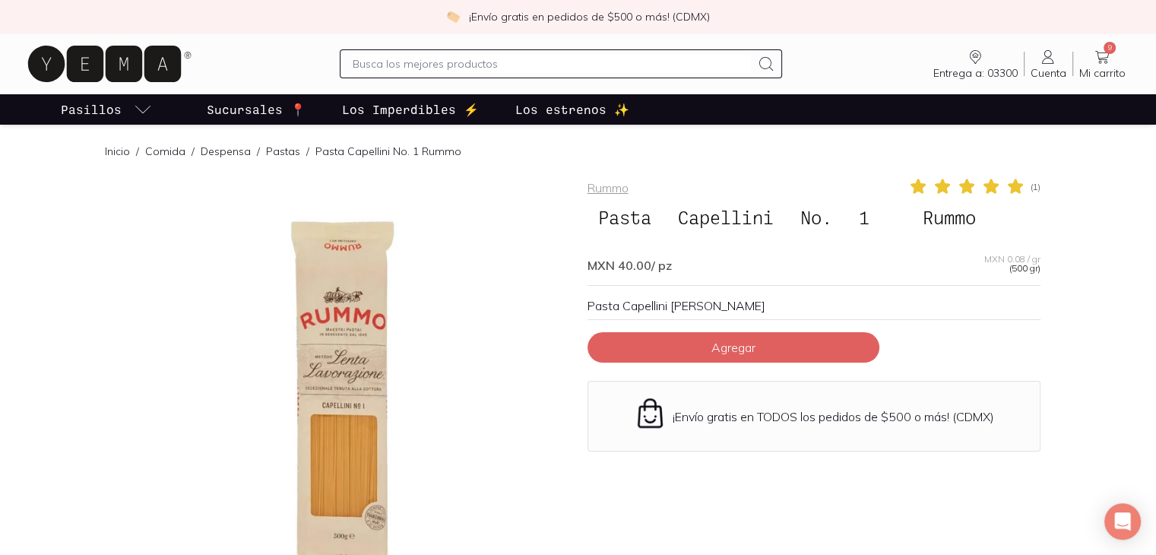
click at [348, 426] on div at bounding box center [342, 403] width 453 height 453
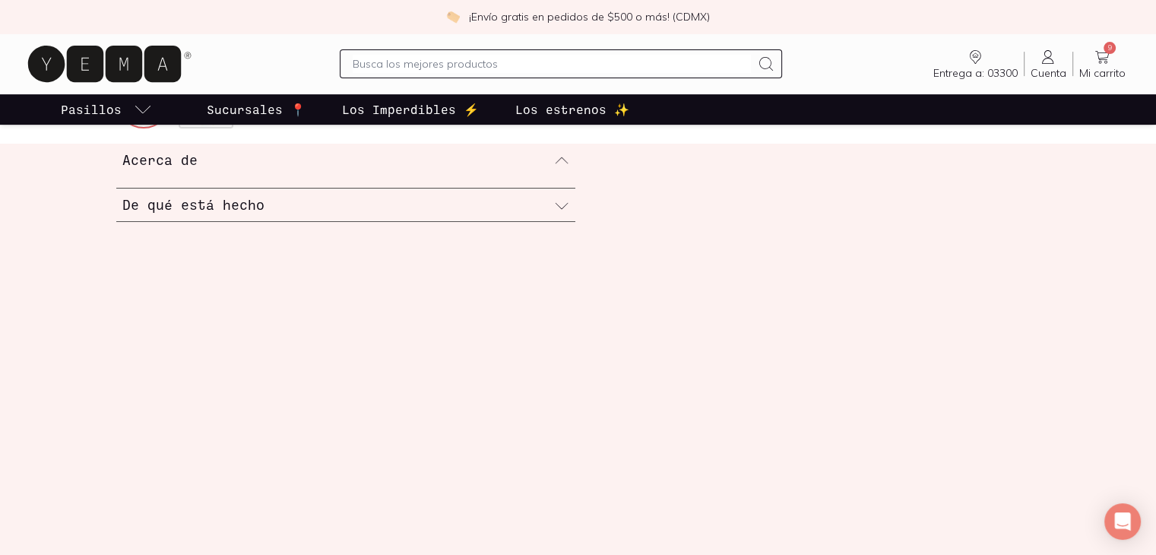
scroll to position [608, 0]
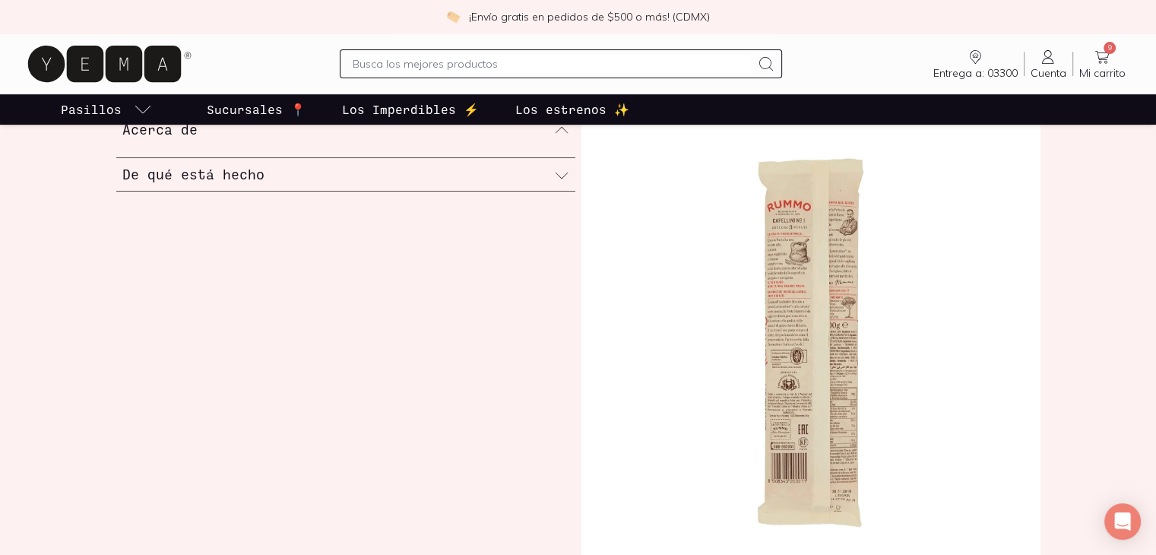
click at [192, 179] on h3 "De qué está hecho" at bounding box center [193, 174] width 142 height 20
click at [40, 243] on div "Acerca de De qué está hecho" at bounding box center [578, 343] width 1156 height 461
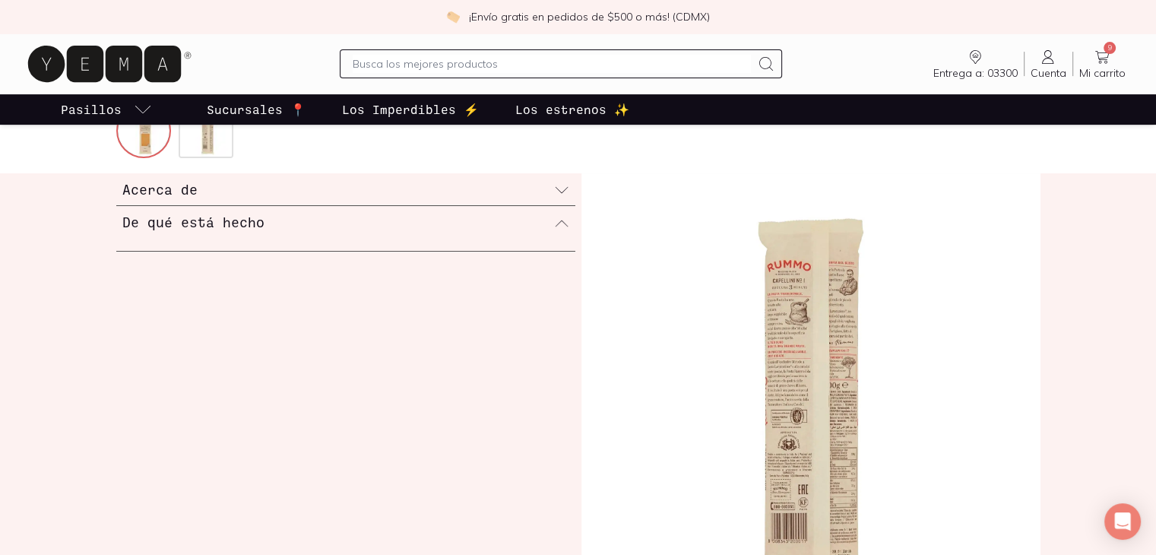
scroll to position [547, 0]
click at [557, 186] on icon at bounding box center [561, 190] width 15 height 15
click at [842, 332] on img at bounding box center [810, 404] width 459 height 461
click at [803, 349] on img at bounding box center [810, 404] width 459 height 461
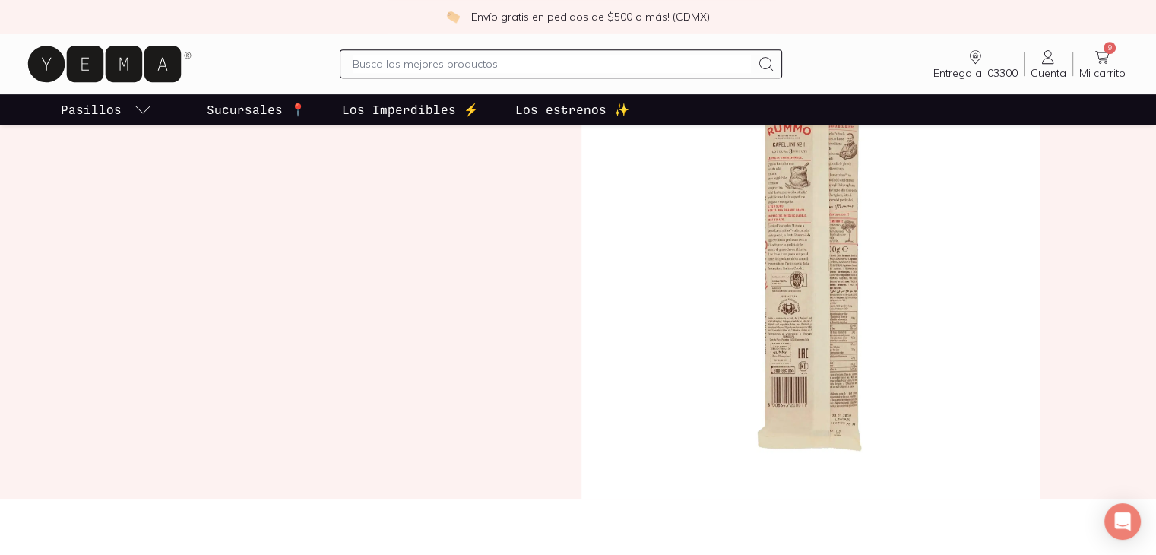
scroll to position [687, 0]
click at [837, 280] on img at bounding box center [810, 264] width 459 height 461
click at [809, 359] on img at bounding box center [810, 264] width 459 height 461
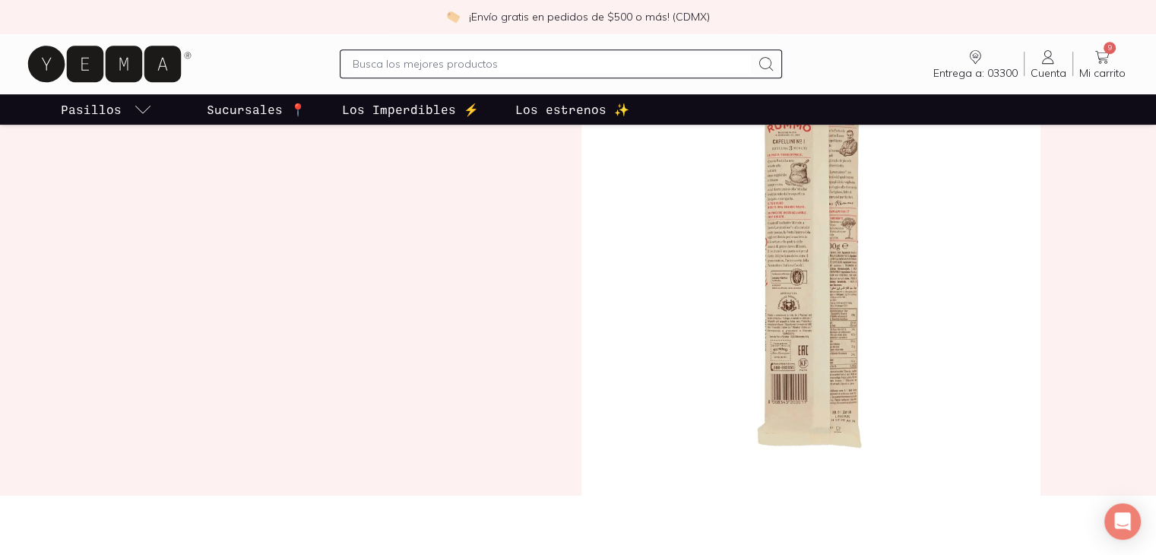
click at [809, 359] on img at bounding box center [810, 264] width 459 height 461
click at [459, 265] on div "Acerca de De qué está hecho" at bounding box center [578, 264] width 973 height 461
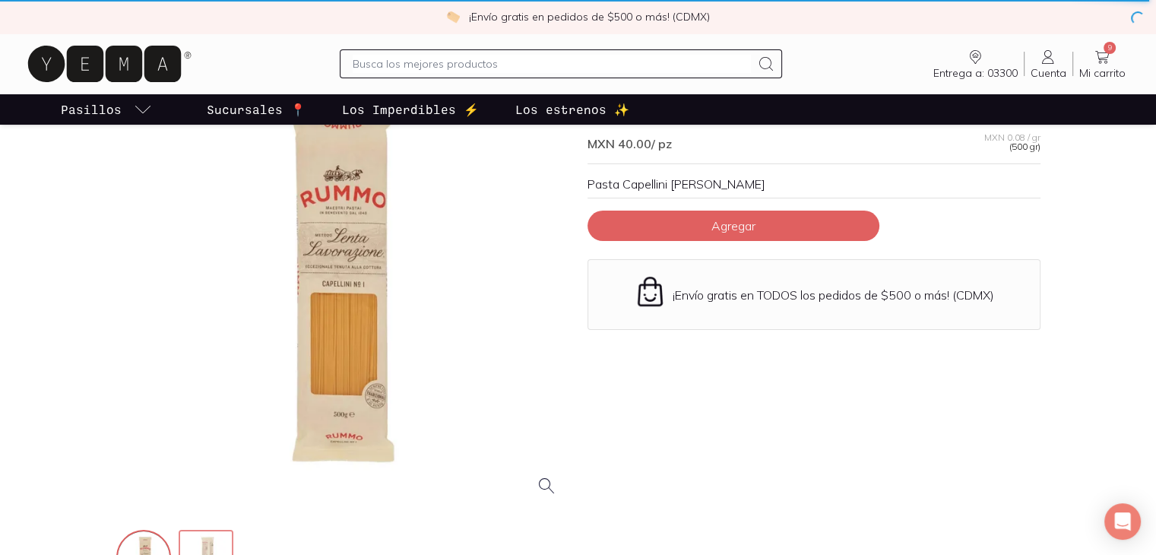
click at [222, 540] on img at bounding box center [207, 558] width 55 height 55
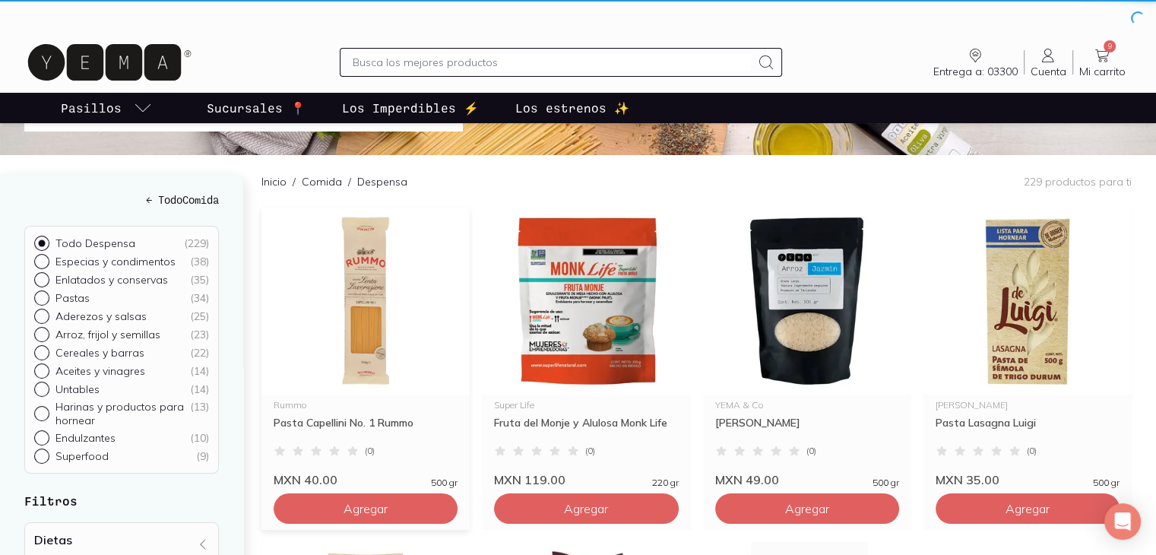
scroll to position [0, 0]
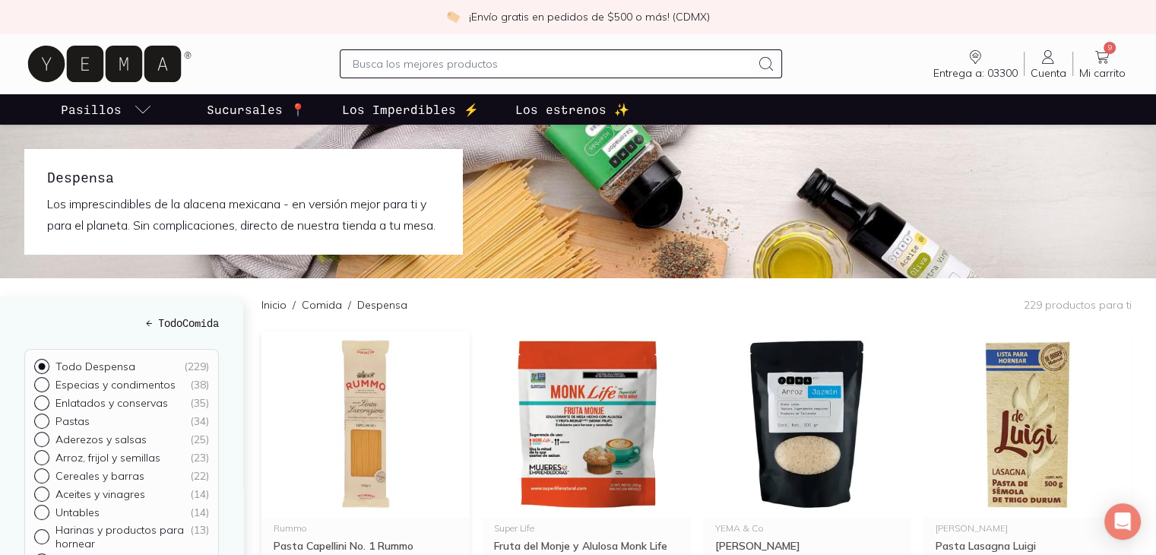
click at [368, 423] on img at bounding box center [365, 424] width 208 height 187
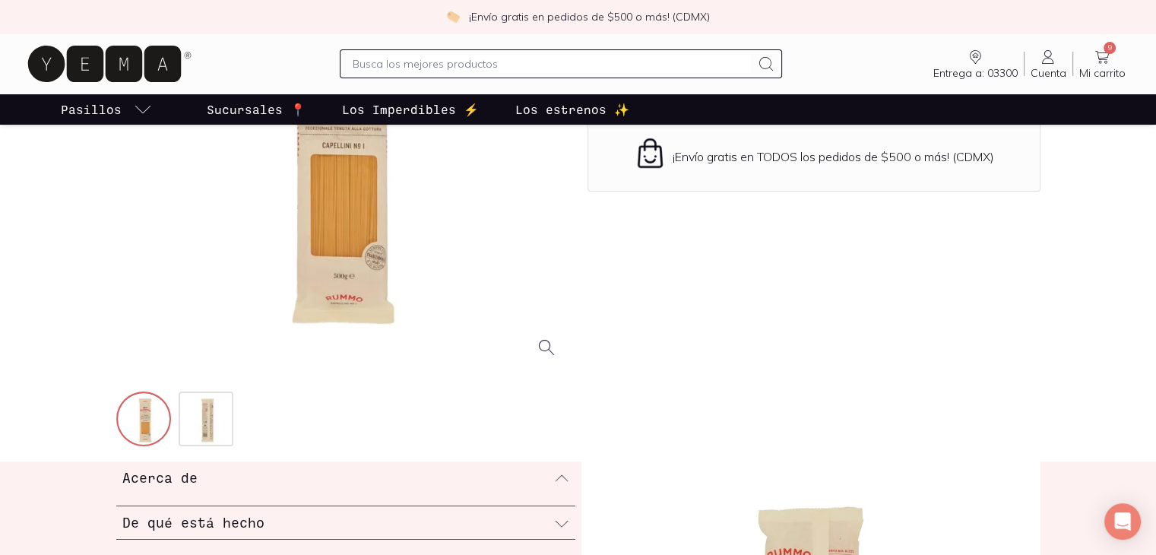
scroll to position [274, 0]
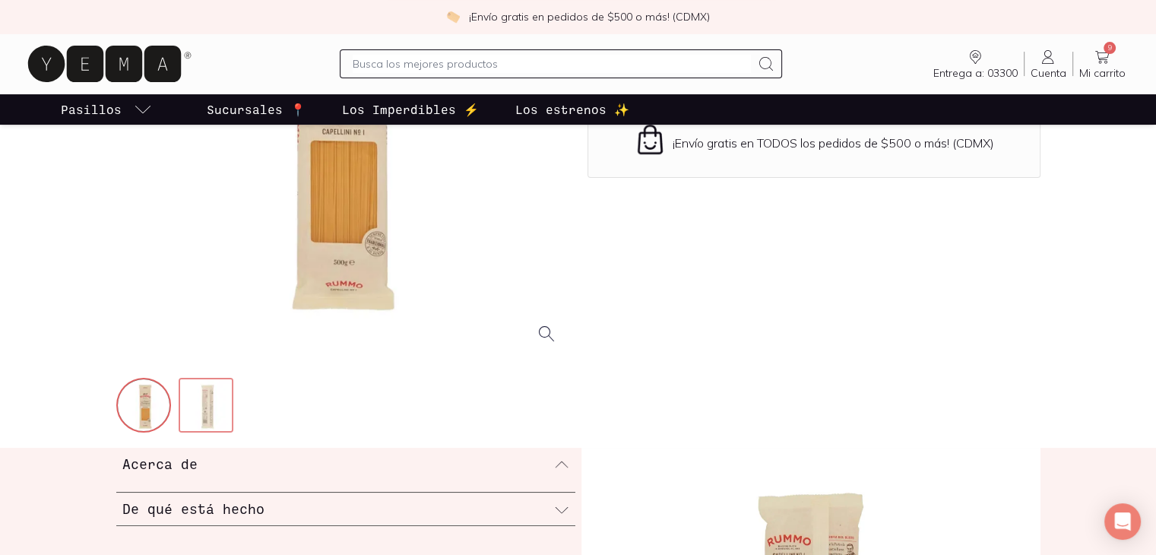
click at [198, 410] on img at bounding box center [207, 406] width 55 height 55
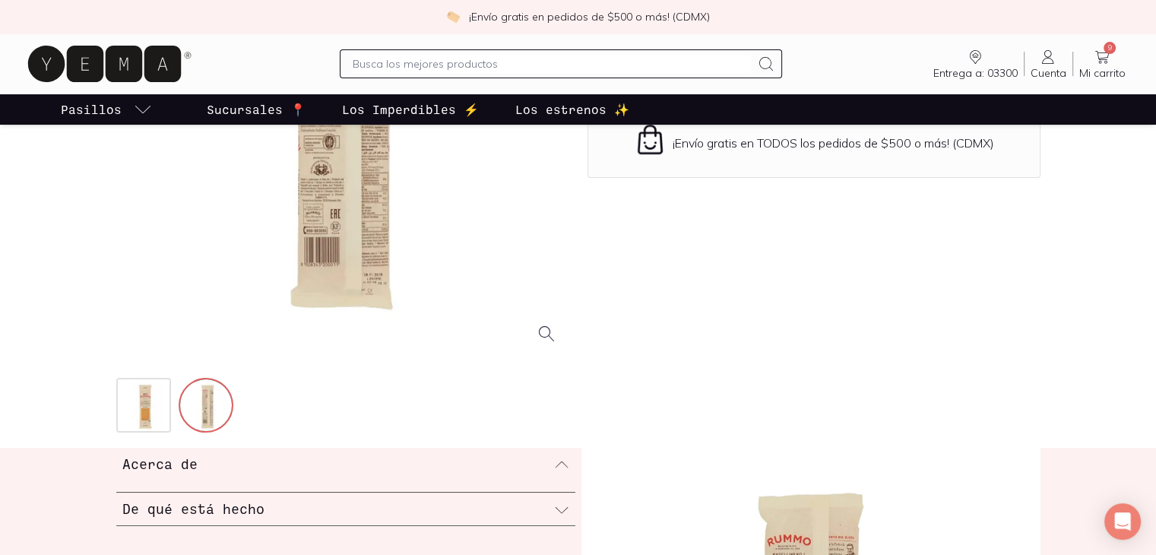
click at [353, 252] on div at bounding box center [342, 129] width 453 height 453
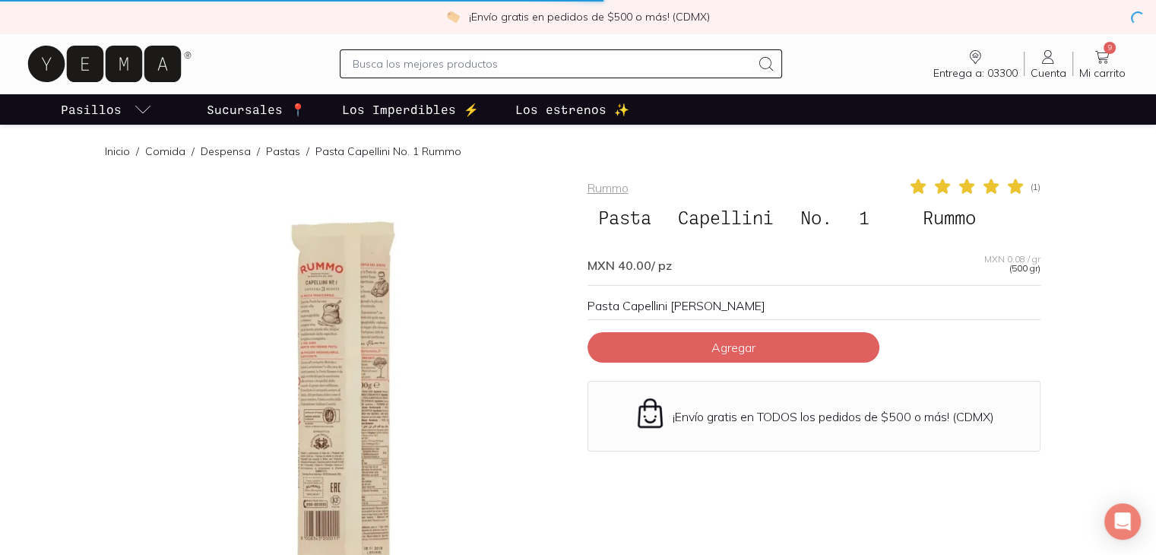
scroll to position [1995, 0]
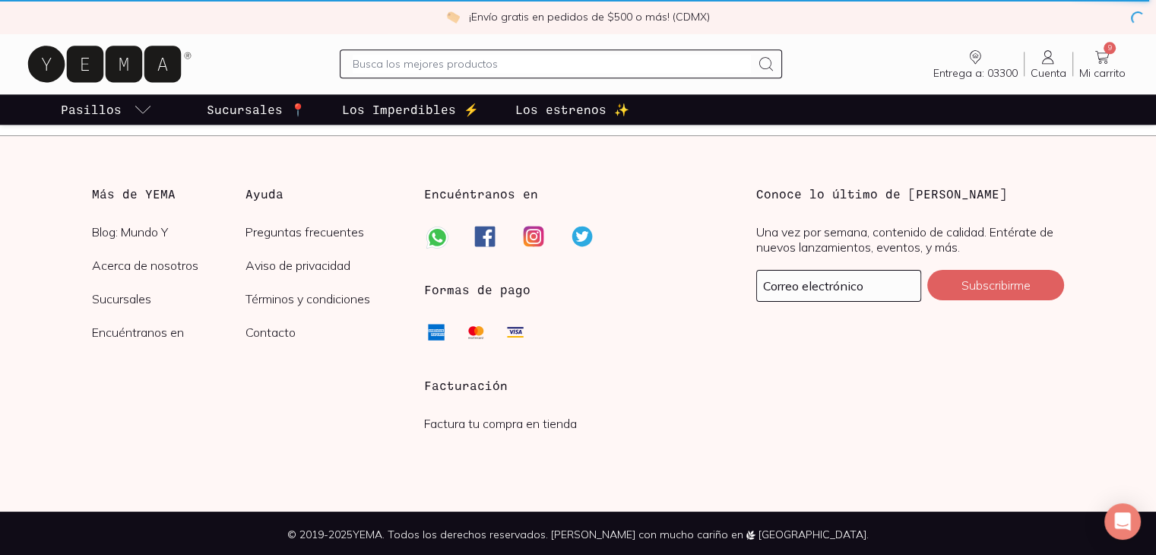
click at [40, 215] on section "Más de YEMA Blog: Mundo Y Acerca de nosotros Sucursales Encuéntranos en Ayuda P…" at bounding box center [577, 323] width 1119 height 327
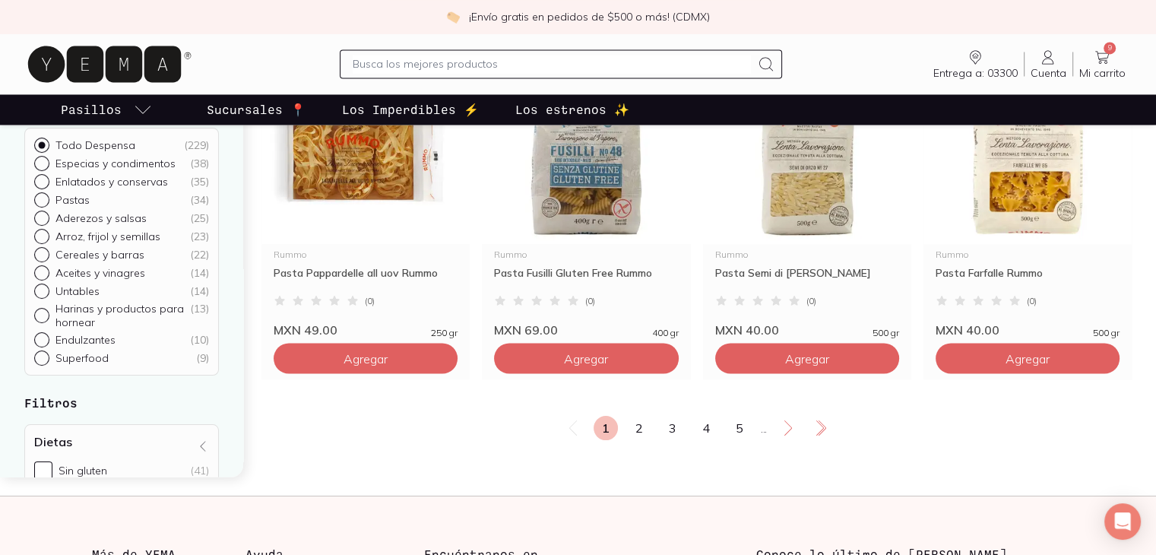
scroll to position [2553, 0]
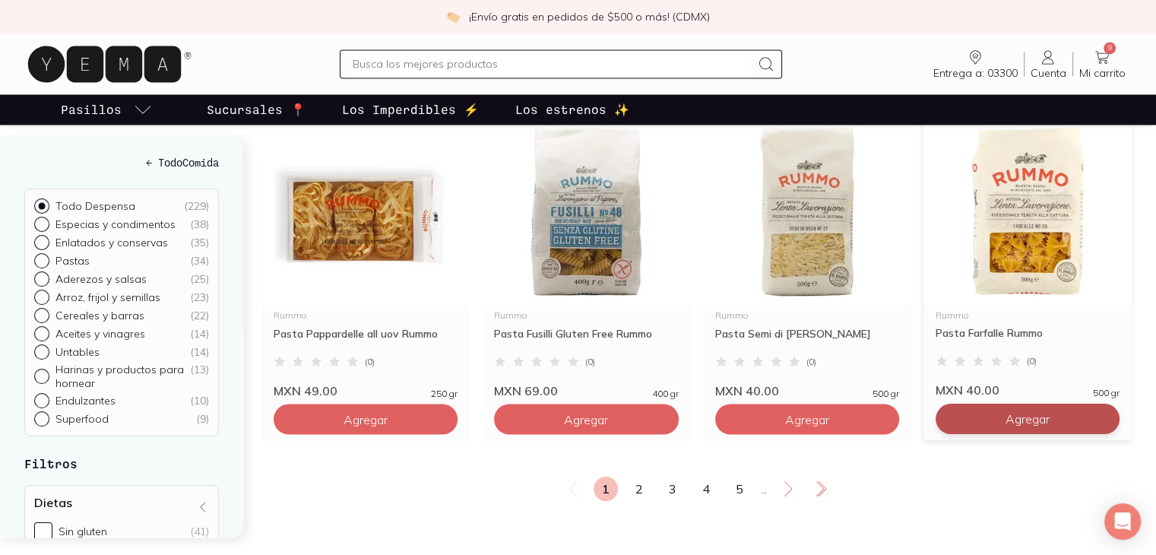
click at [1033, 426] on span "Agregar" at bounding box center [1027, 418] width 44 height 15
click at [1103, 428] on div at bounding box center [1103, 419] width 18 height 18
type input "2"
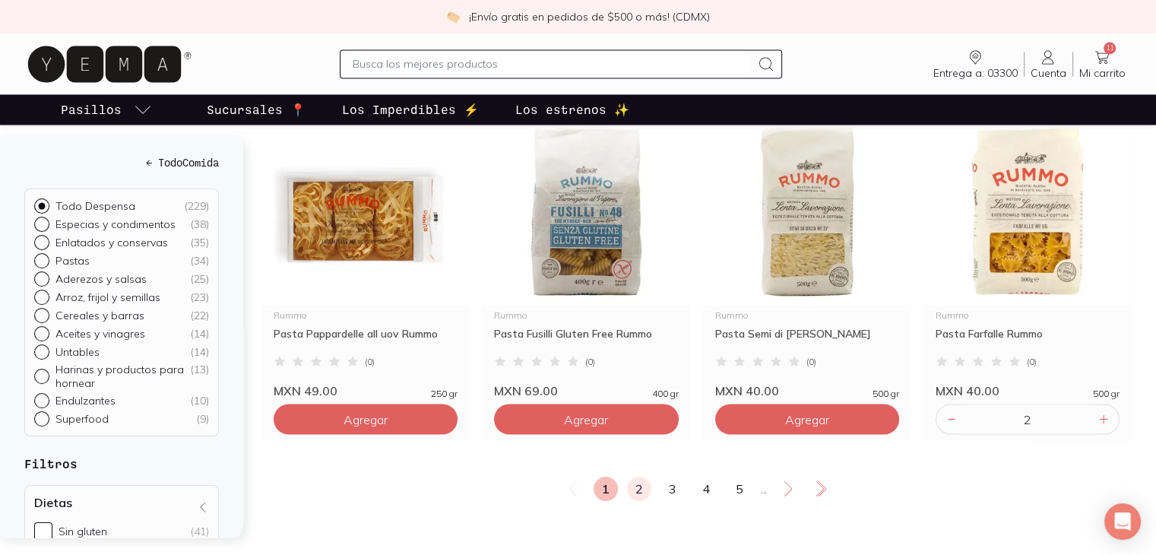
click at [642, 501] on link "2" at bounding box center [639, 488] width 24 height 24
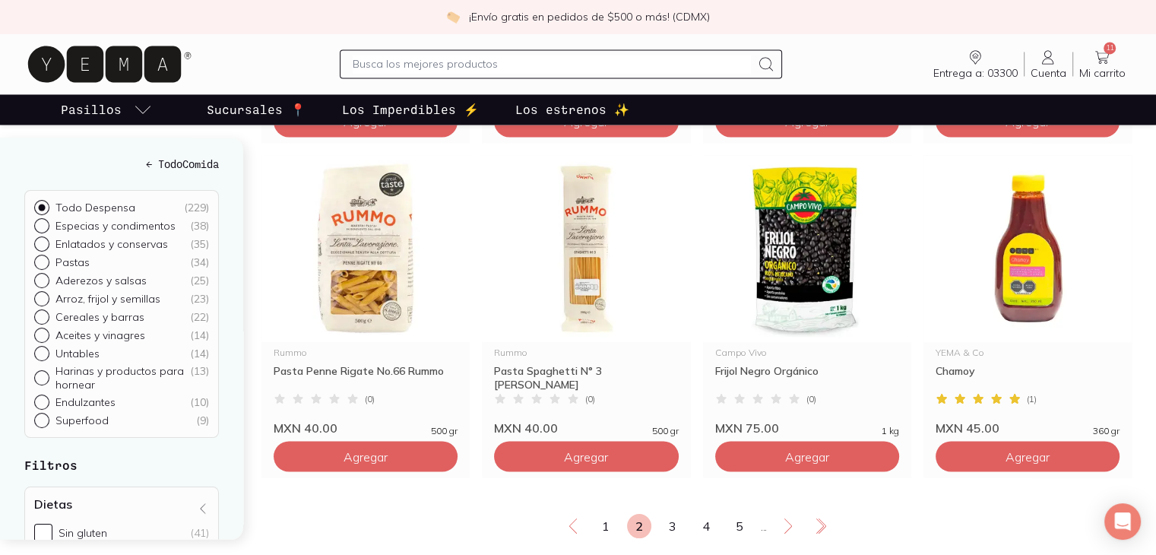
scroll to position [2584, 0]
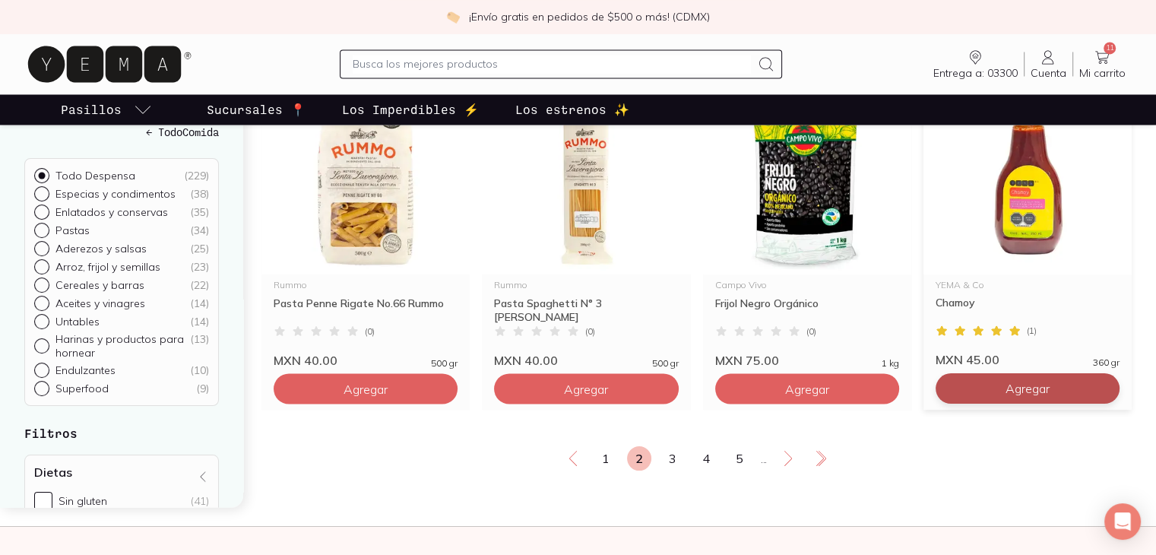
click at [1010, 396] on span "Agregar" at bounding box center [1027, 388] width 44 height 15
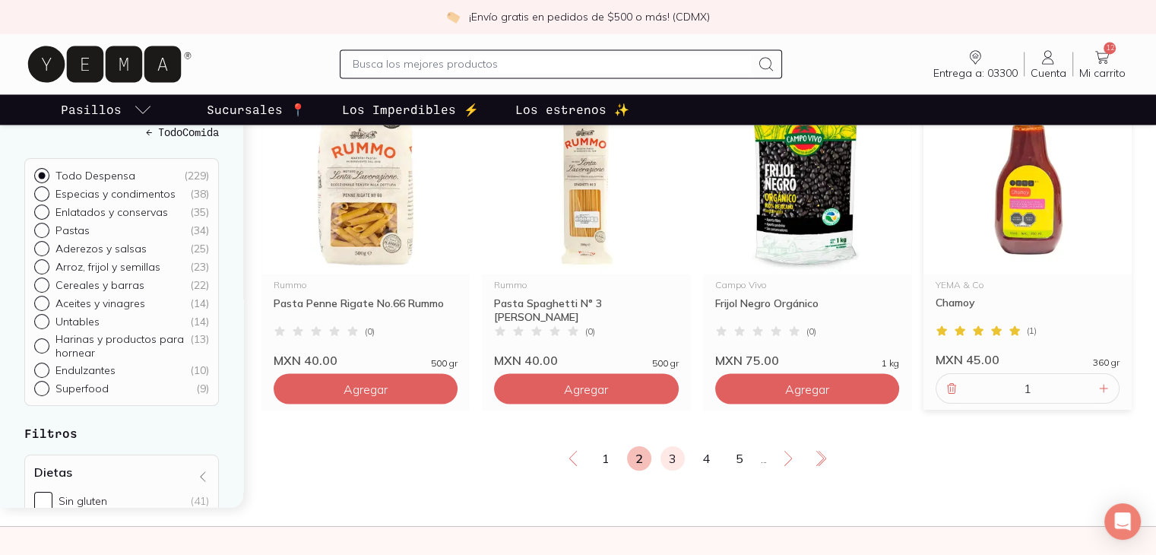
click at [667, 470] on link "3" at bounding box center [672, 458] width 24 height 24
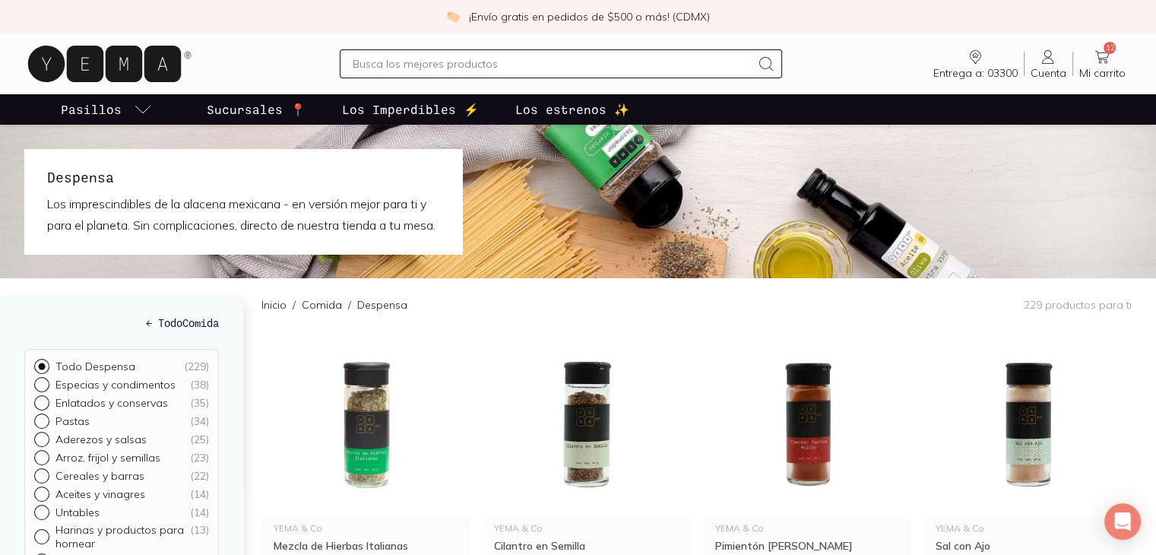
click at [495, 318] on div "Inicio / Comida / Despensa 229 productos para ti" at bounding box center [696, 304] width 870 height 52
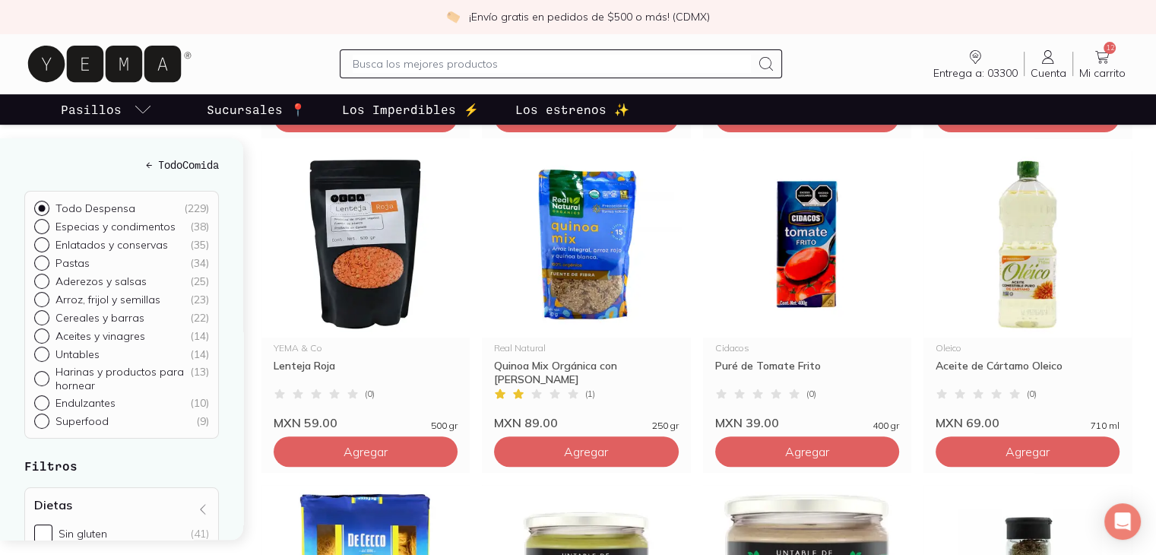
scroll to position [517, 0]
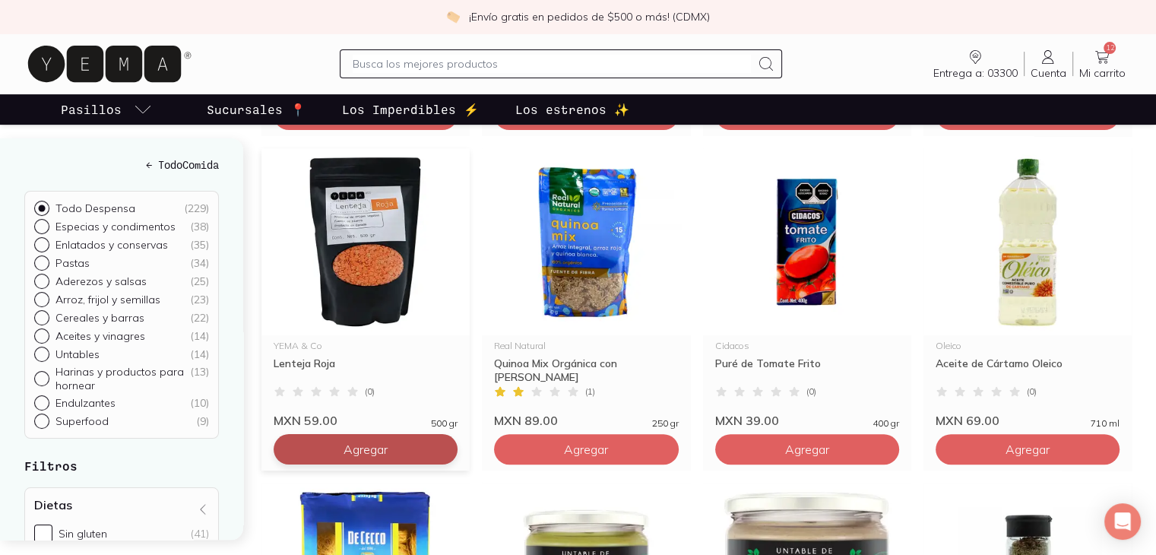
click at [381, 457] on span "Agregar" at bounding box center [365, 449] width 44 height 15
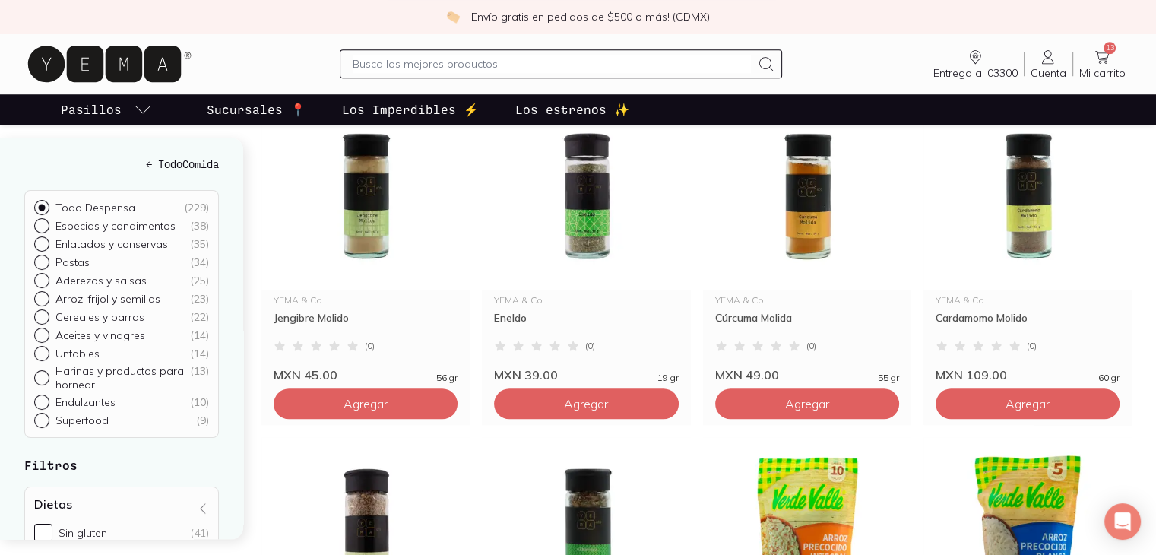
scroll to position [1246, 0]
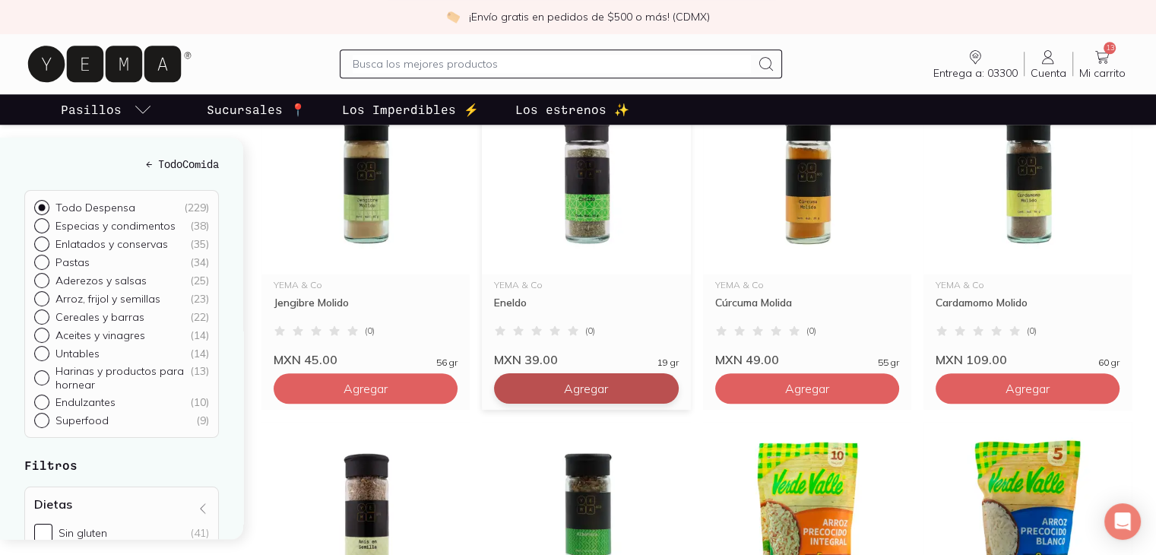
click at [614, 404] on button "Agregar" at bounding box center [586, 388] width 184 height 30
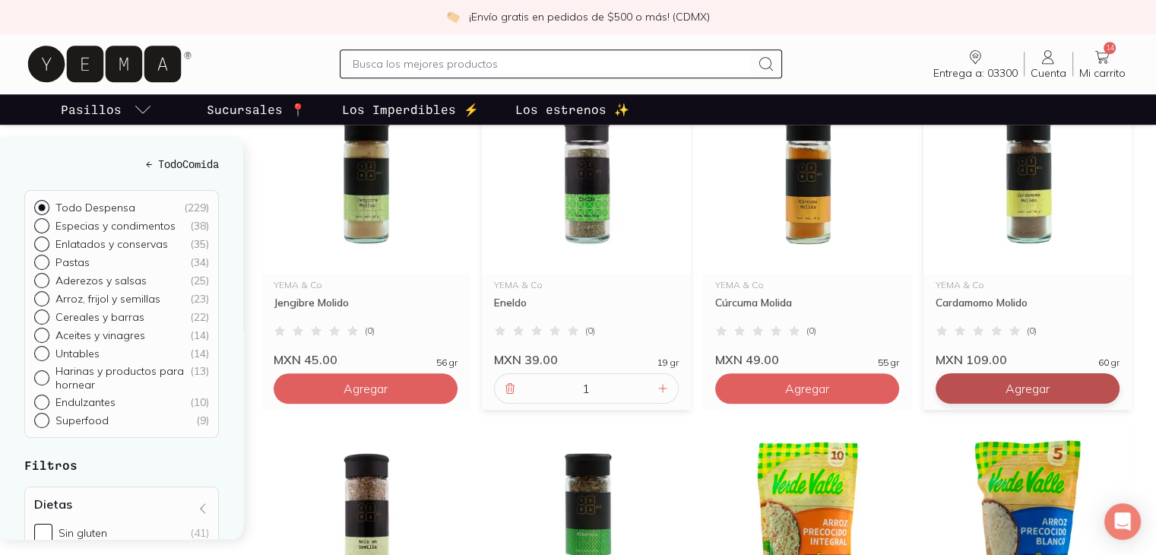
click at [1040, 396] on span "Agregar" at bounding box center [1027, 388] width 44 height 15
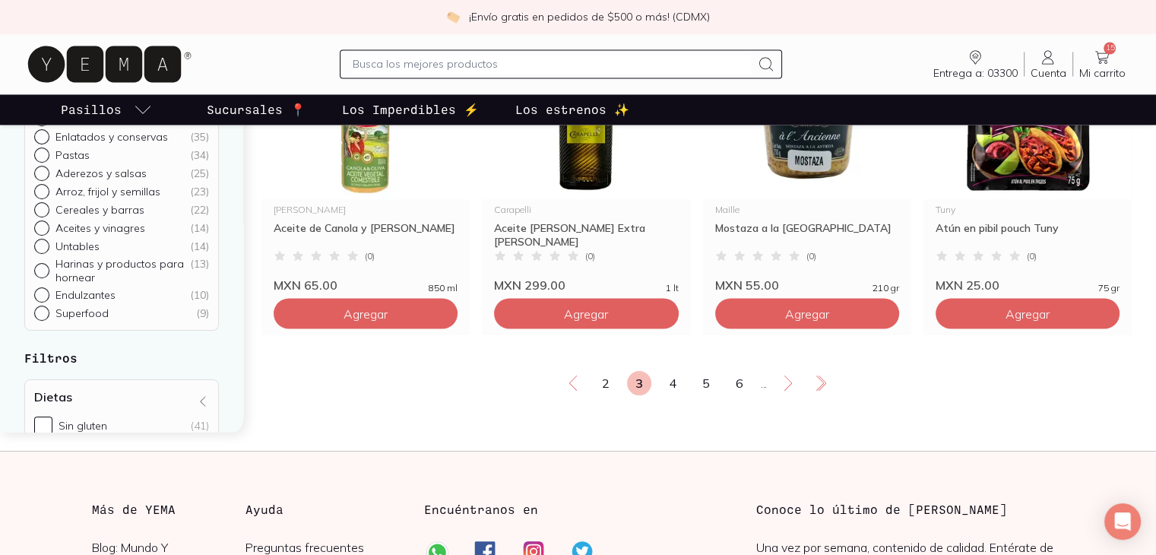
scroll to position [2663, 0]
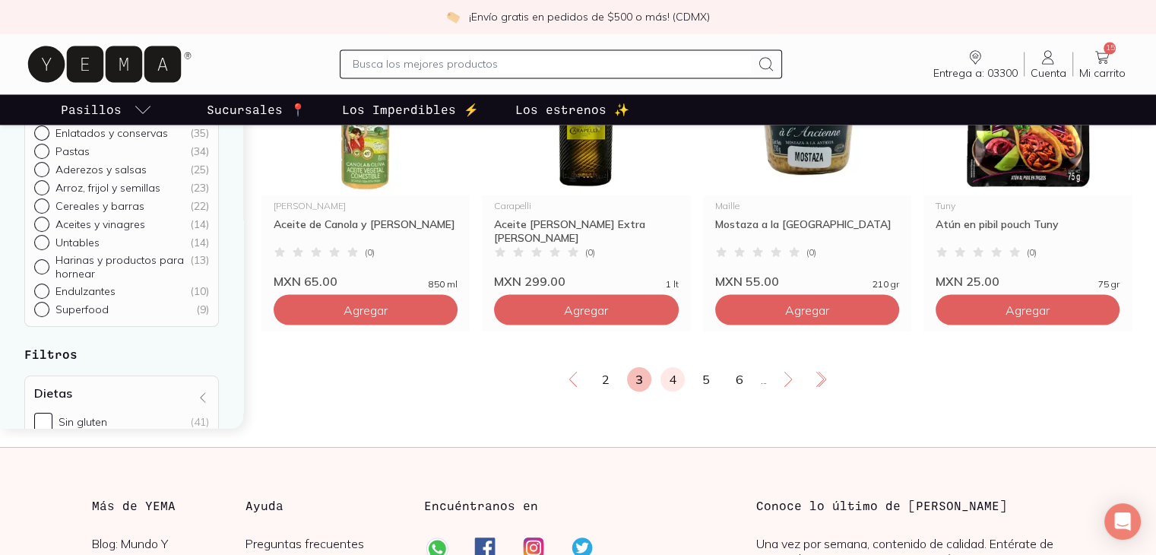
click at [673, 391] on link "4" at bounding box center [672, 379] width 24 height 24
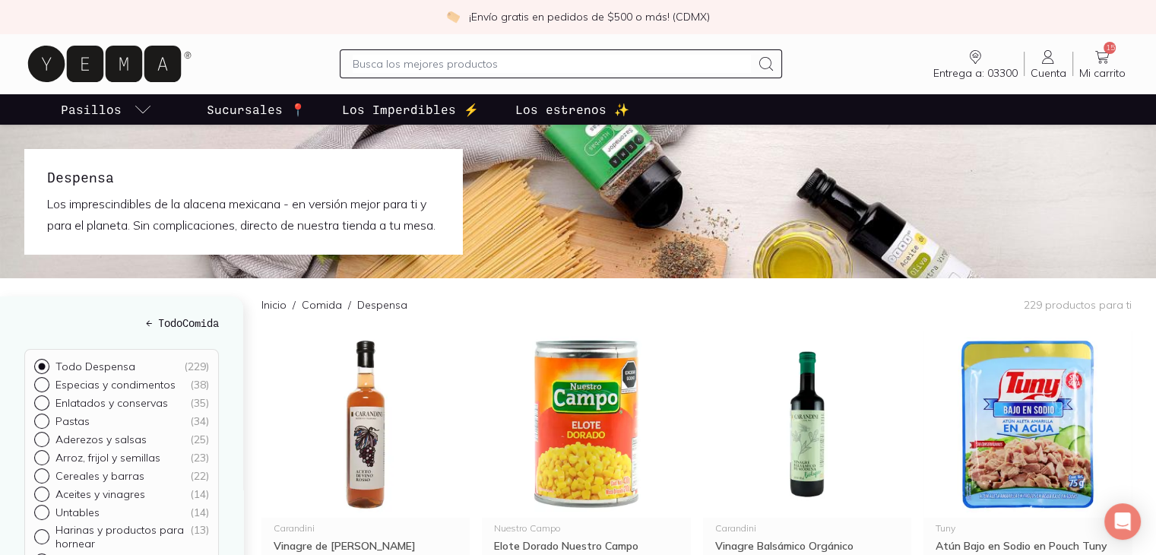
click at [458, 321] on div "Inicio / Comida / Despensa 229 productos para ti" at bounding box center [696, 304] width 870 height 52
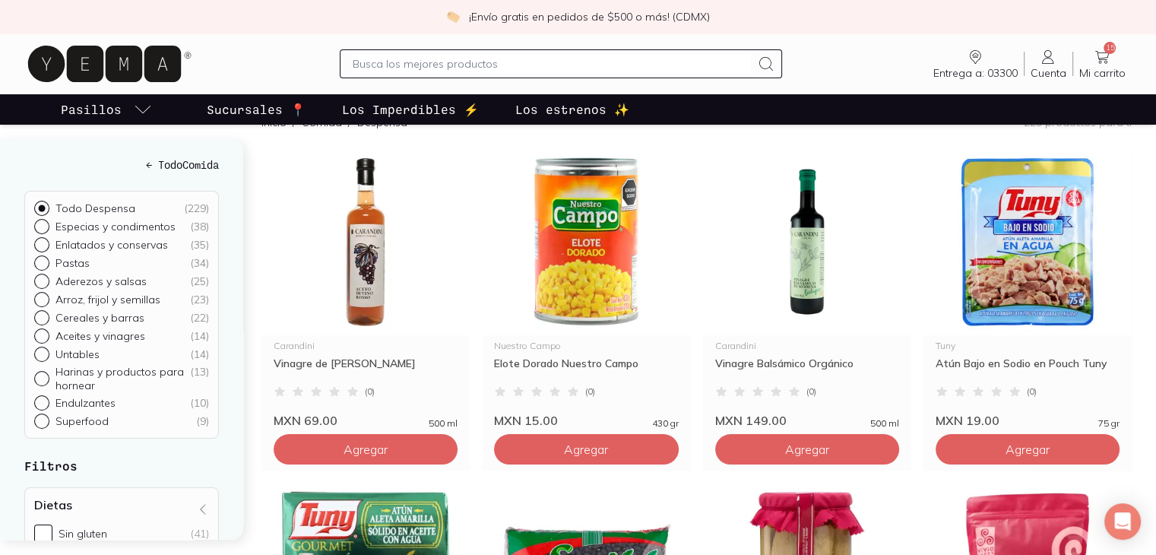
scroll to position [213, 0]
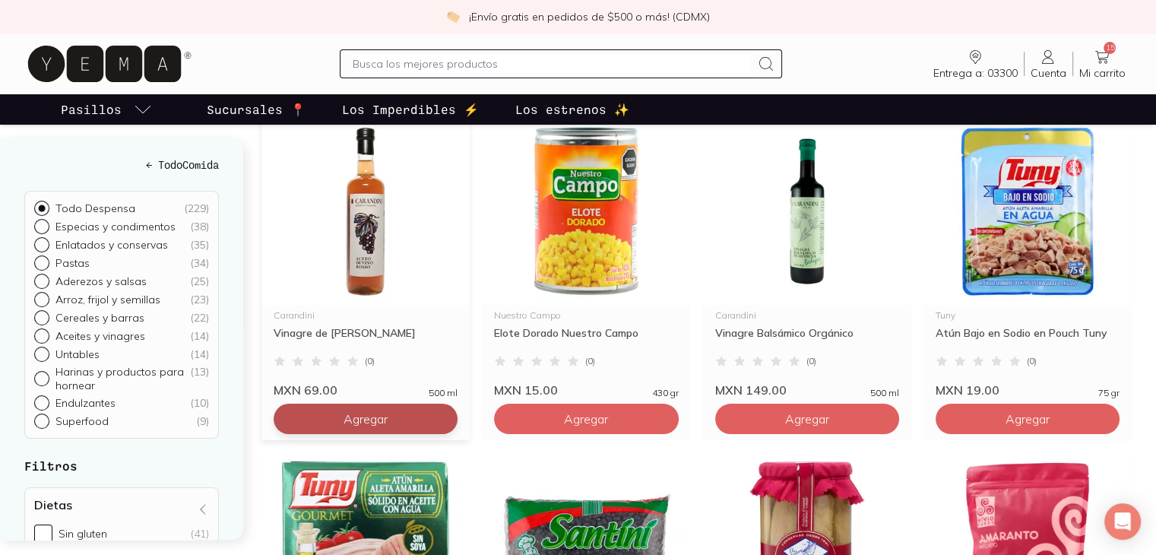
click at [390, 434] on button "Agregar" at bounding box center [366, 419] width 184 height 30
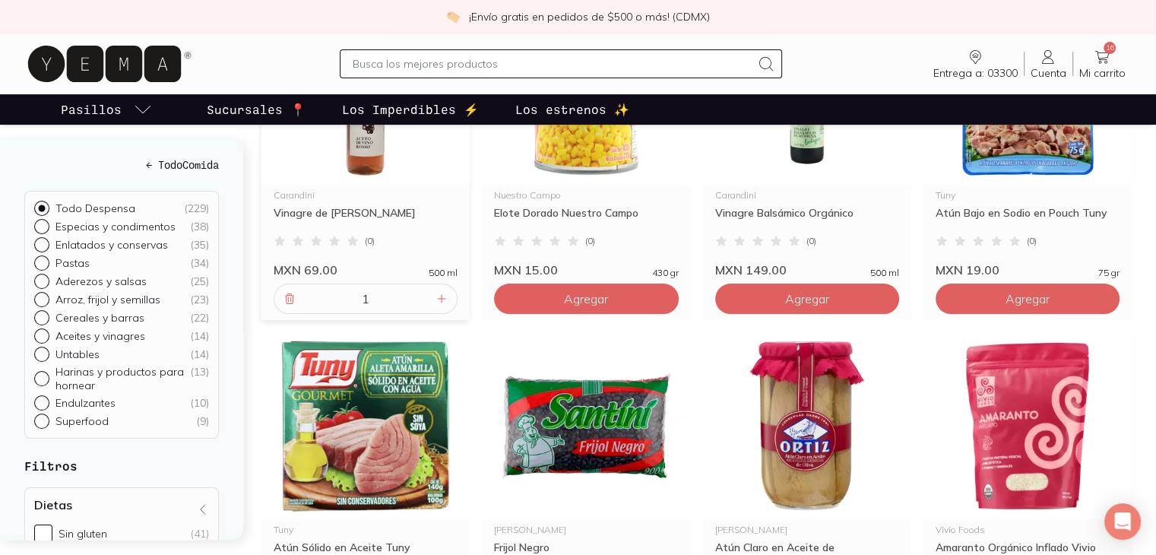
scroll to position [334, 0]
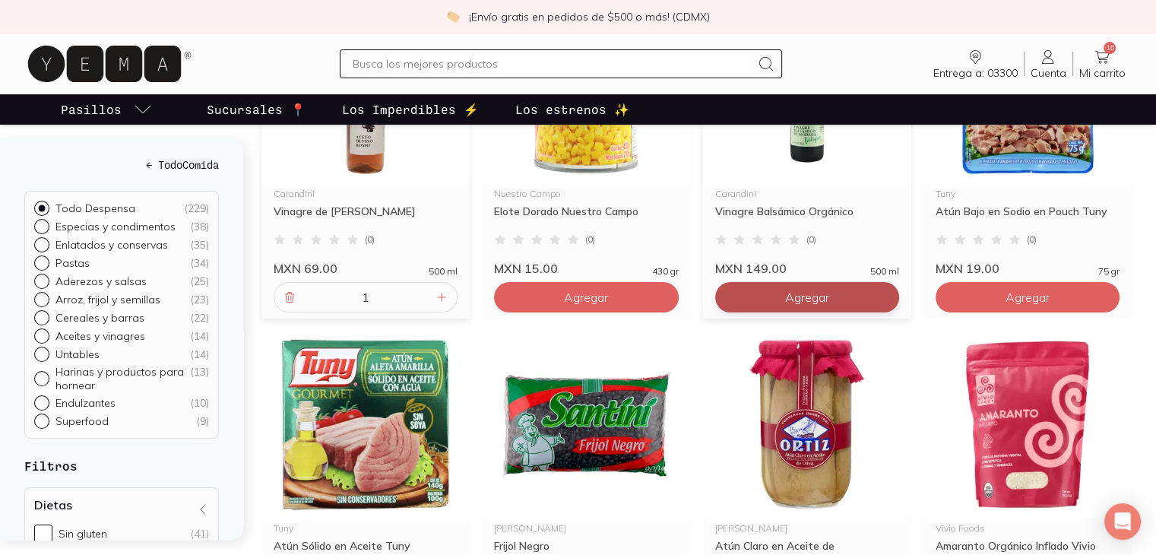
click at [802, 305] on span "Agregar" at bounding box center [807, 297] width 44 height 15
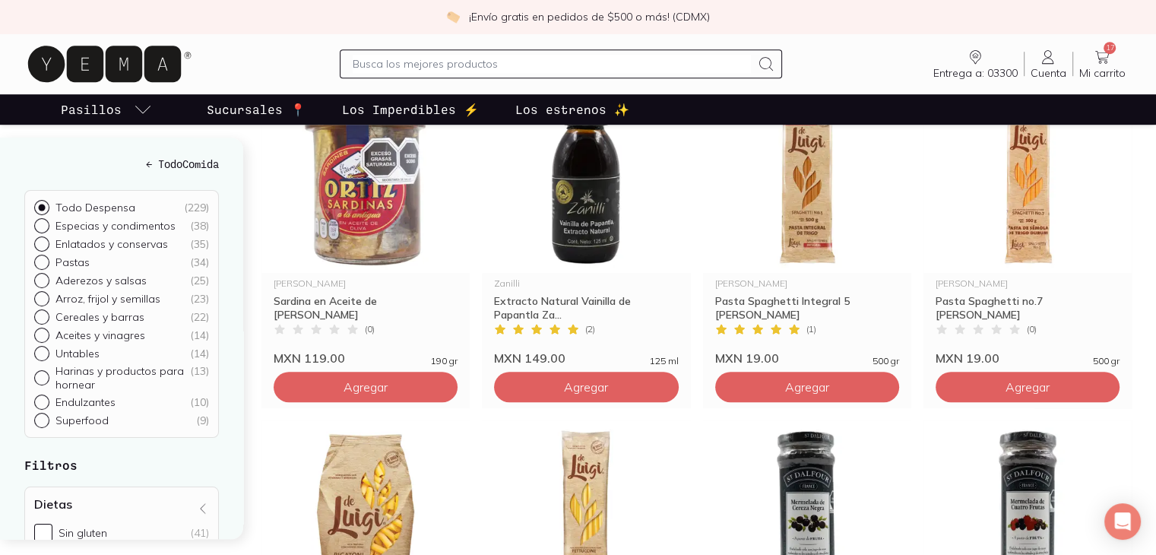
scroll to position [942, 0]
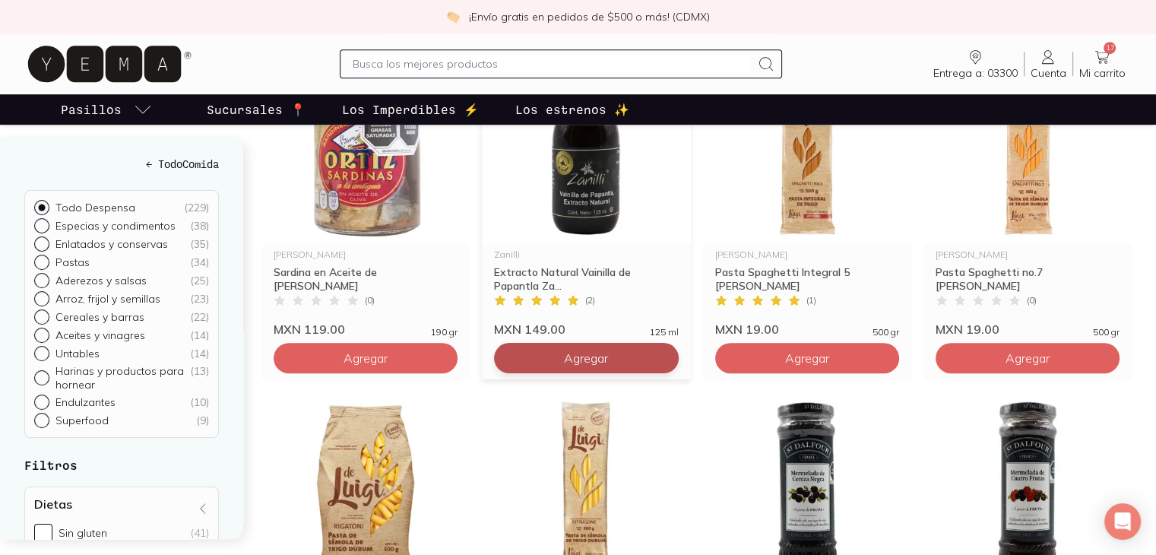
click at [569, 366] on button "Agregar" at bounding box center [586, 358] width 184 height 30
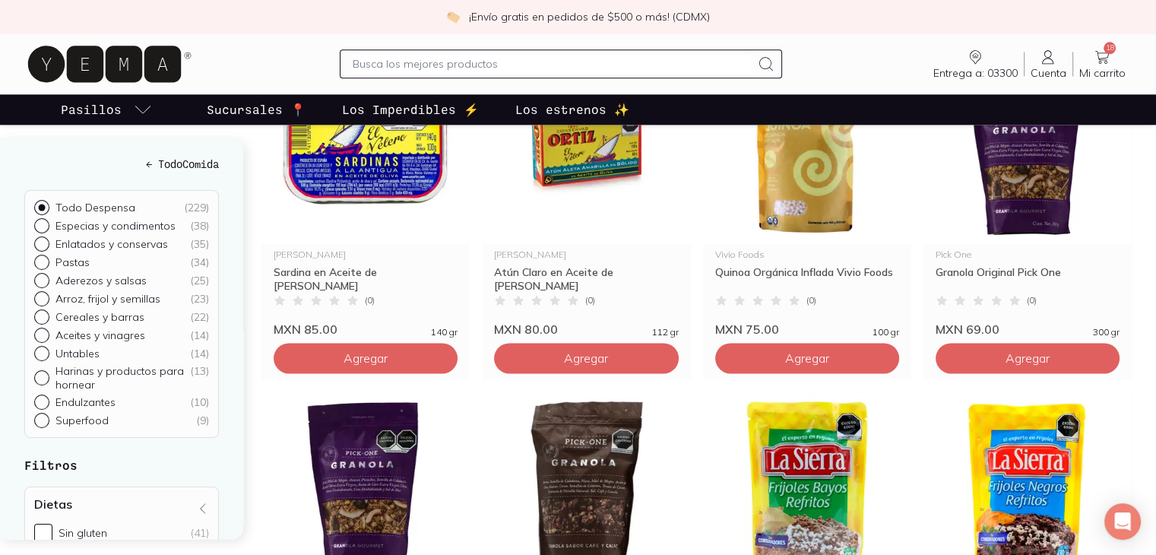
scroll to position [1976, 0]
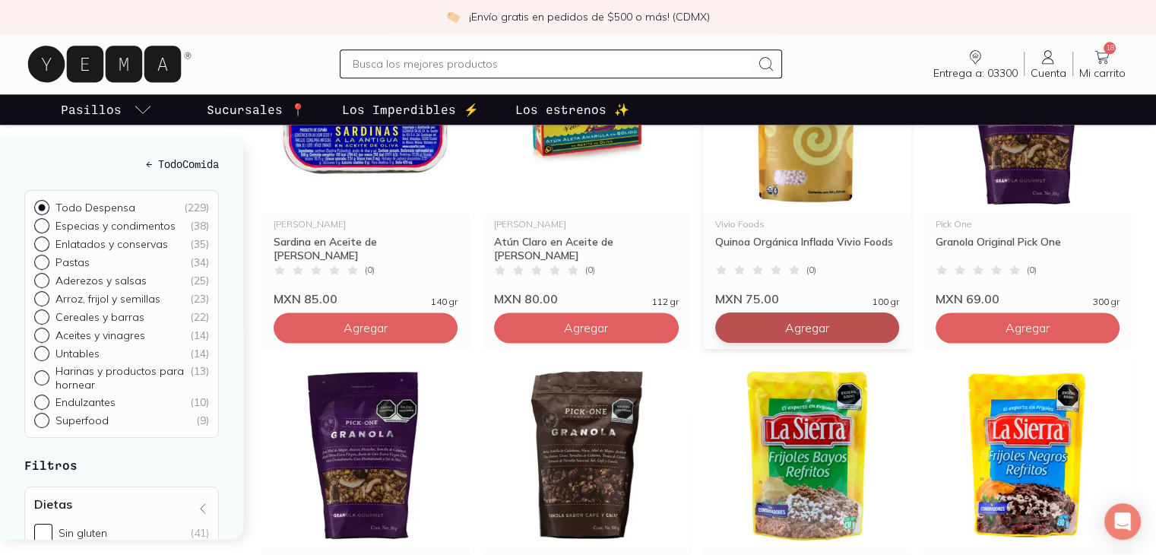
click at [787, 335] on span "Agregar" at bounding box center [807, 327] width 44 height 15
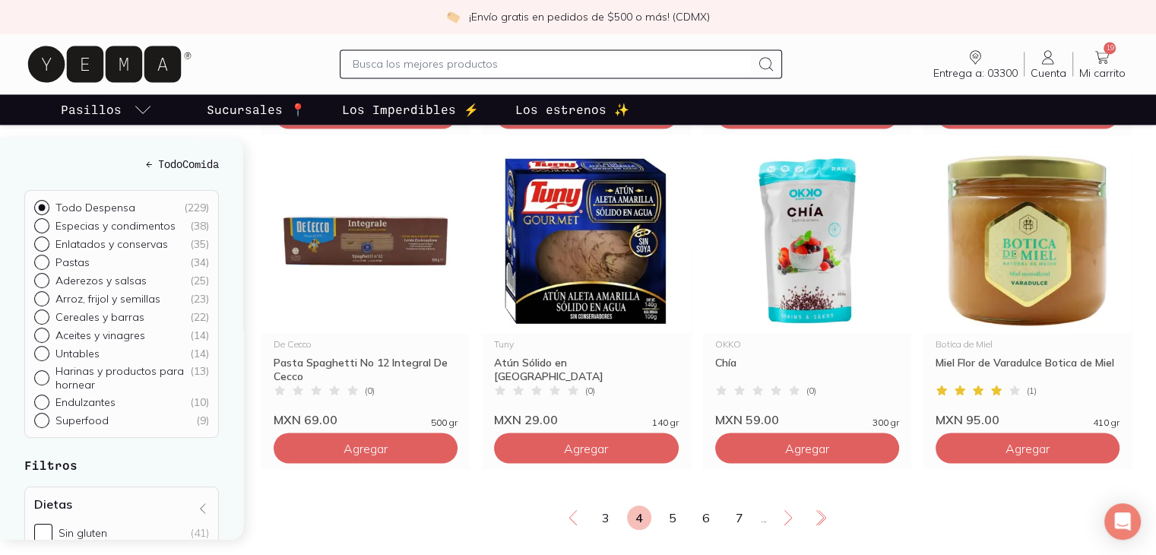
scroll to position [2523, 0]
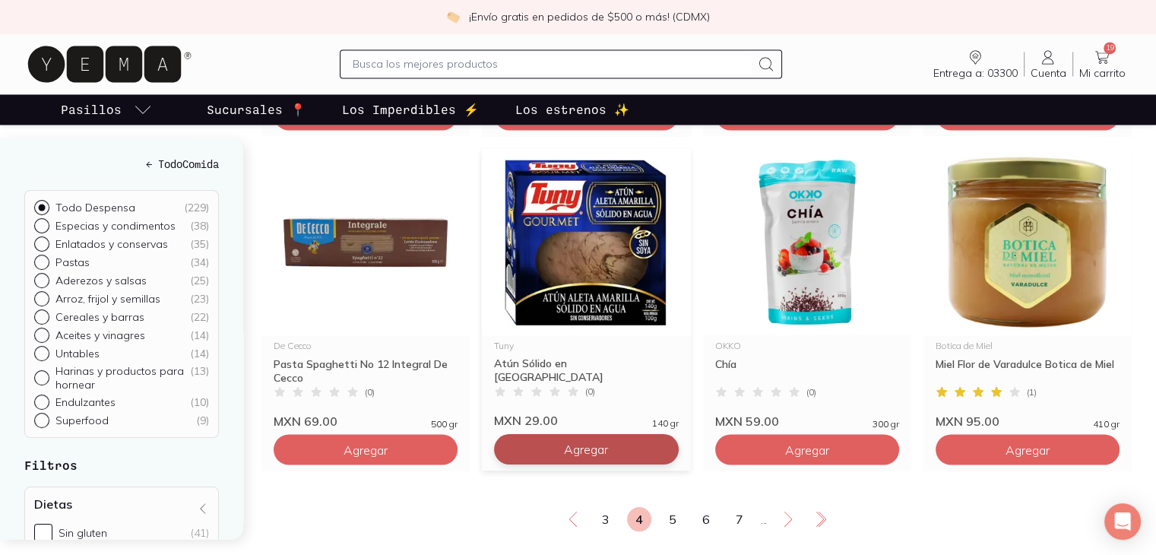
click at [561, 464] on button "Agregar" at bounding box center [586, 449] width 184 height 30
click at [664, 455] on icon at bounding box center [663, 449] width 12 height 12
type input "4"
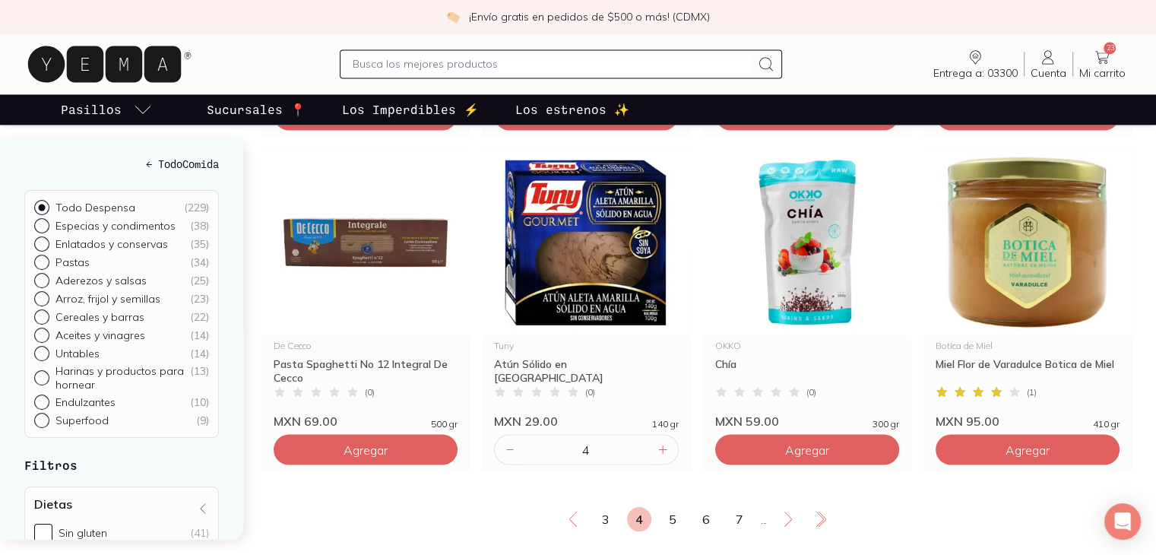
click at [252, 464] on div "← Todo Comida Todo Despensa ( 229 ) Especias y condimentos ( 38 ) Enlatados y c…" at bounding box center [130, 338] width 261 height 401
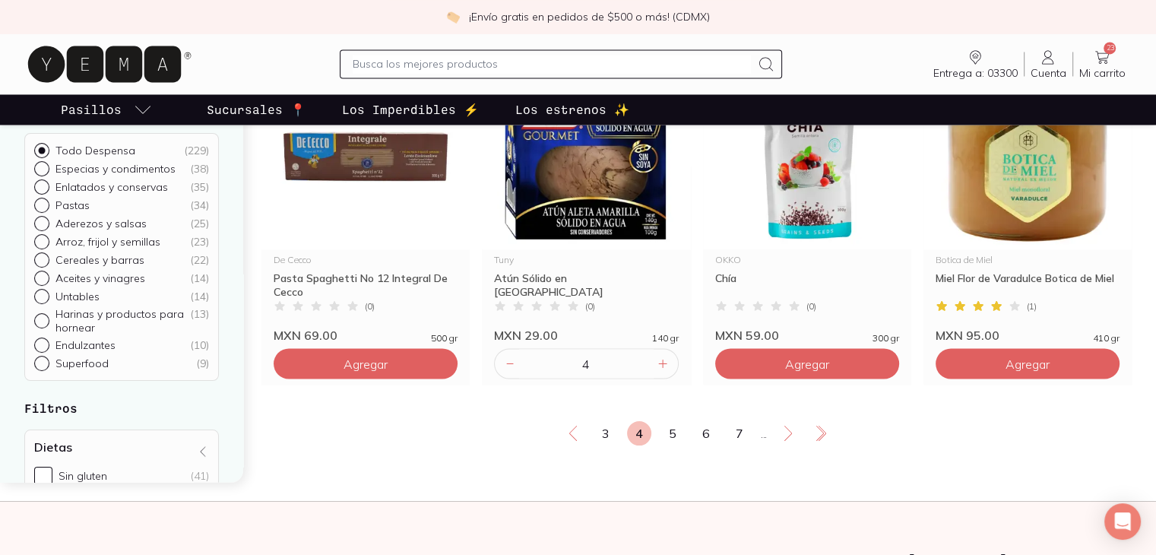
scroll to position [2644, 0]
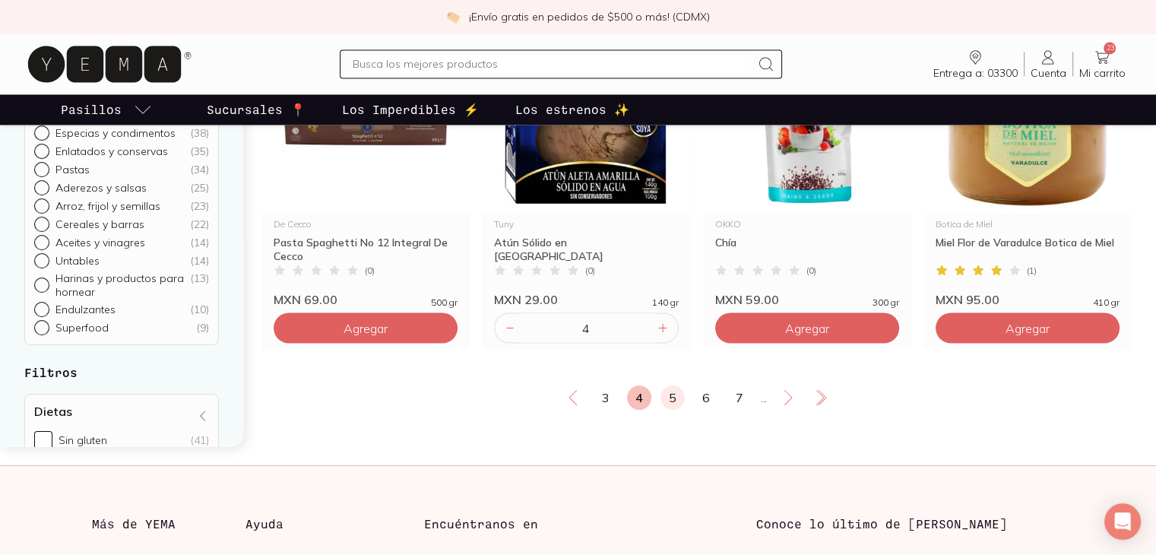
click at [666, 408] on link "5" at bounding box center [672, 397] width 24 height 24
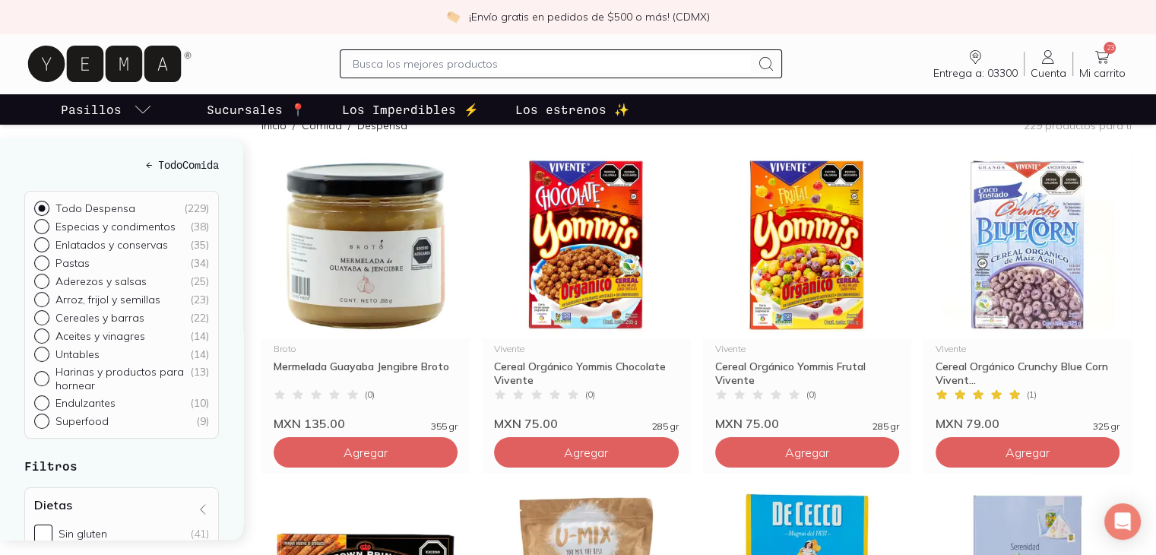
scroll to position [182, 0]
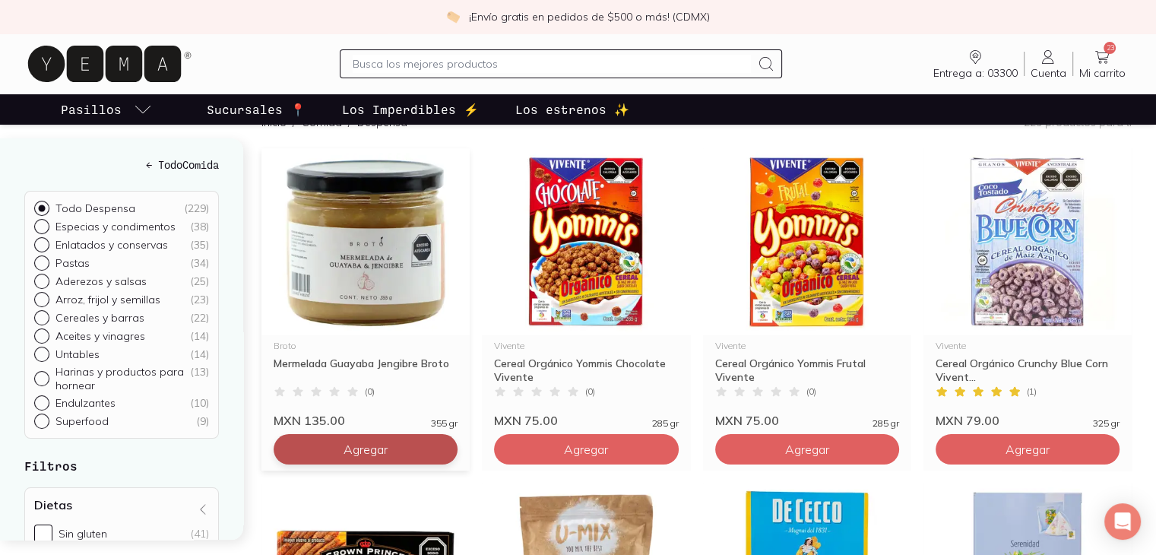
click at [374, 457] on span "Agregar" at bounding box center [365, 449] width 44 height 15
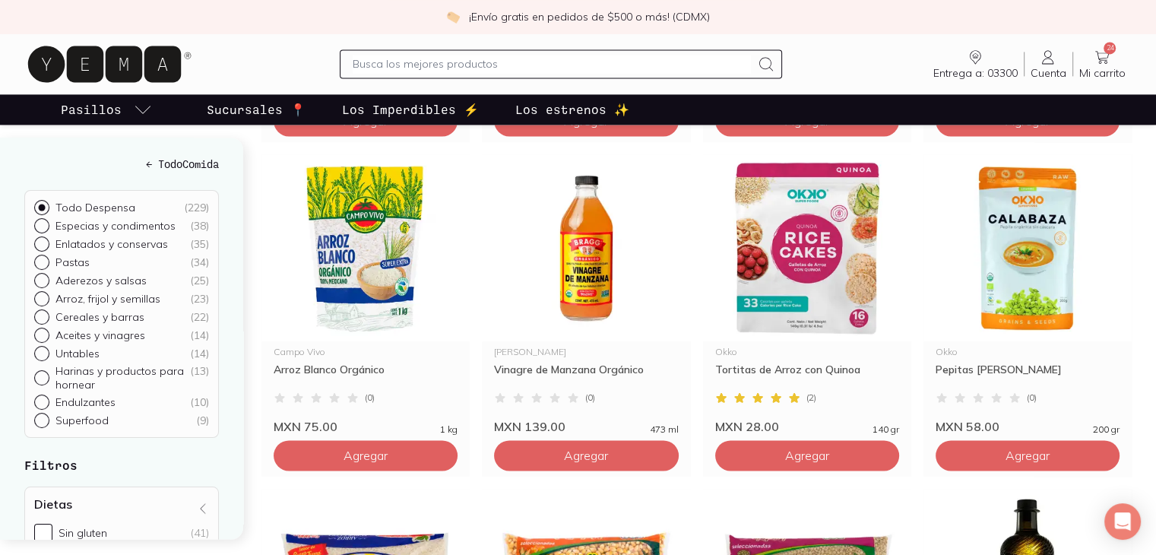
scroll to position [2186, 0]
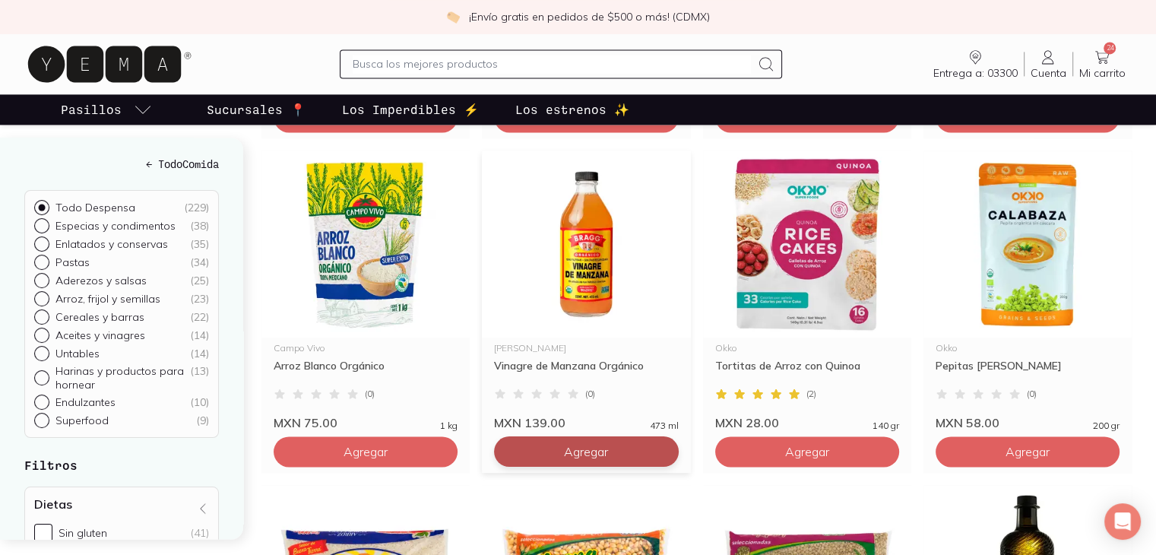
click at [620, 467] on button "Agregar" at bounding box center [586, 451] width 184 height 30
click at [1106, 52] on span "25" at bounding box center [1109, 48] width 12 height 12
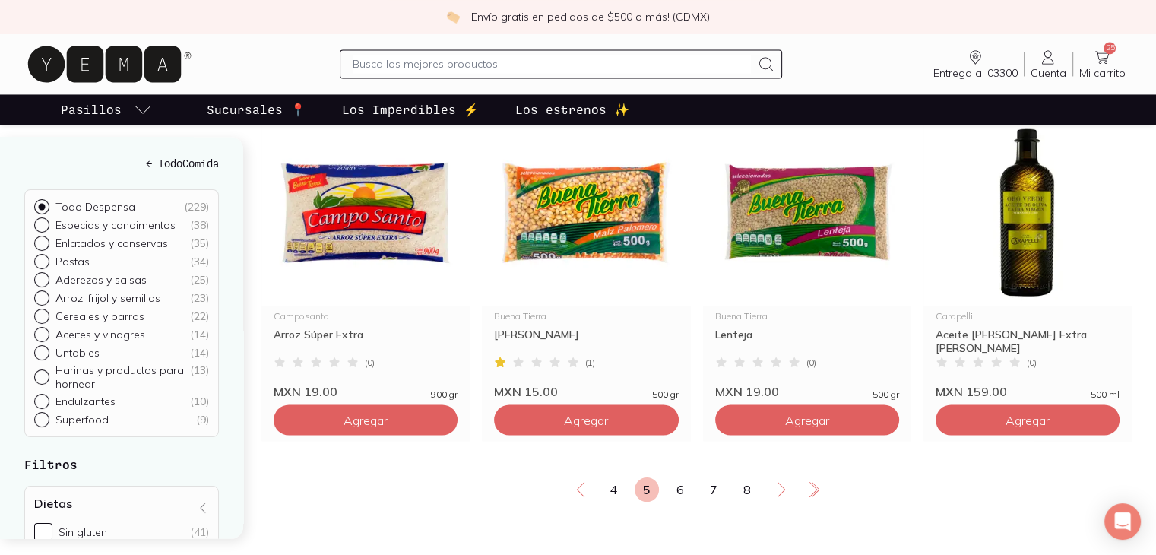
scroll to position [2553, 0]
click at [676, 501] on link "6" at bounding box center [680, 488] width 24 height 24
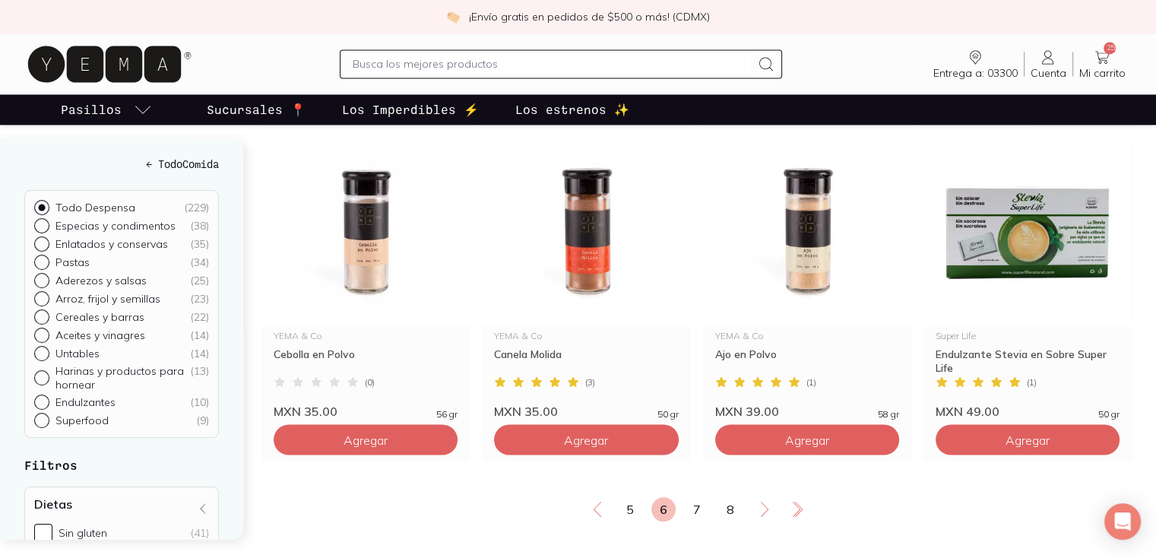
scroll to position [2553, 0]
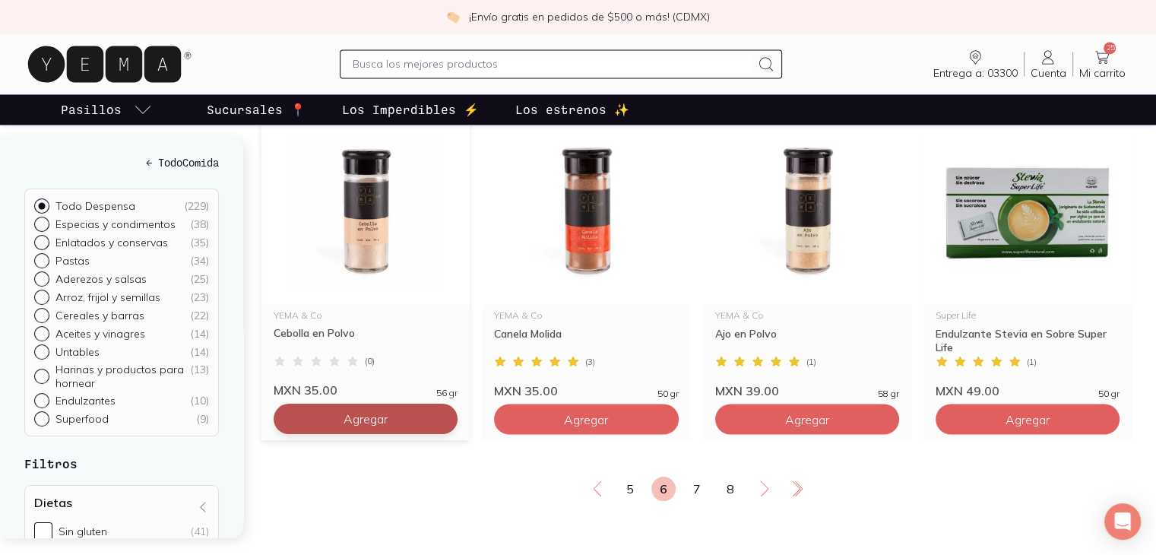
click at [404, 434] on button "Agregar" at bounding box center [366, 419] width 184 height 30
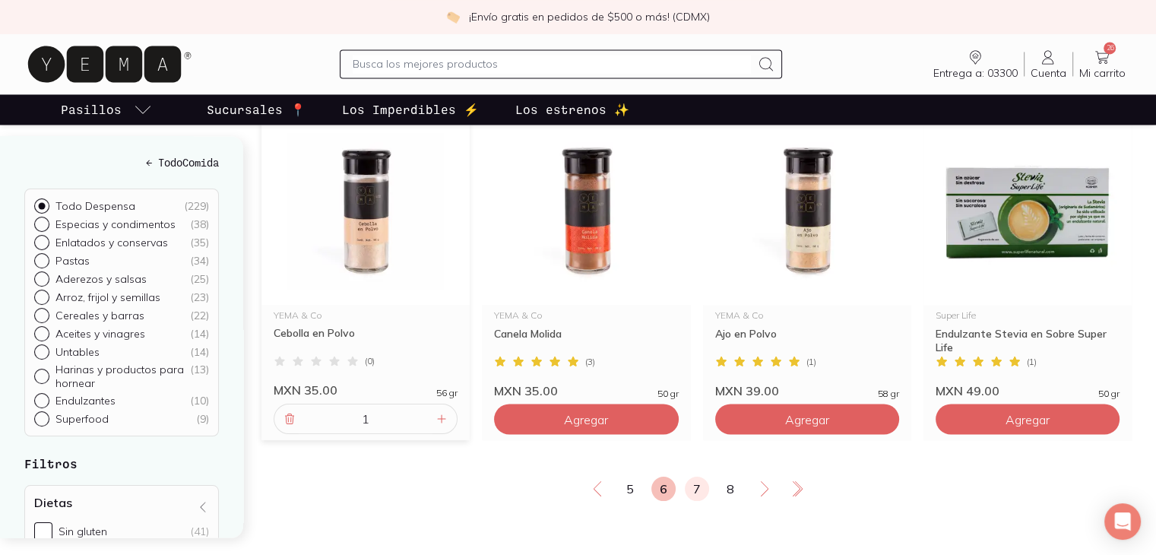
click at [702, 501] on link "7" at bounding box center [697, 488] width 24 height 24
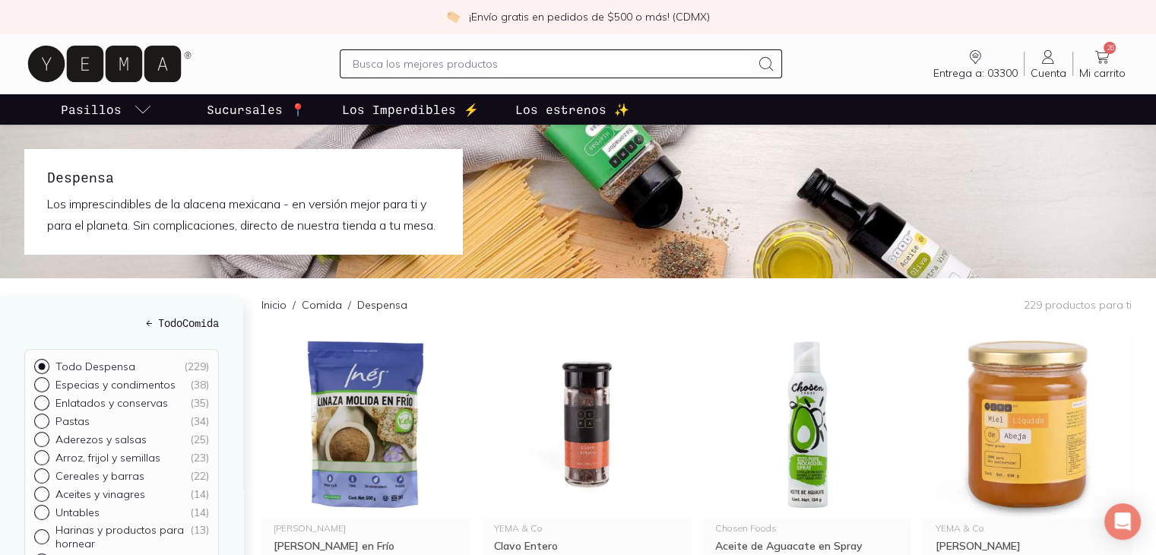
click at [496, 328] on div "Inicio / Comida / Despensa 229 productos para ti" at bounding box center [696, 304] width 870 height 52
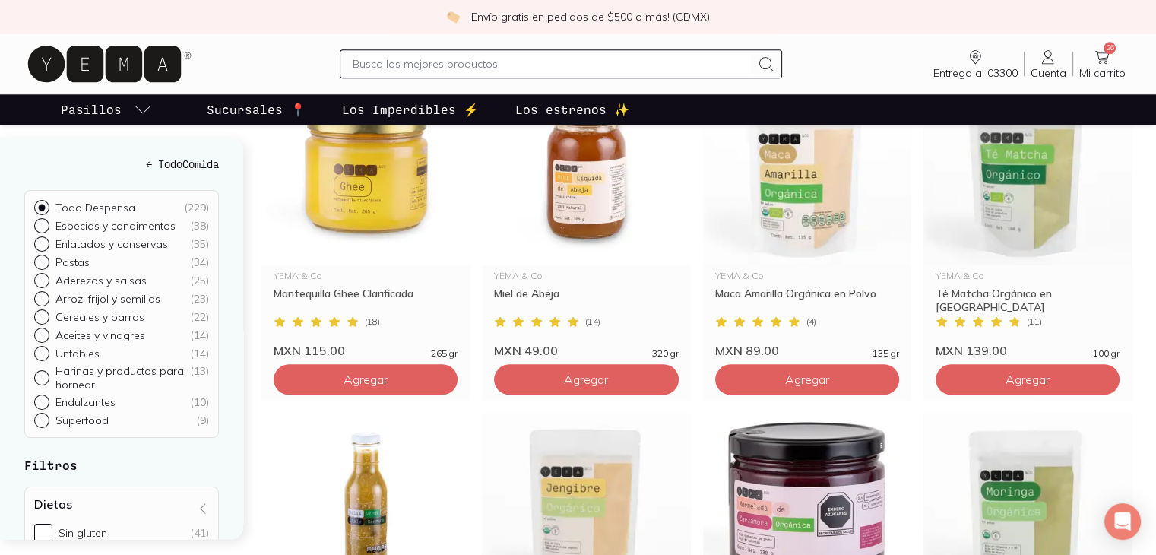
scroll to position [1581, 0]
